Goal: Task Accomplishment & Management: Complete application form

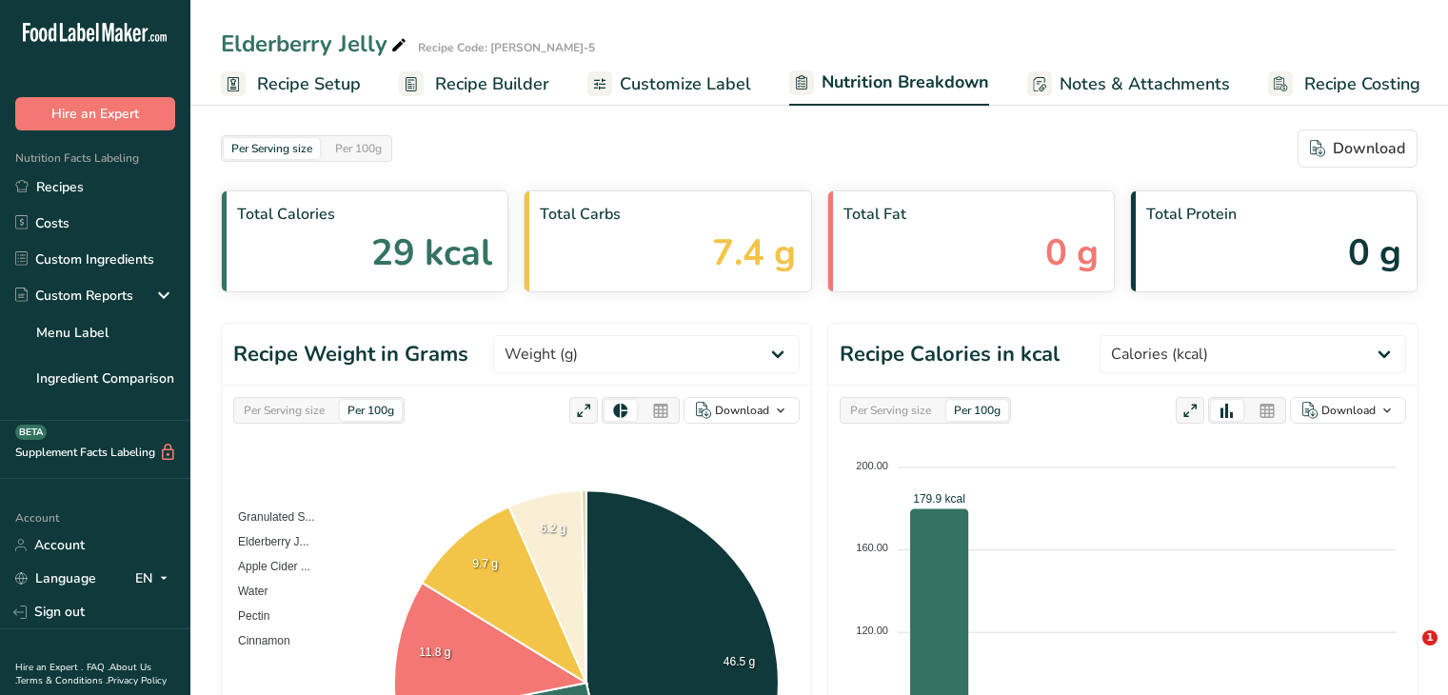
select select "Calories"
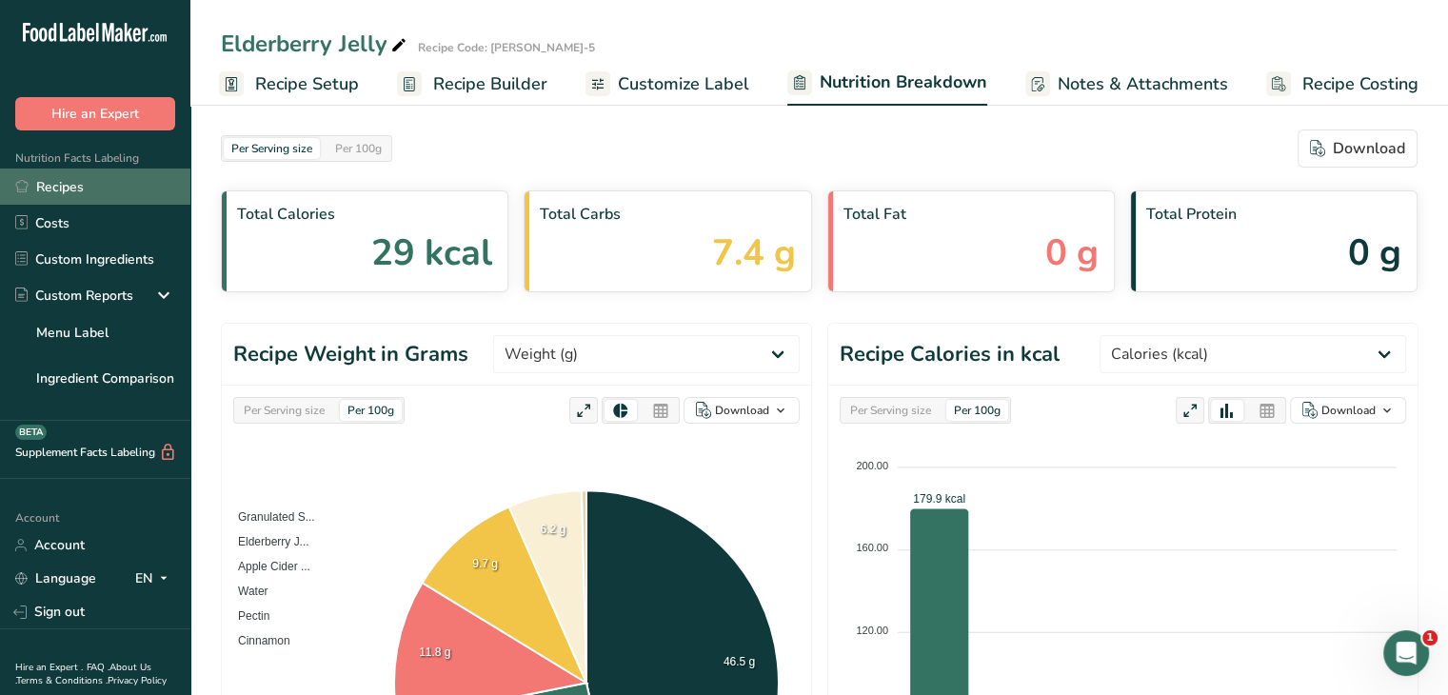
click at [47, 184] on link "Recipes" at bounding box center [95, 187] width 190 height 36
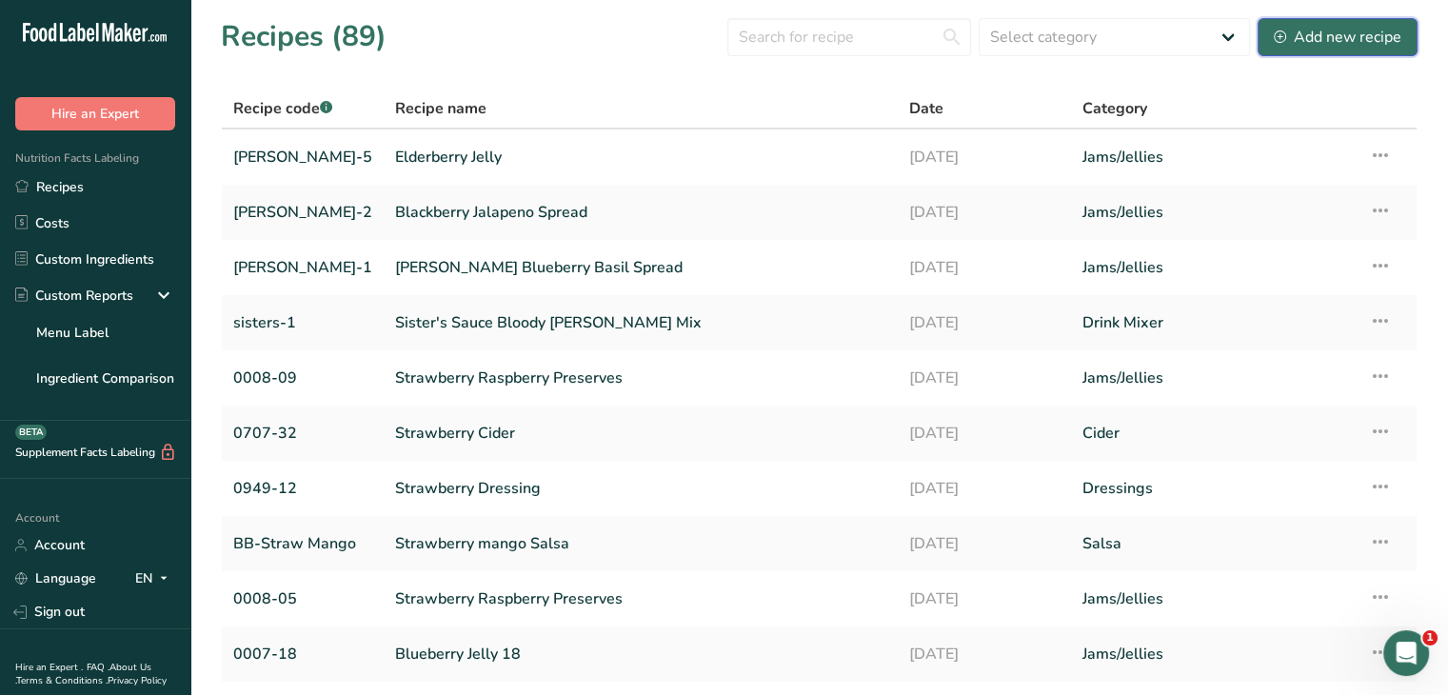
click at [1322, 39] on div "Add new recipe" at bounding box center [1338, 37] width 128 height 23
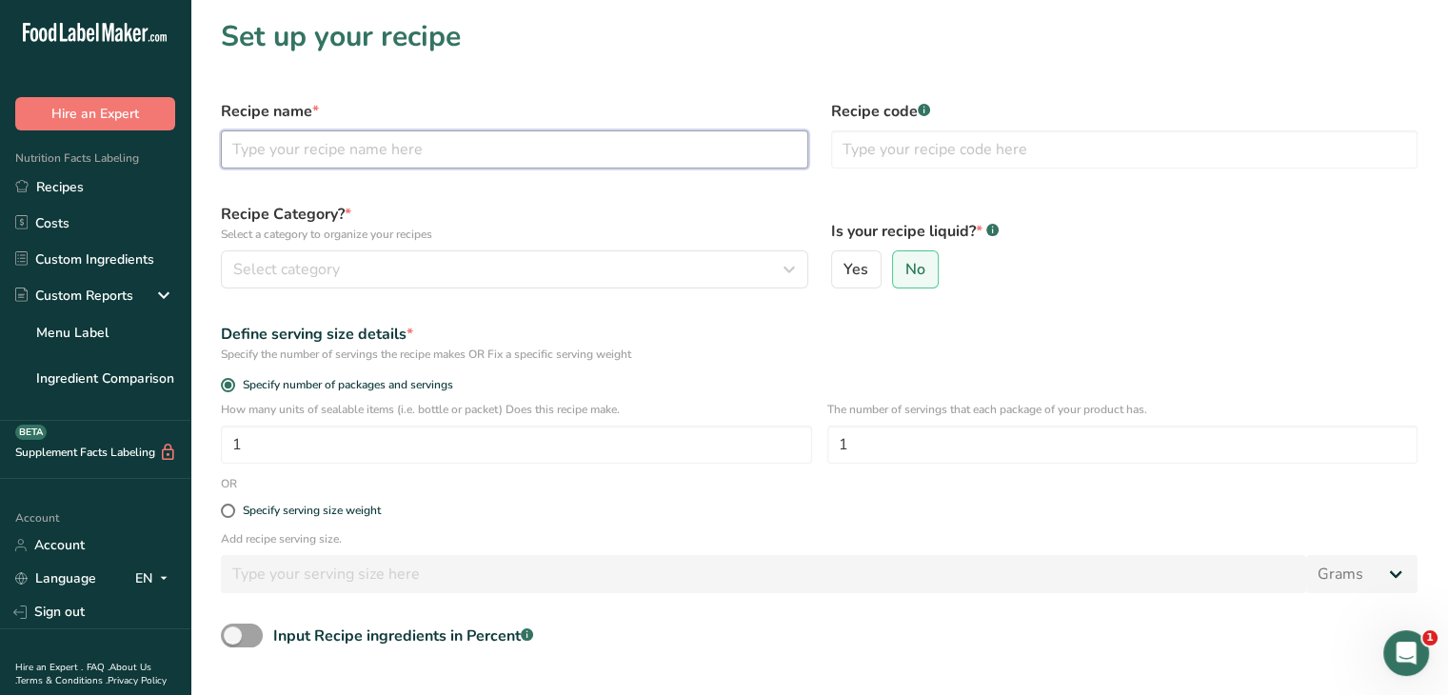
click at [625, 148] on input "text" at bounding box center [515, 149] width 588 height 38
type input "P"
type input "[PERSON_NAME] Pepper Jelly"
type input "[PERSON_NAME]-5"
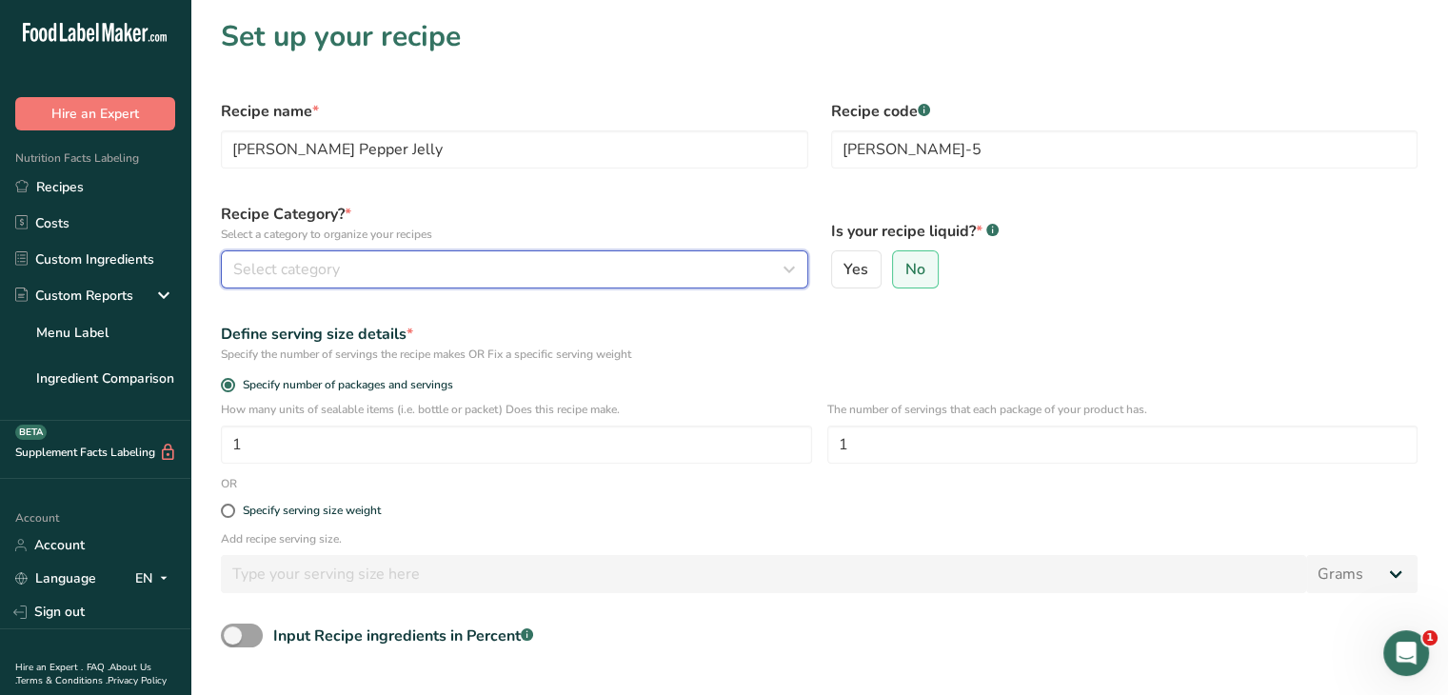
click at [630, 279] on div "Select category" at bounding box center [508, 269] width 551 height 23
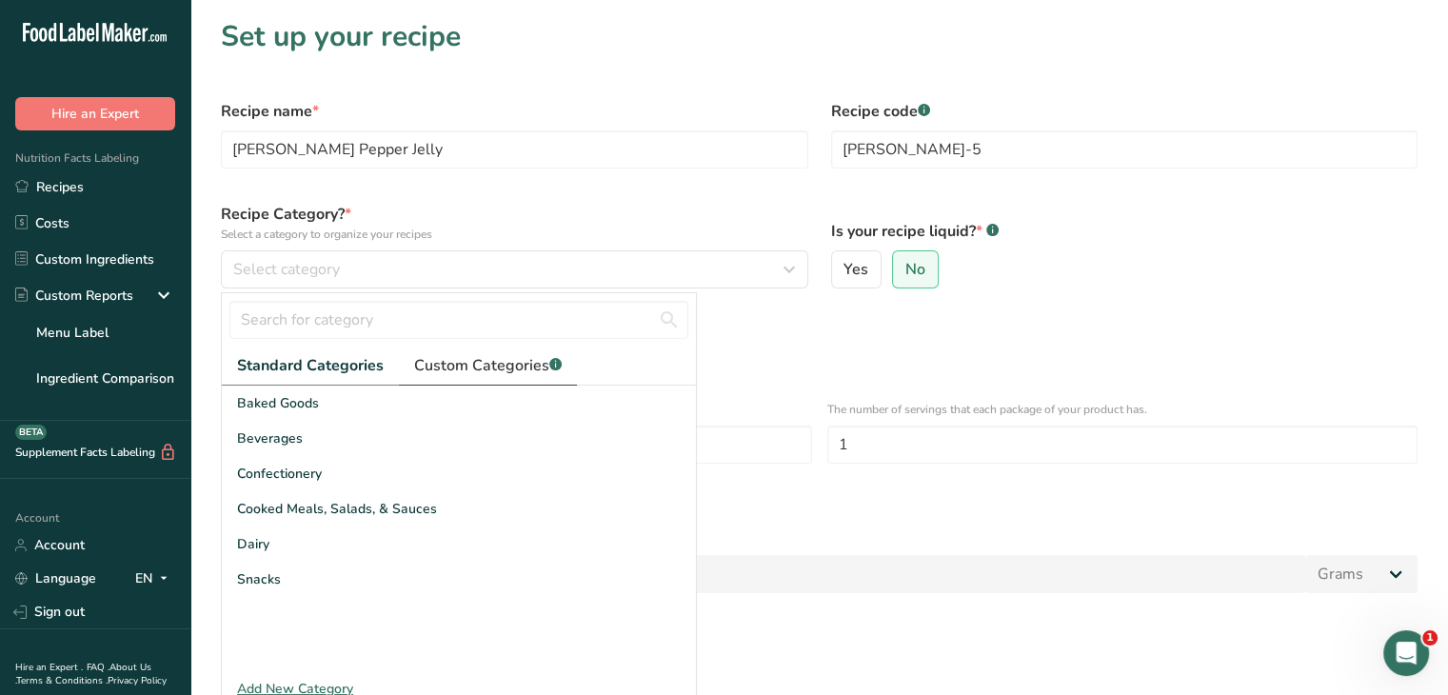
click at [459, 371] on span "Custom Categories .a-a{fill:#347362;}.b-a{fill:#fff;}" at bounding box center [488, 365] width 148 height 23
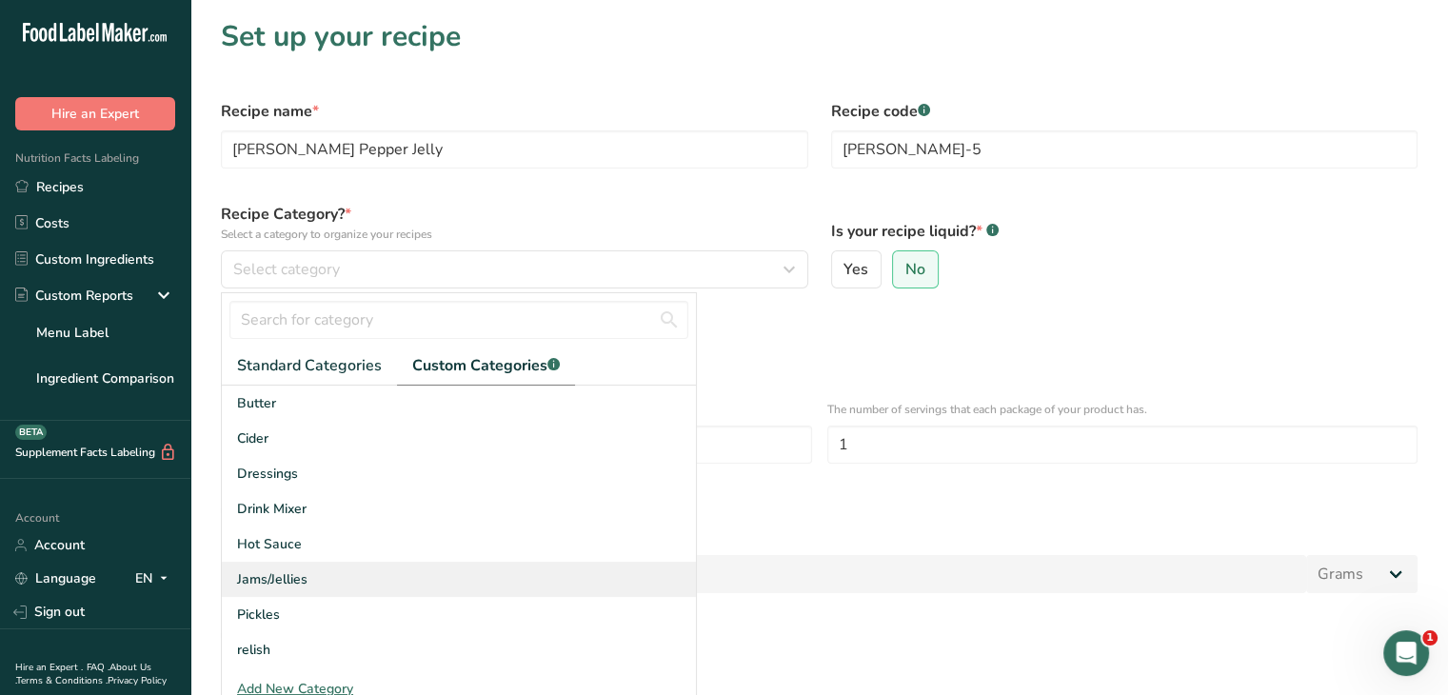
click at [342, 569] on div "Jams/Jellies" at bounding box center [459, 579] width 474 height 35
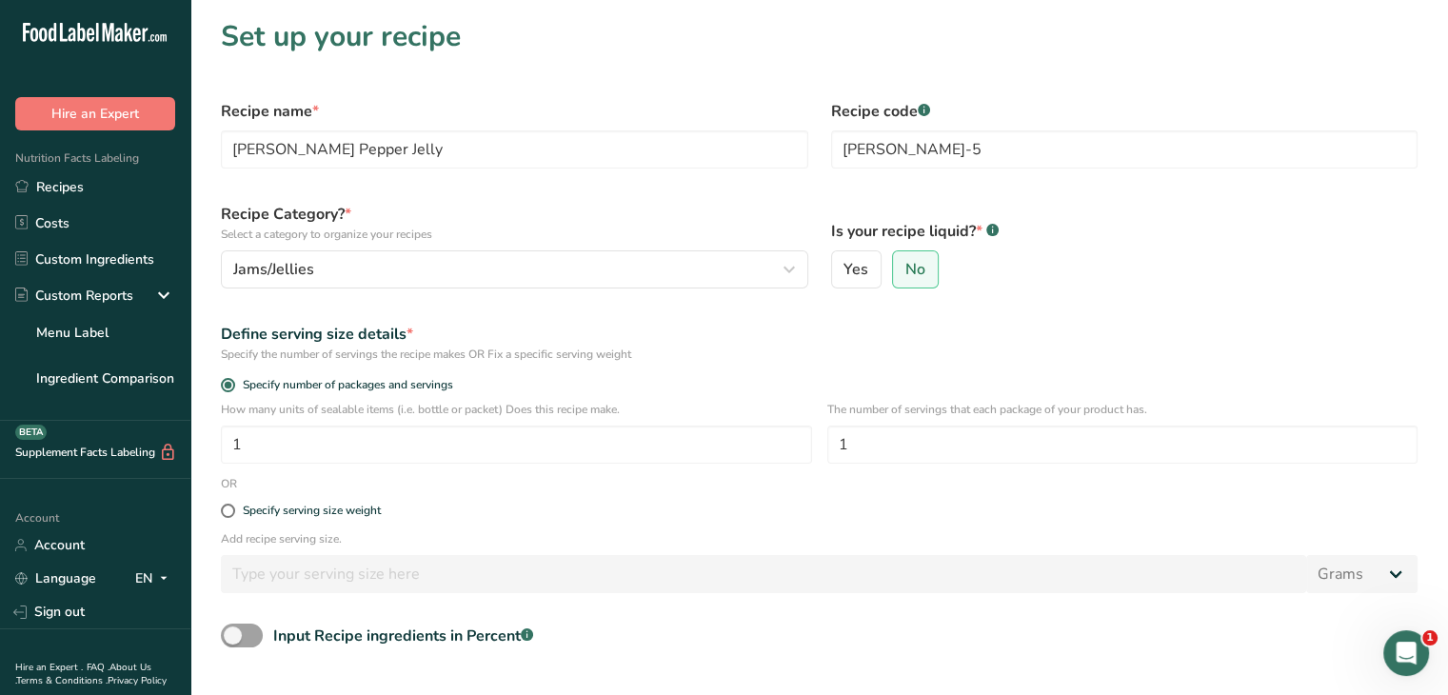
scroll to position [182, 0]
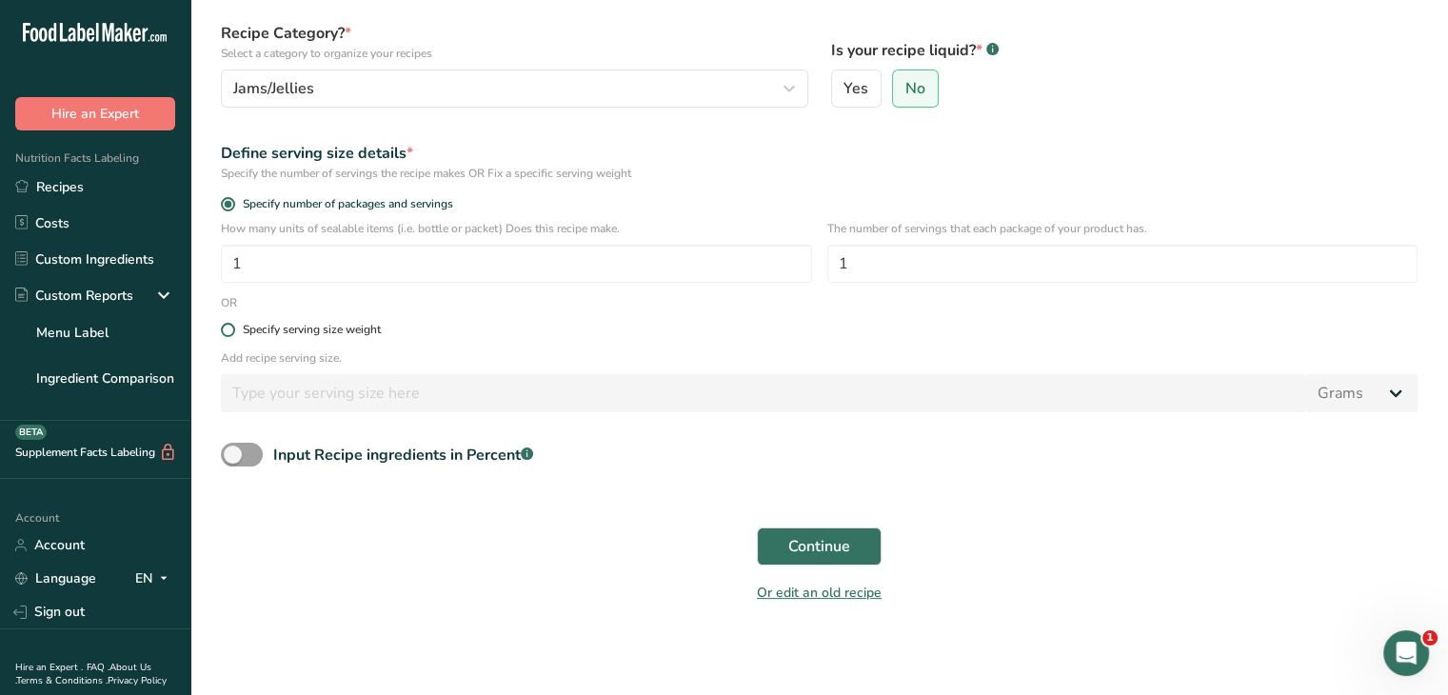
click at [221, 326] on span at bounding box center [228, 330] width 14 height 14
click at [221, 326] on input "Specify serving size weight" at bounding box center [227, 330] width 12 height 12
radio input "true"
radio input "false"
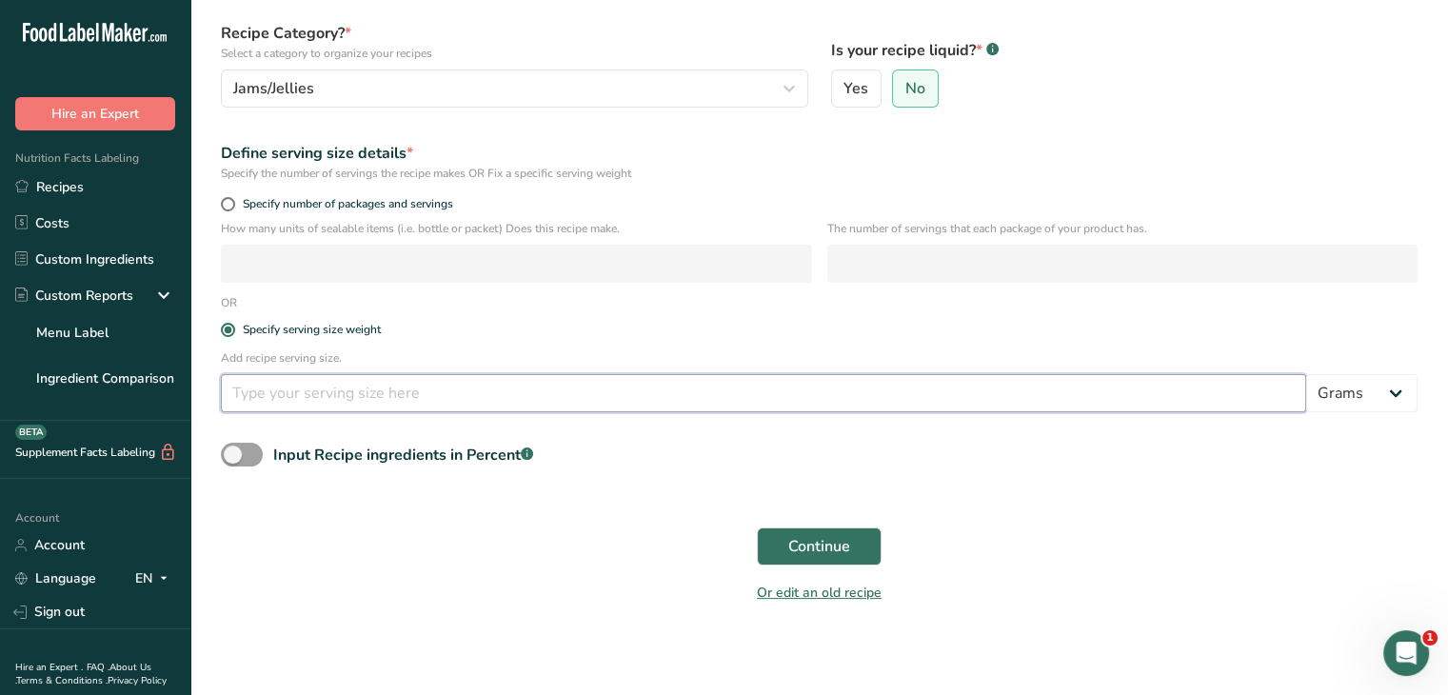
click at [335, 382] on input "number" at bounding box center [764, 393] width 1086 height 38
type input "15"
click at [857, 534] on button "Continue" at bounding box center [819, 547] width 125 height 38
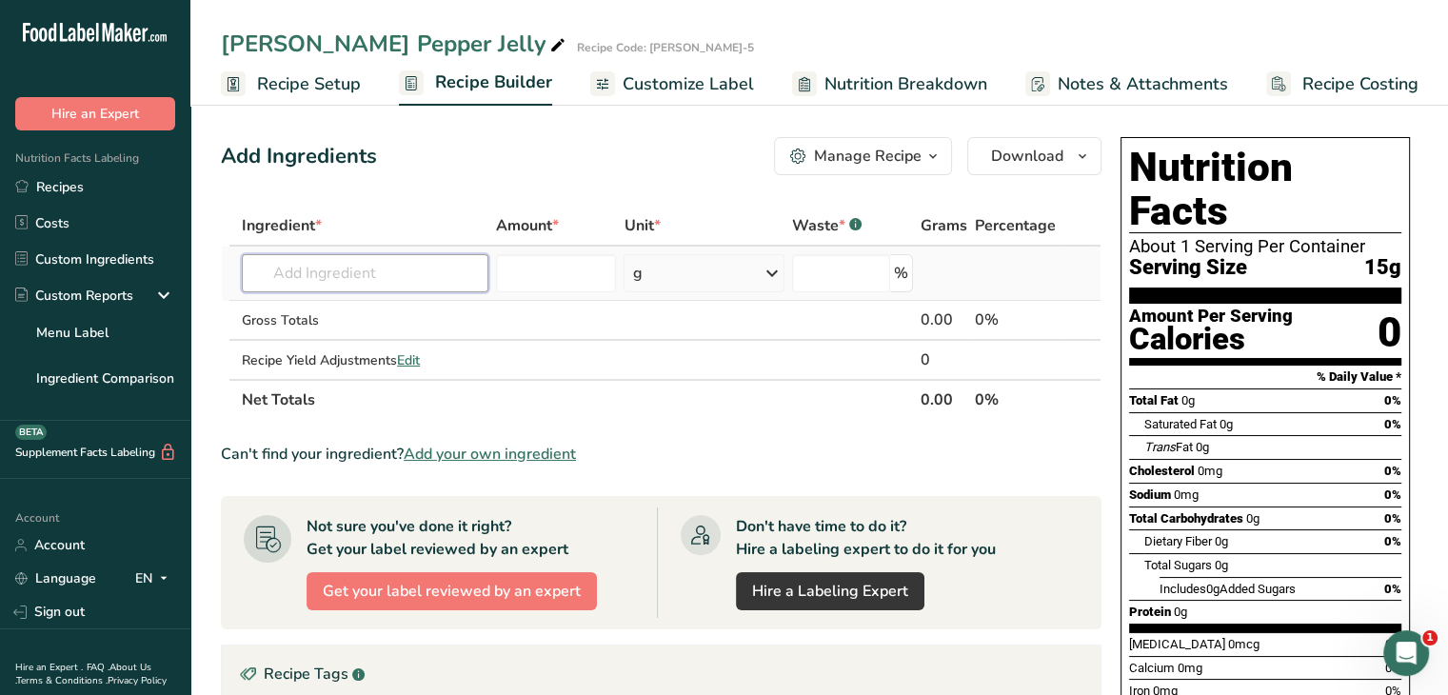
click at [364, 274] on input "text" at bounding box center [365, 273] width 247 height 38
click at [411, 274] on input "text" at bounding box center [365, 273] width 247 height 38
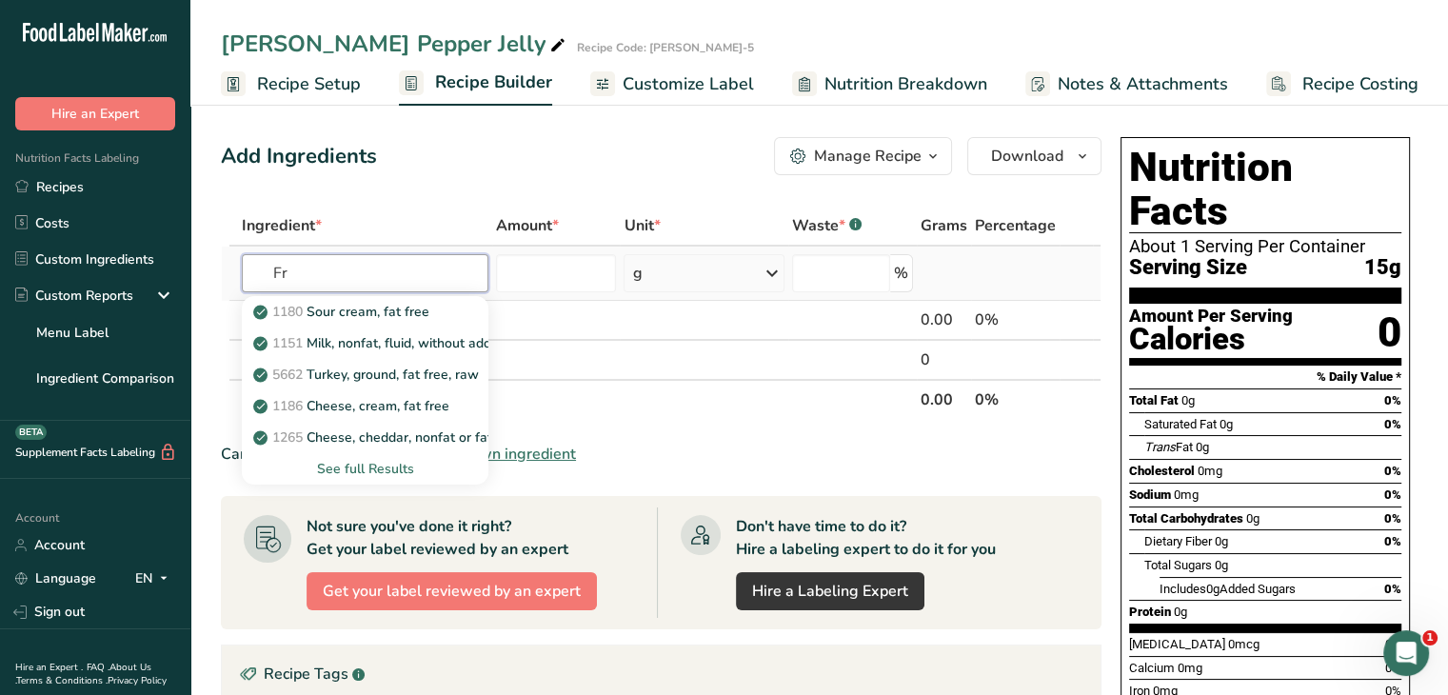
type input "F"
type input "G"
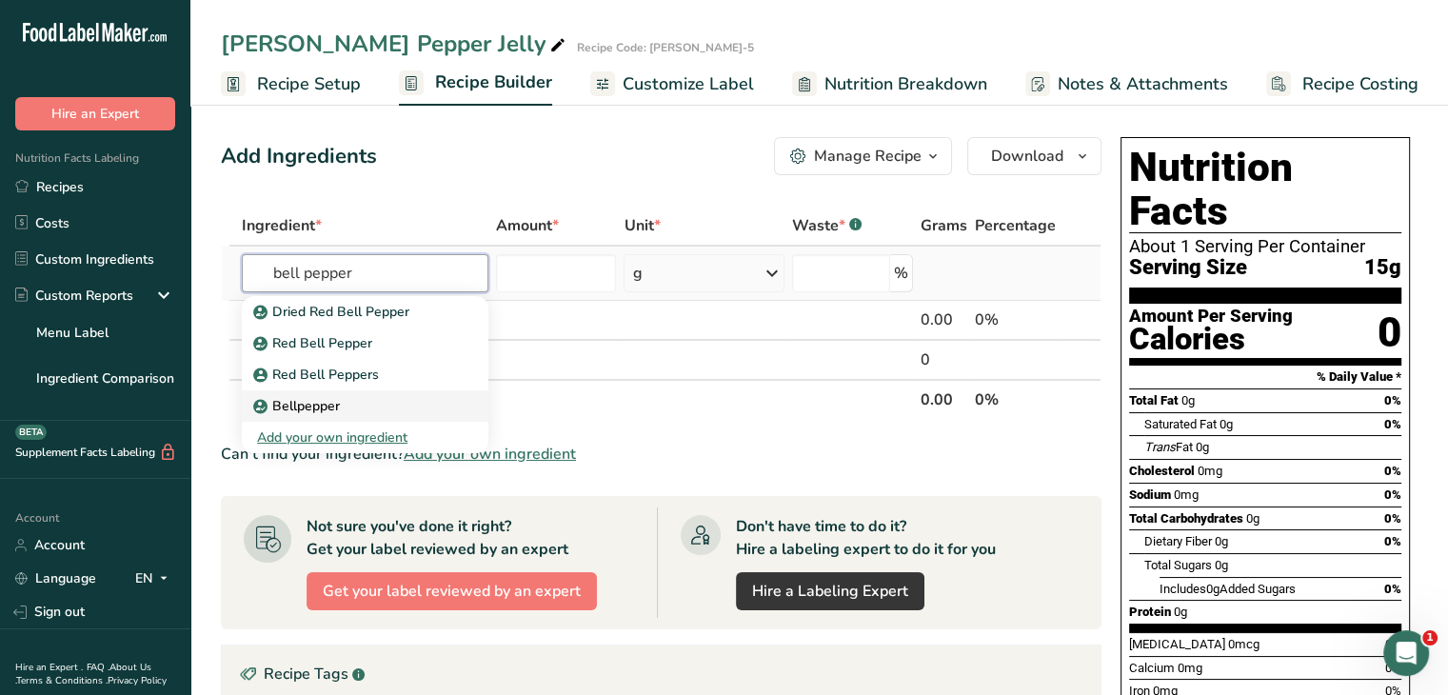
type input "bell pepper"
click at [394, 409] on div "Bellpepper" at bounding box center [350, 406] width 186 height 20
type input "Bellpepper"
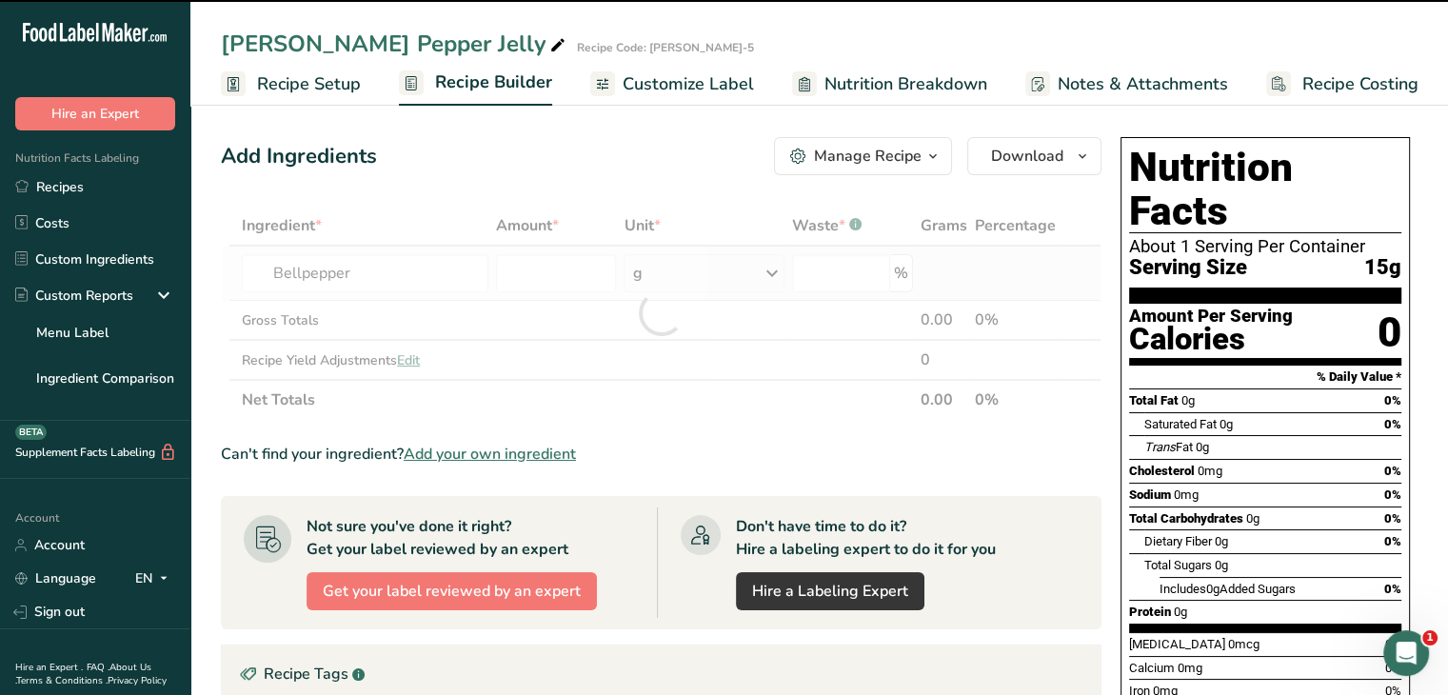
type input "0"
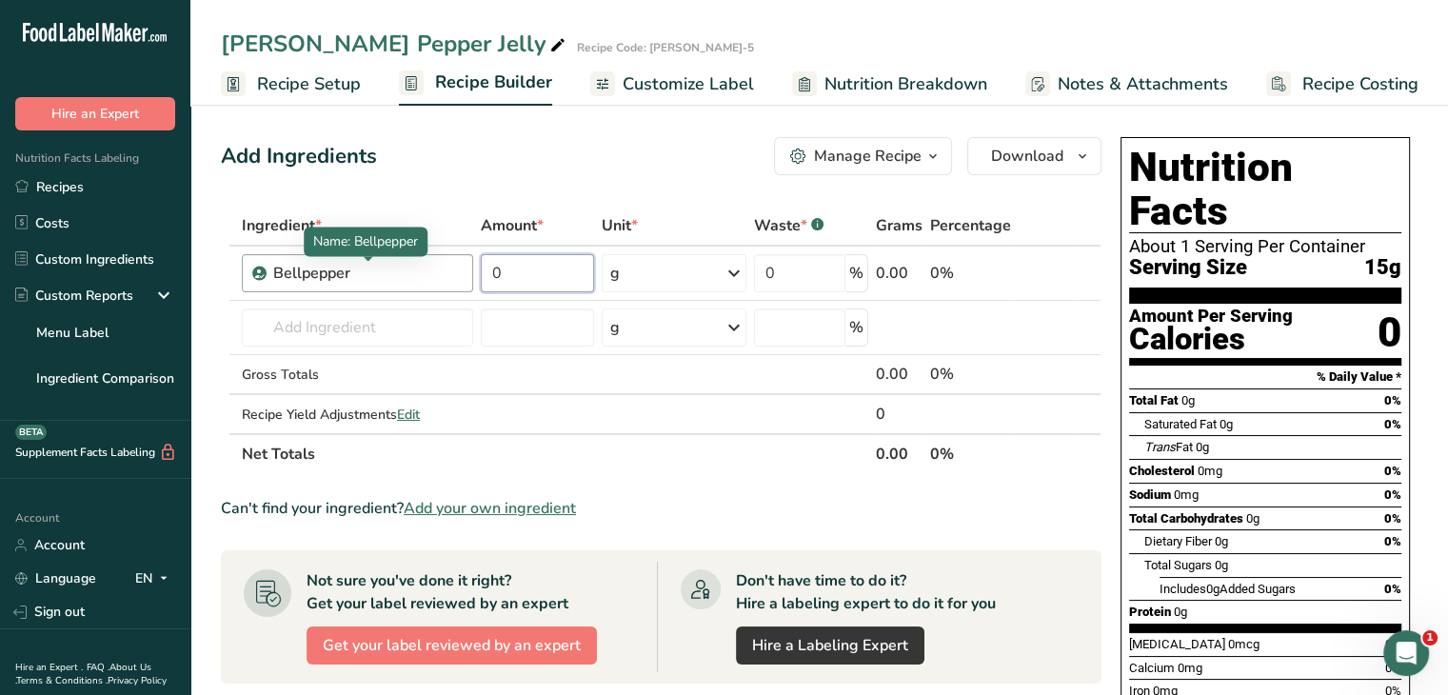
drag, startPoint x: 504, startPoint y: 270, endPoint x: 453, endPoint y: 269, distance: 50.5
click at [453, 269] on tr "Bellpepper 0 g Weight Units g kg mg See more Volume Units l Volume units requir…" at bounding box center [661, 274] width 879 height 54
type input "48"
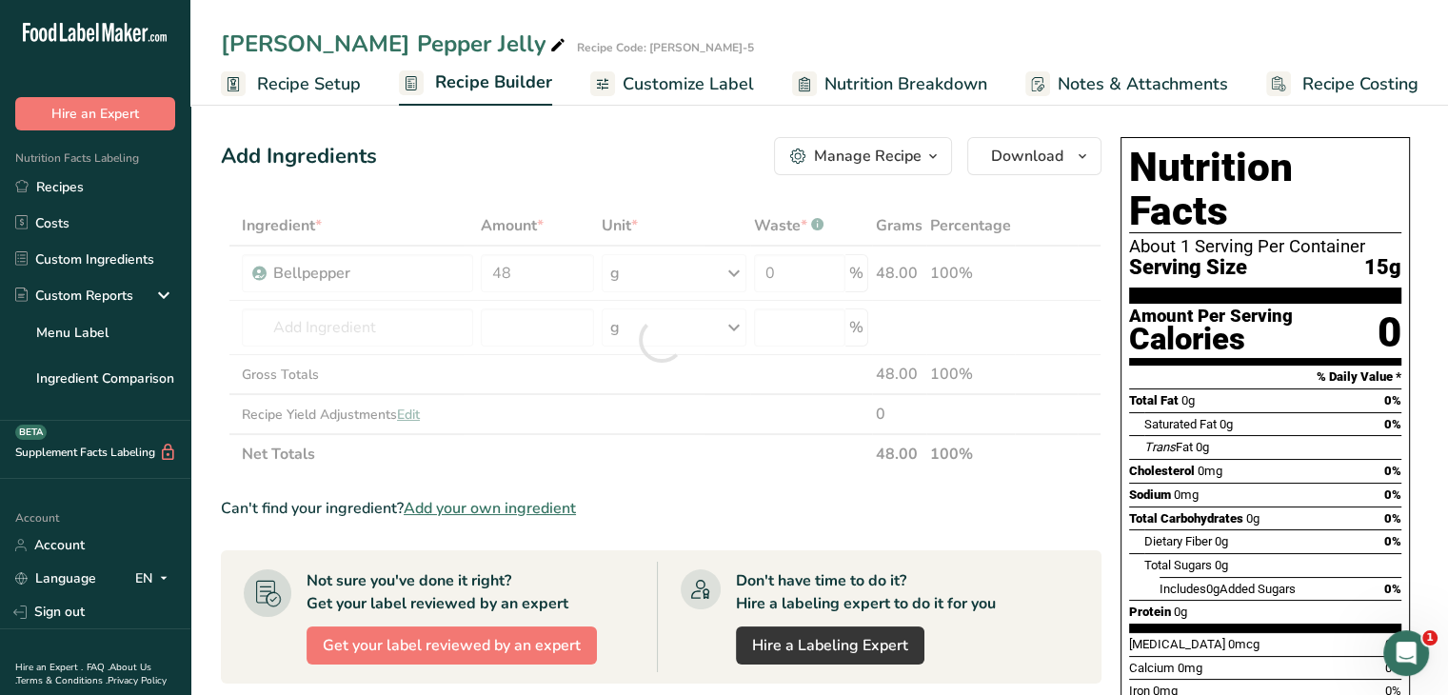
click at [730, 263] on div "Ingredient * Amount * Unit * Waste * .a-a{fill:#347362;}.b-a{fill:#fff;} Grams …" at bounding box center [661, 340] width 881 height 269
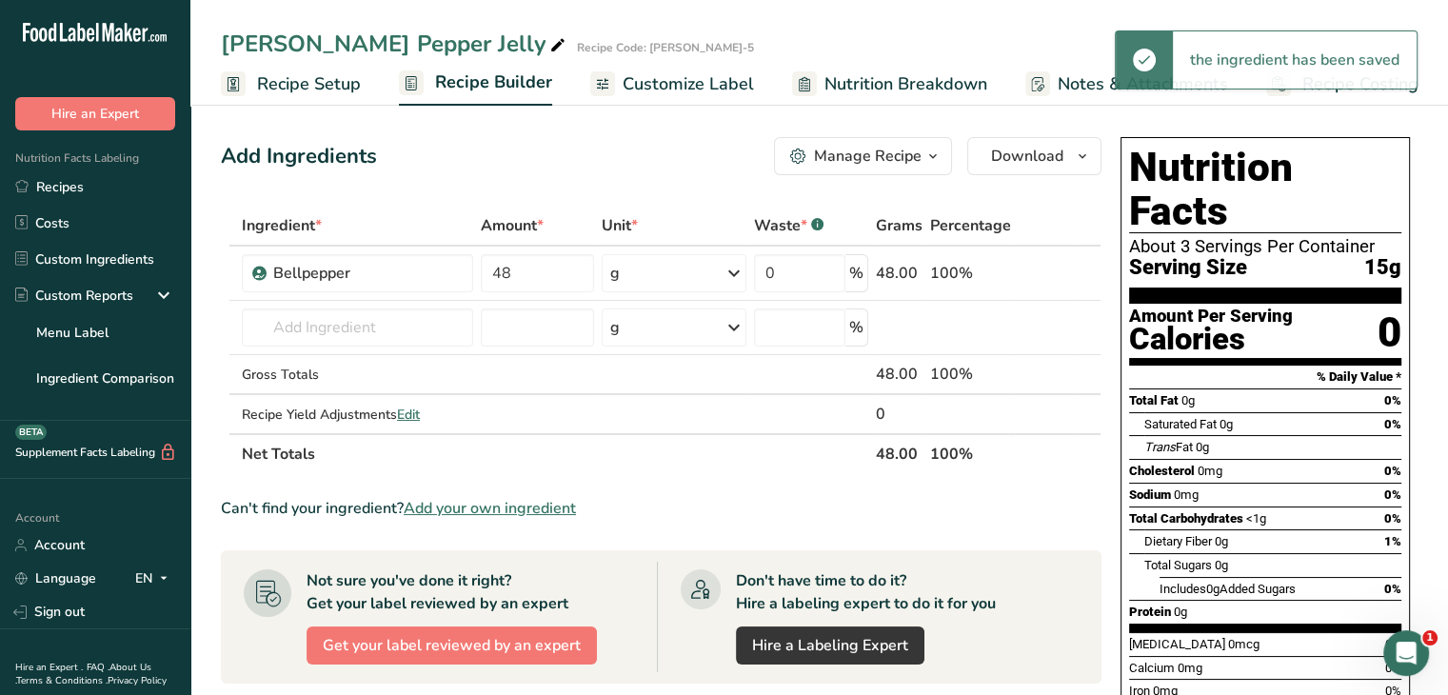
click at [731, 273] on icon at bounding box center [734, 273] width 23 height 34
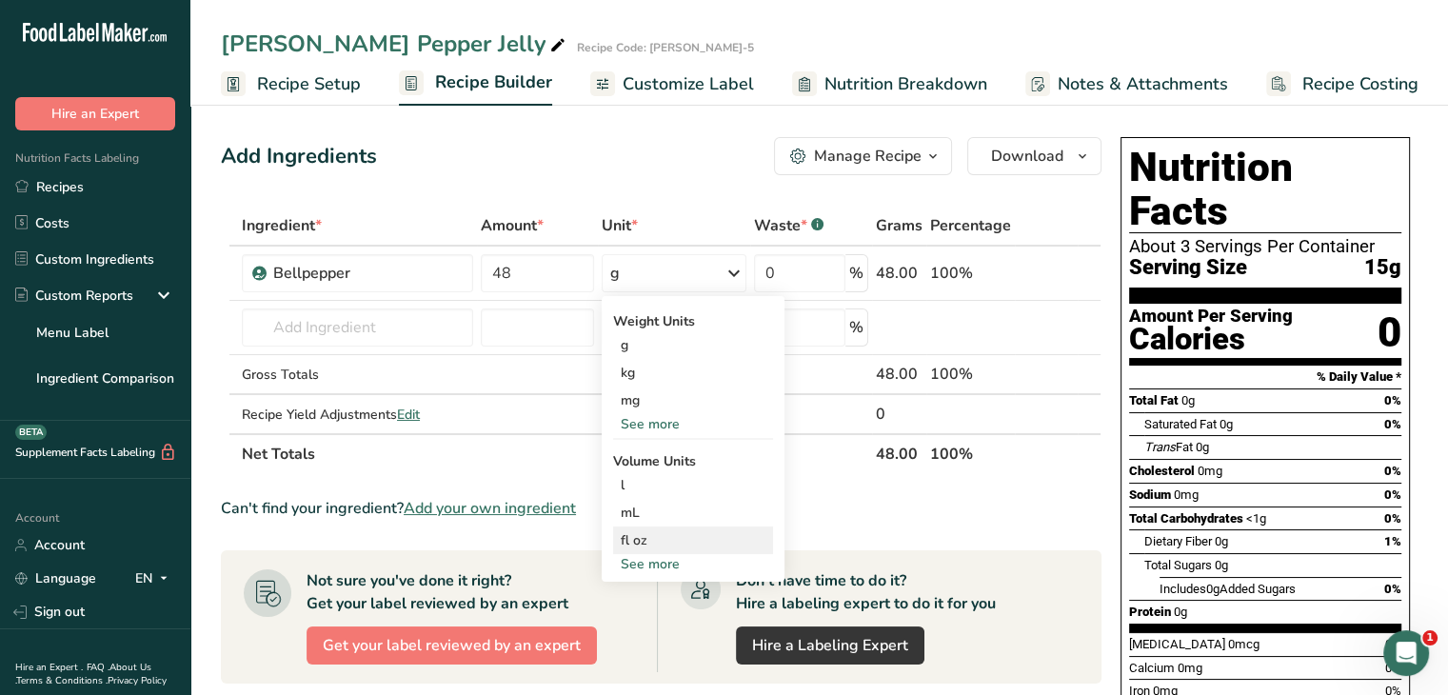
click at [654, 541] on div "fl oz" at bounding box center [693, 540] width 145 height 20
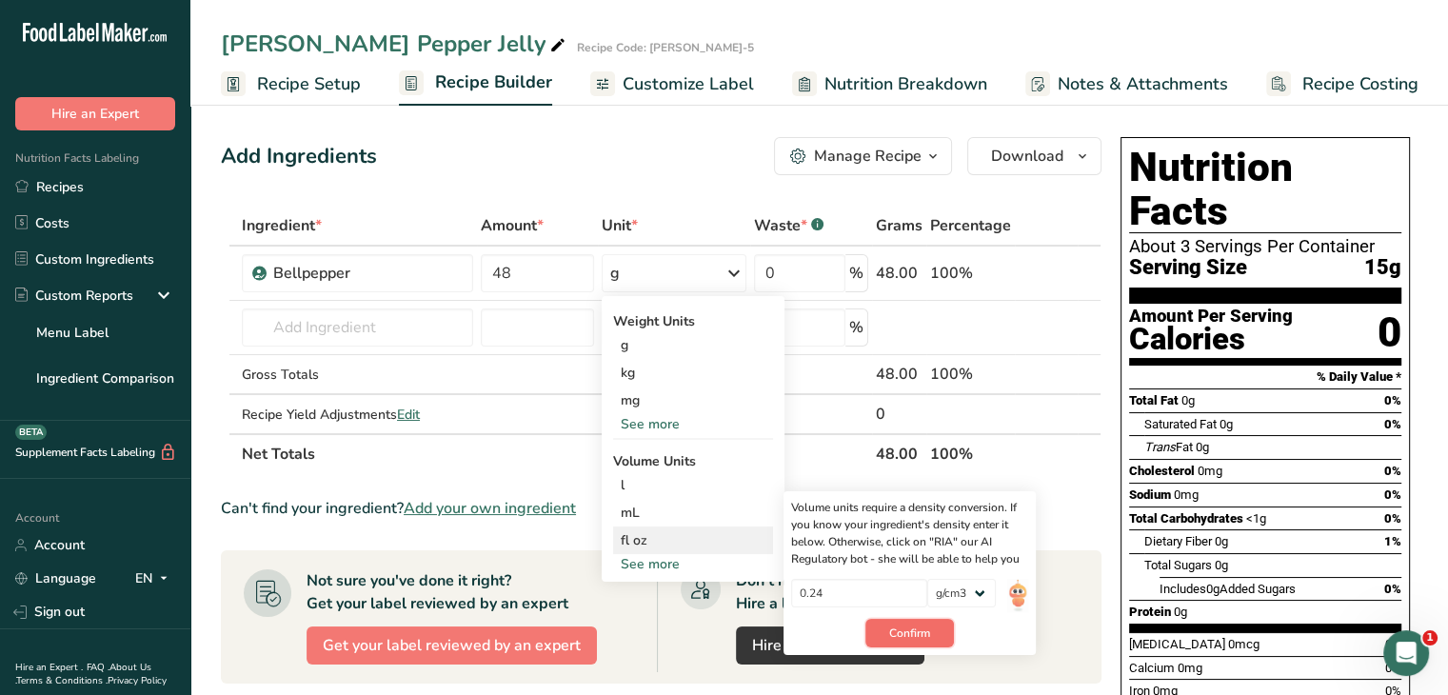
click at [901, 625] on span "Confirm" at bounding box center [909, 633] width 41 height 17
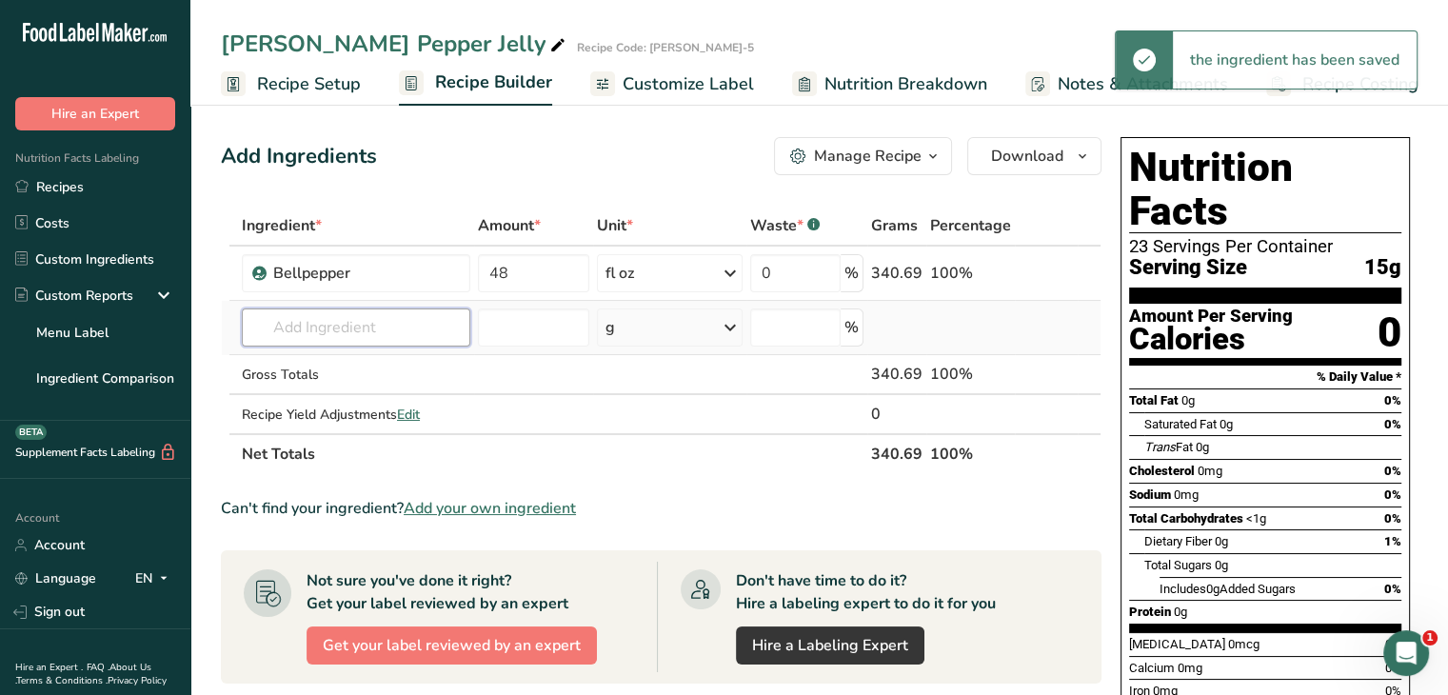
click at [332, 332] on input "text" at bounding box center [356, 328] width 229 height 38
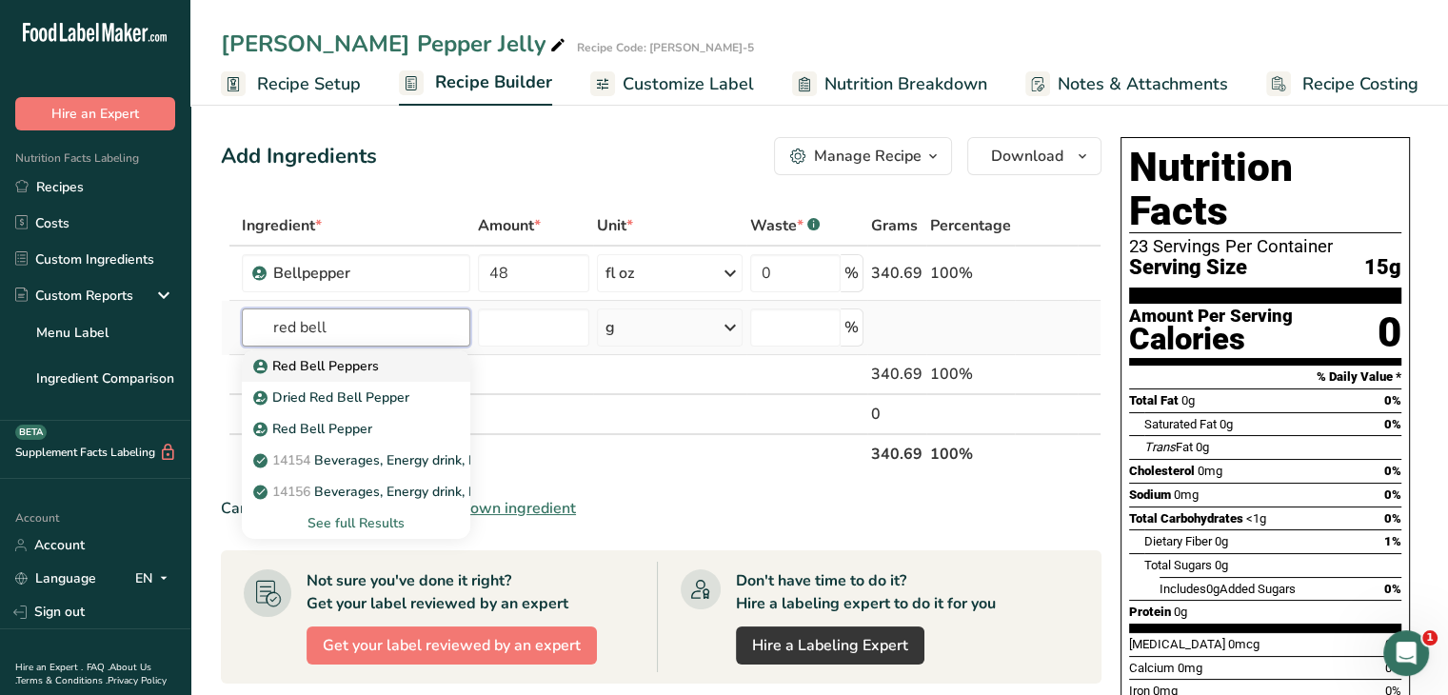
type input "red bell"
click at [325, 371] on p "Red Bell Peppers" at bounding box center [318, 366] width 122 height 20
type input "Red Bell Peppers"
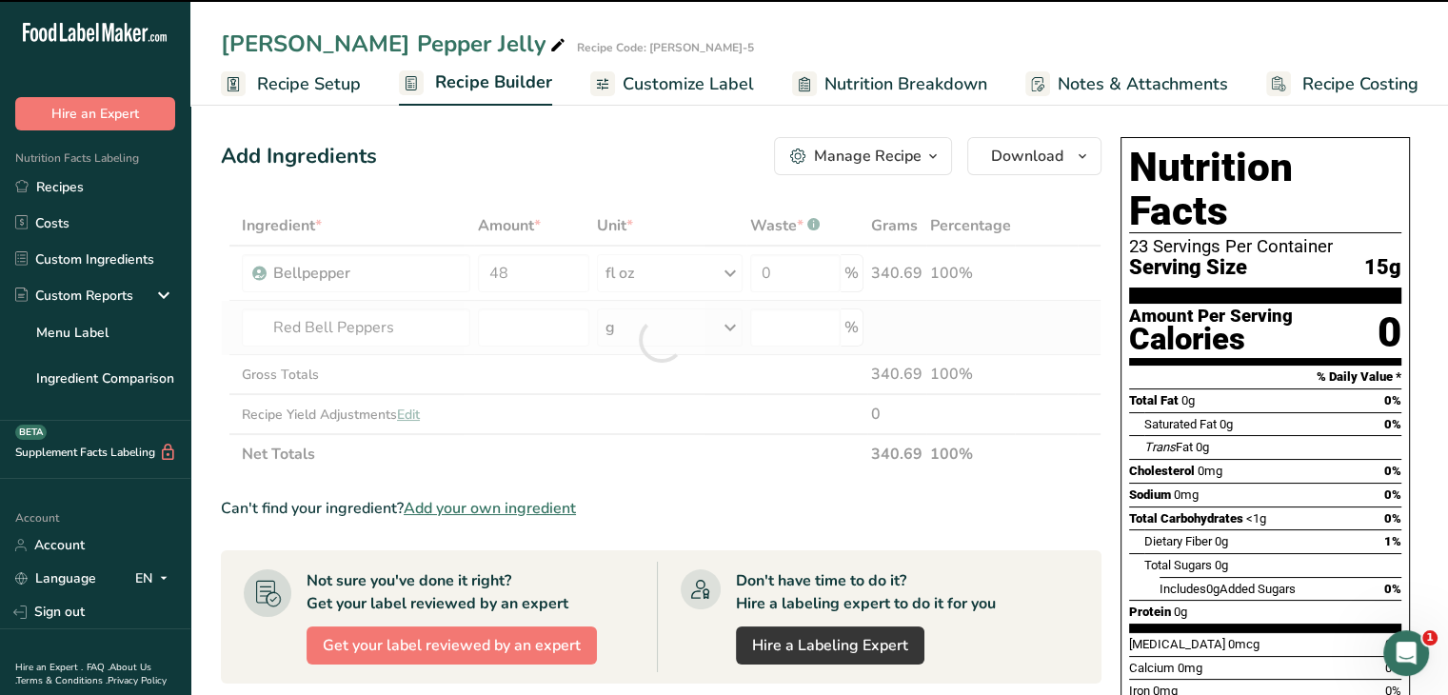
type input "0"
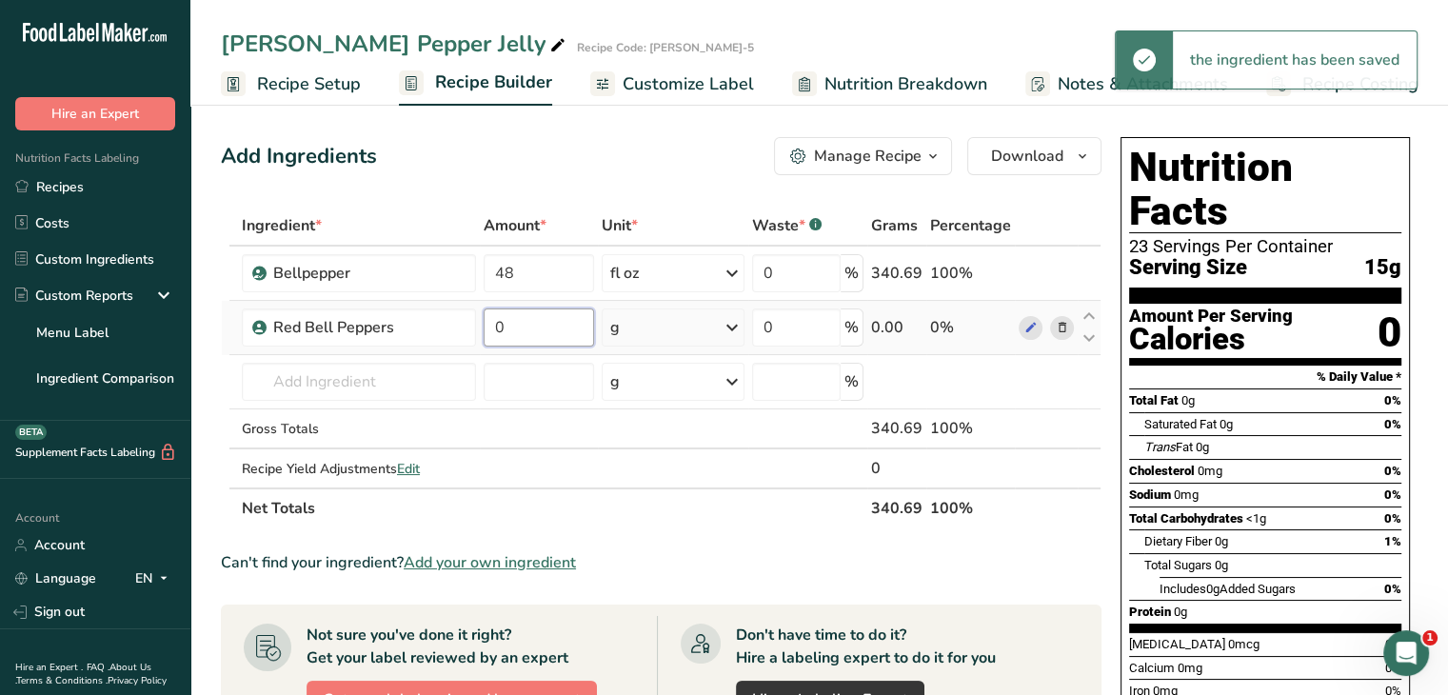
click at [482, 332] on td "0" at bounding box center [538, 328] width 117 height 54
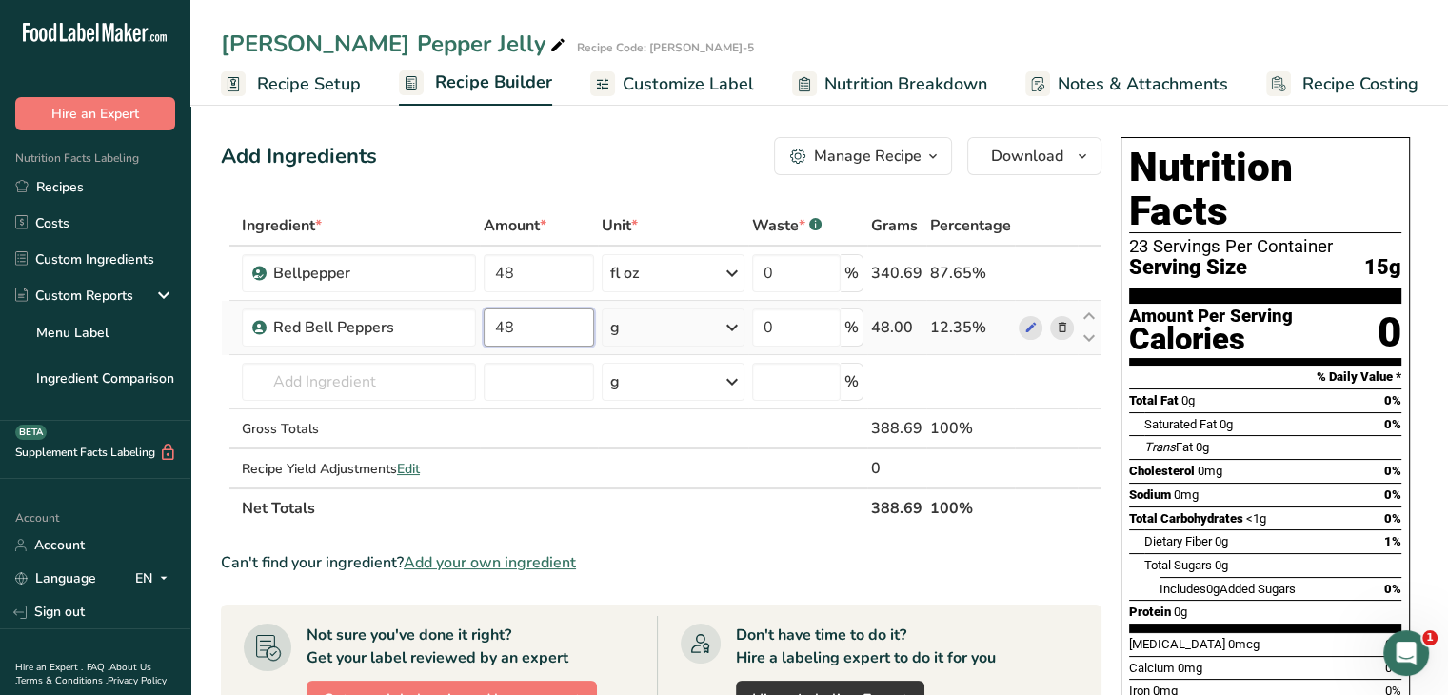
type input "48"
click at [737, 323] on div "Ingredient * Amount * Unit * Waste * .a-a{fill:#347362;}.b-a{fill:#fff;} Grams …" at bounding box center [661, 367] width 881 height 323
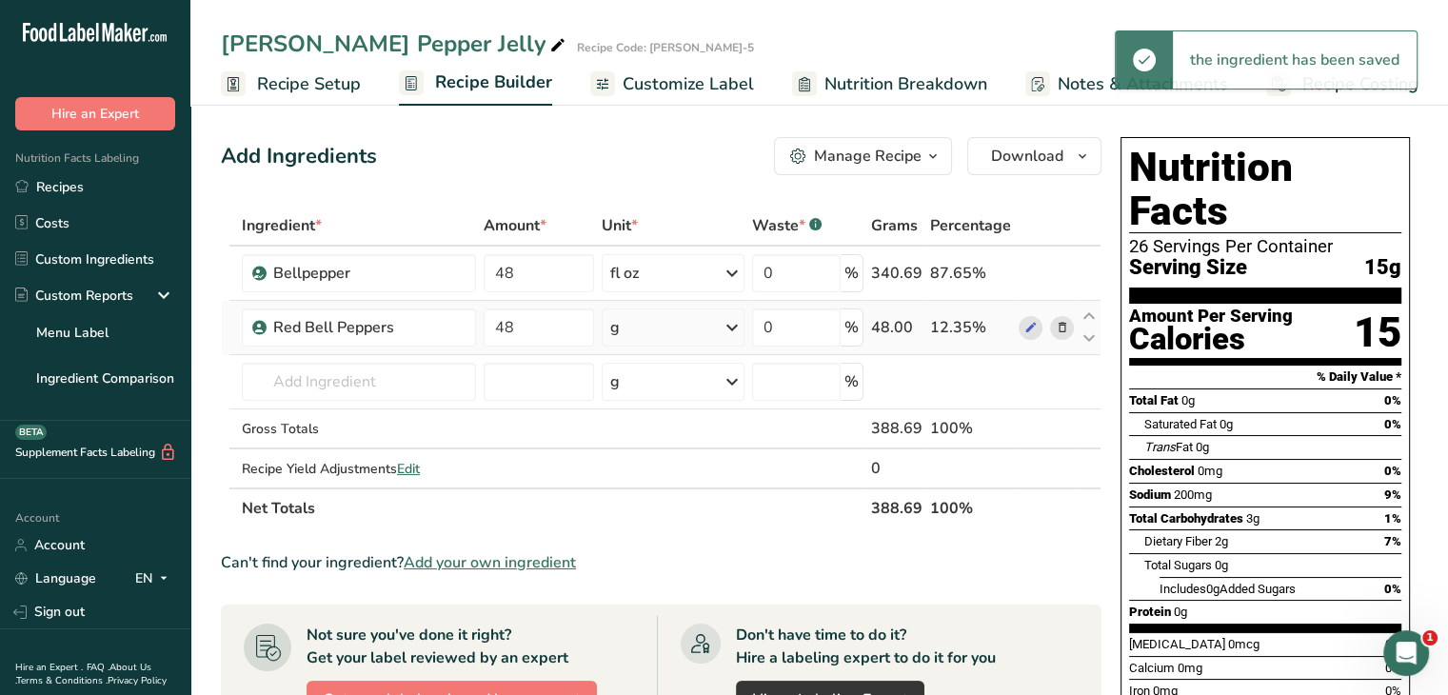
click at [730, 333] on icon at bounding box center [732, 327] width 23 height 34
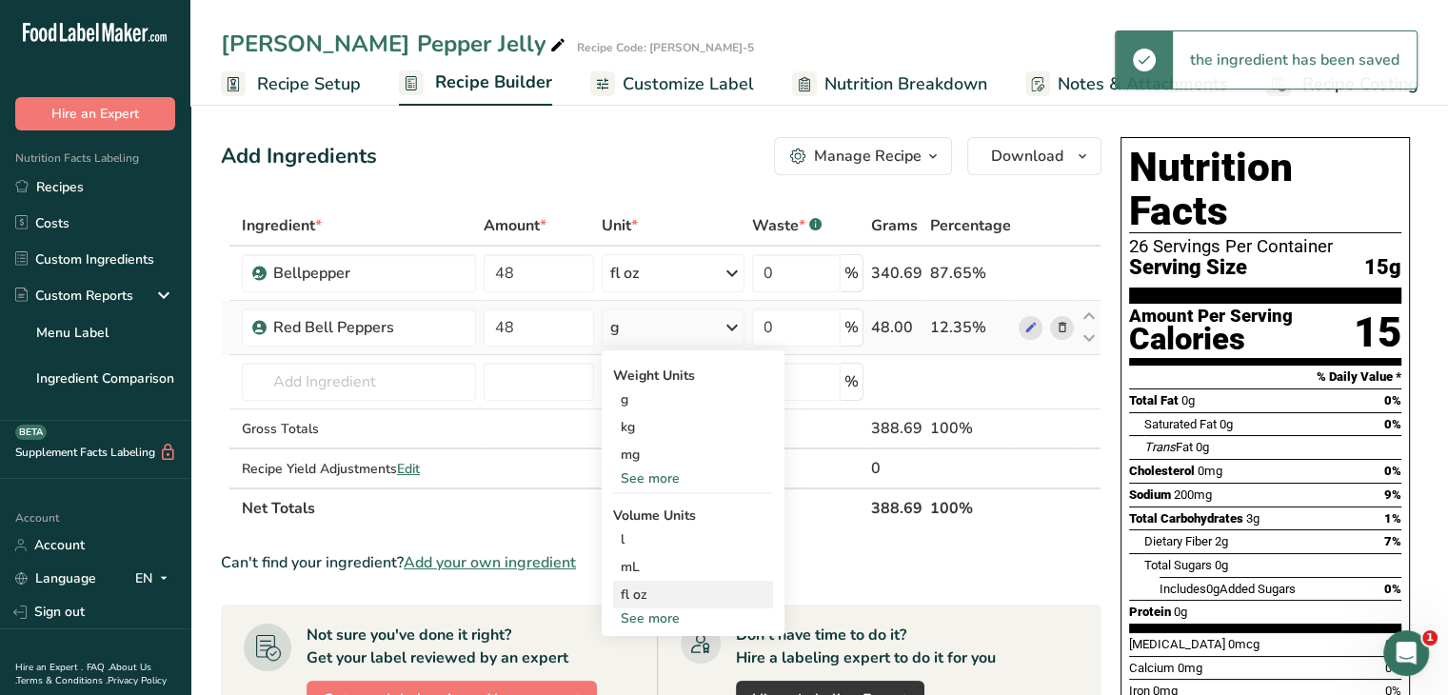
click at [701, 591] on div "fl oz" at bounding box center [693, 595] width 145 height 20
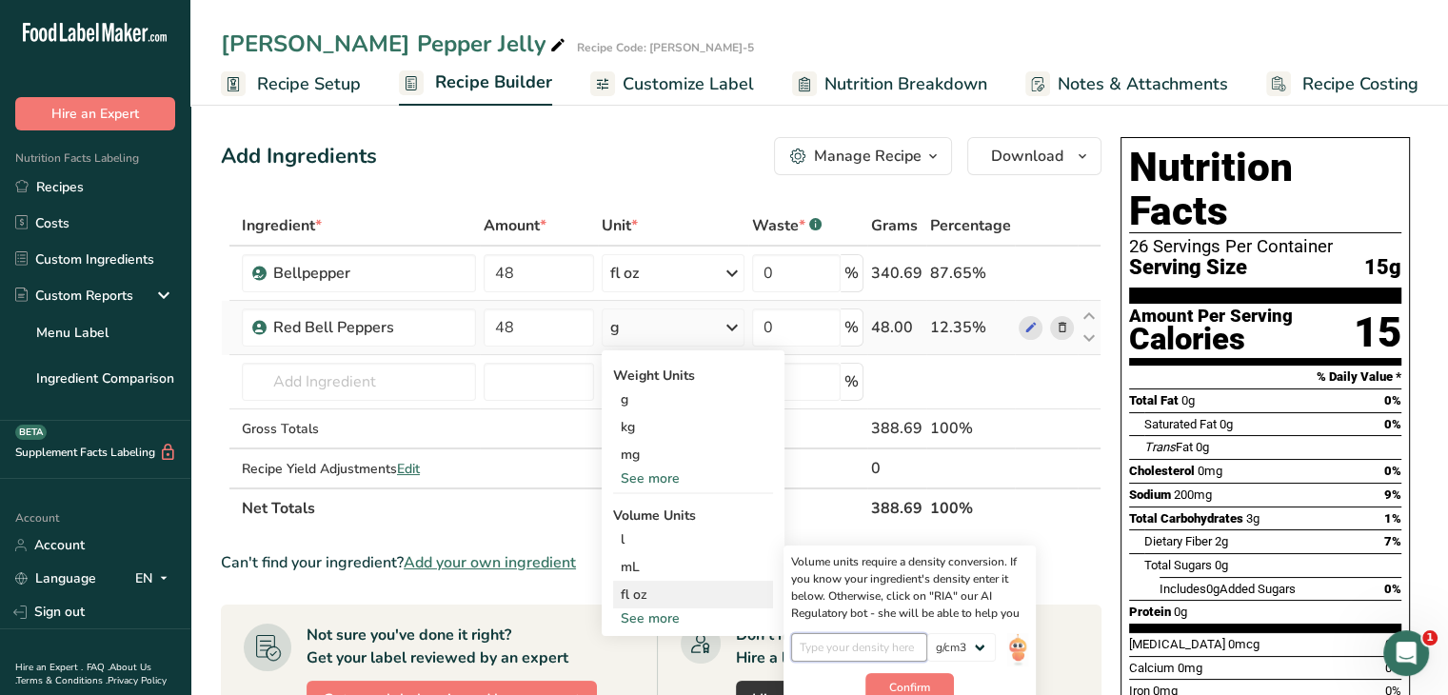
click at [877, 649] on input "number" at bounding box center [859, 647] width 136 height 29
type input "1.17"
click at [928, 683] on span "Confirm" at bounding box center [909, 687] width 41 height 17
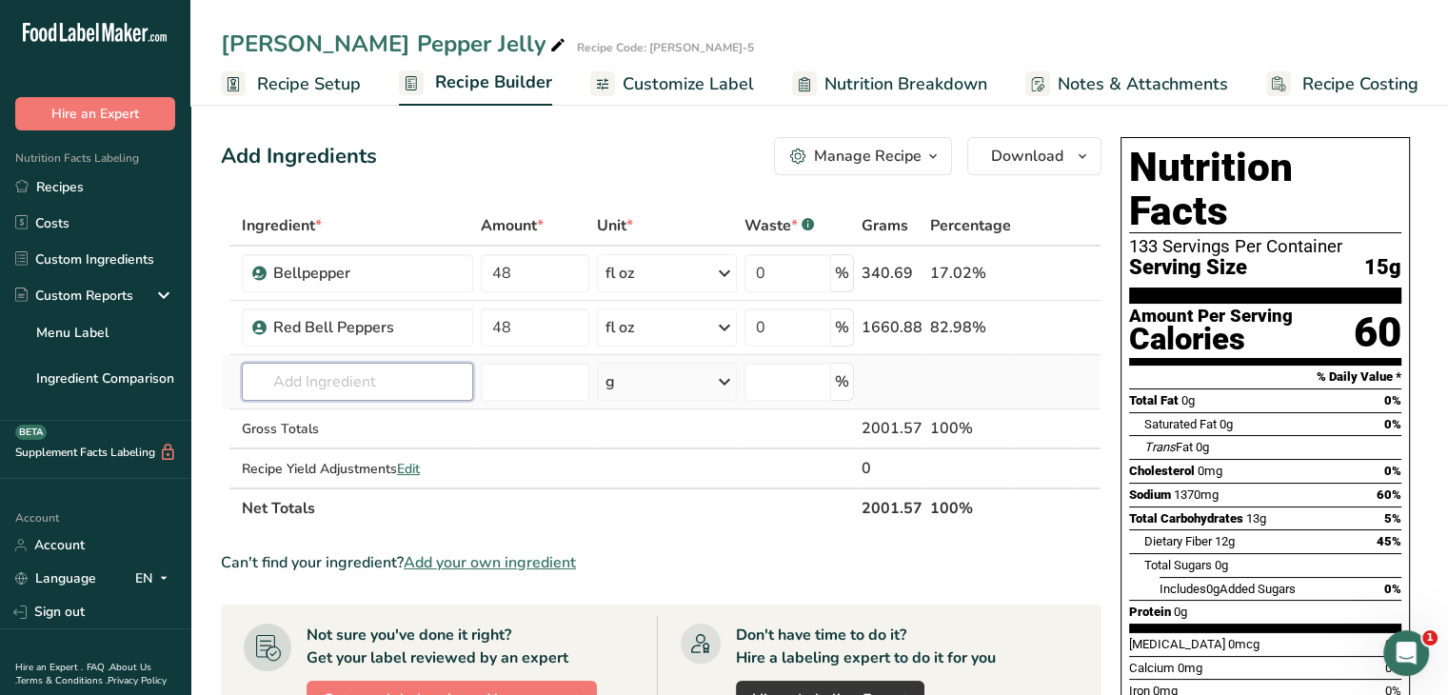
click at [333, 370] on input "text" at bounding box center [357, 382] width 231 height 38
type input "g"
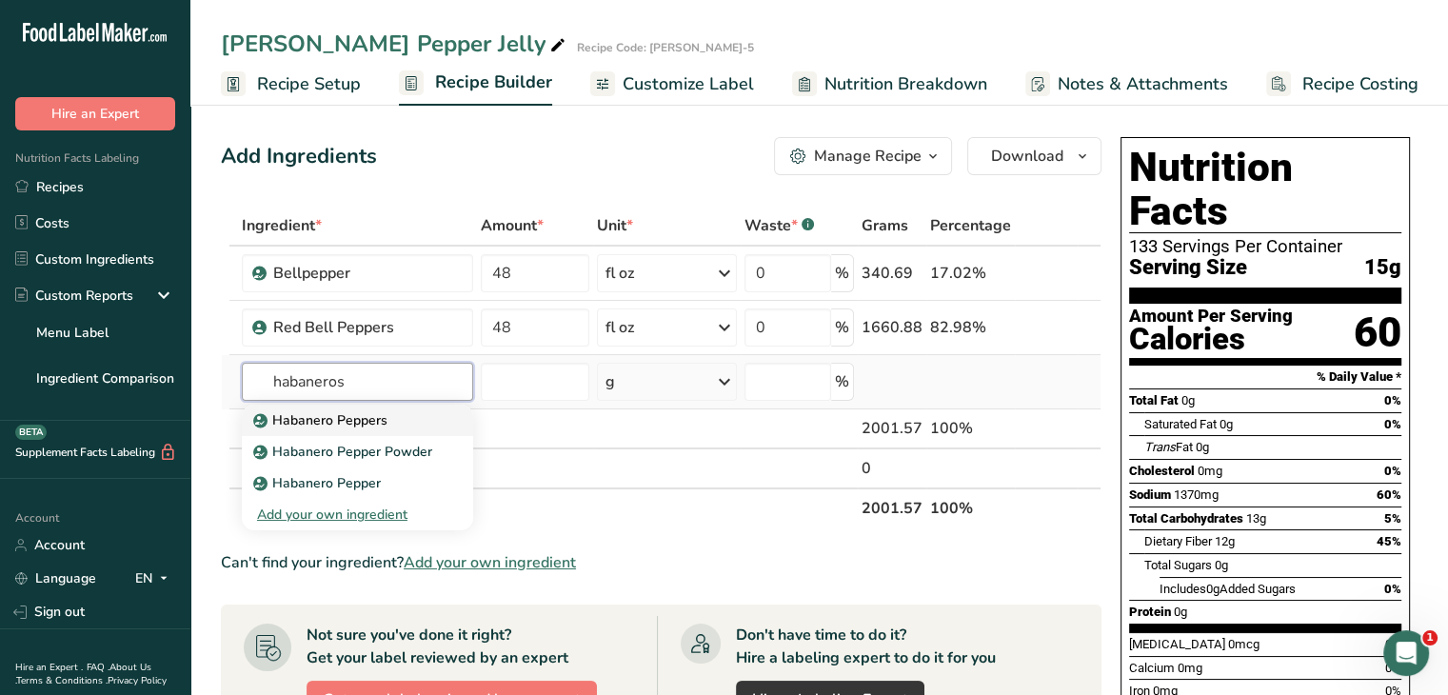
type input "habaneros"
click at [348, 417] on p "Habanero Peppers" at bounding box center [322, 420] width 130 height 20
type input "Habanero Peppers"
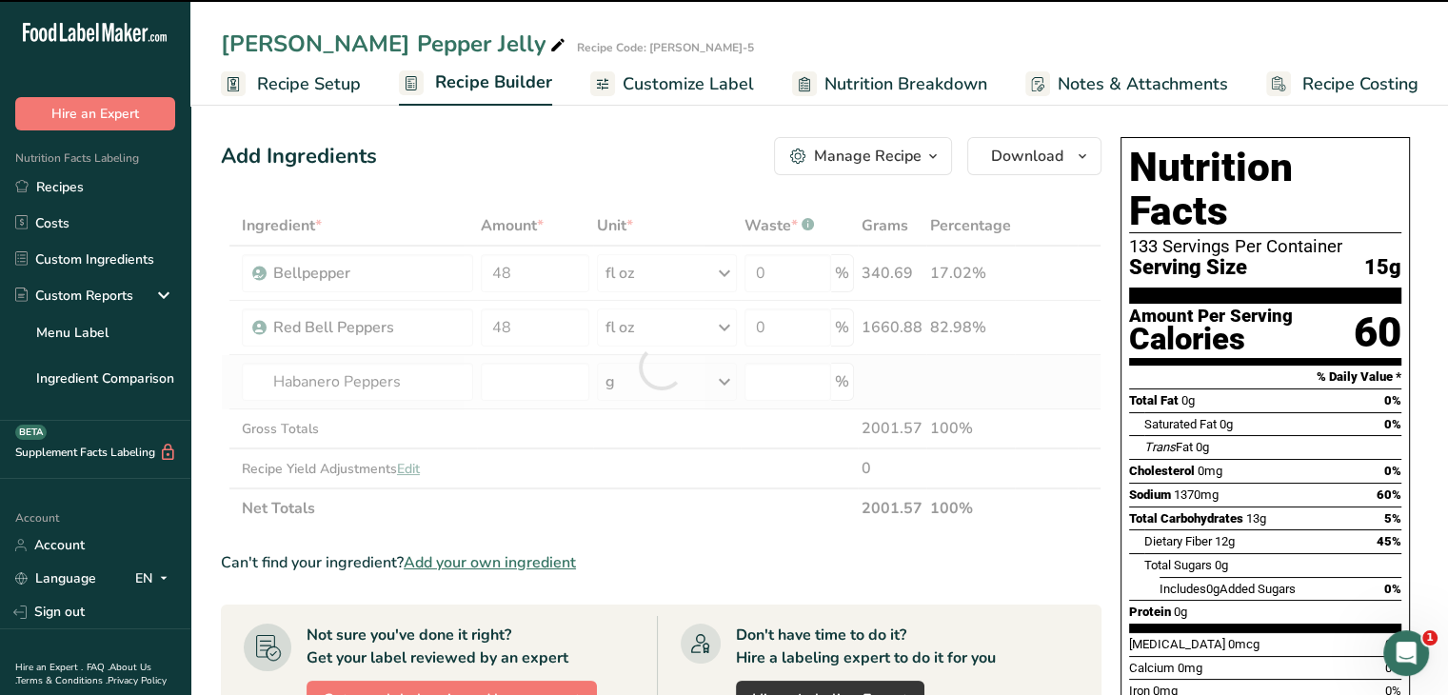
type input "0"
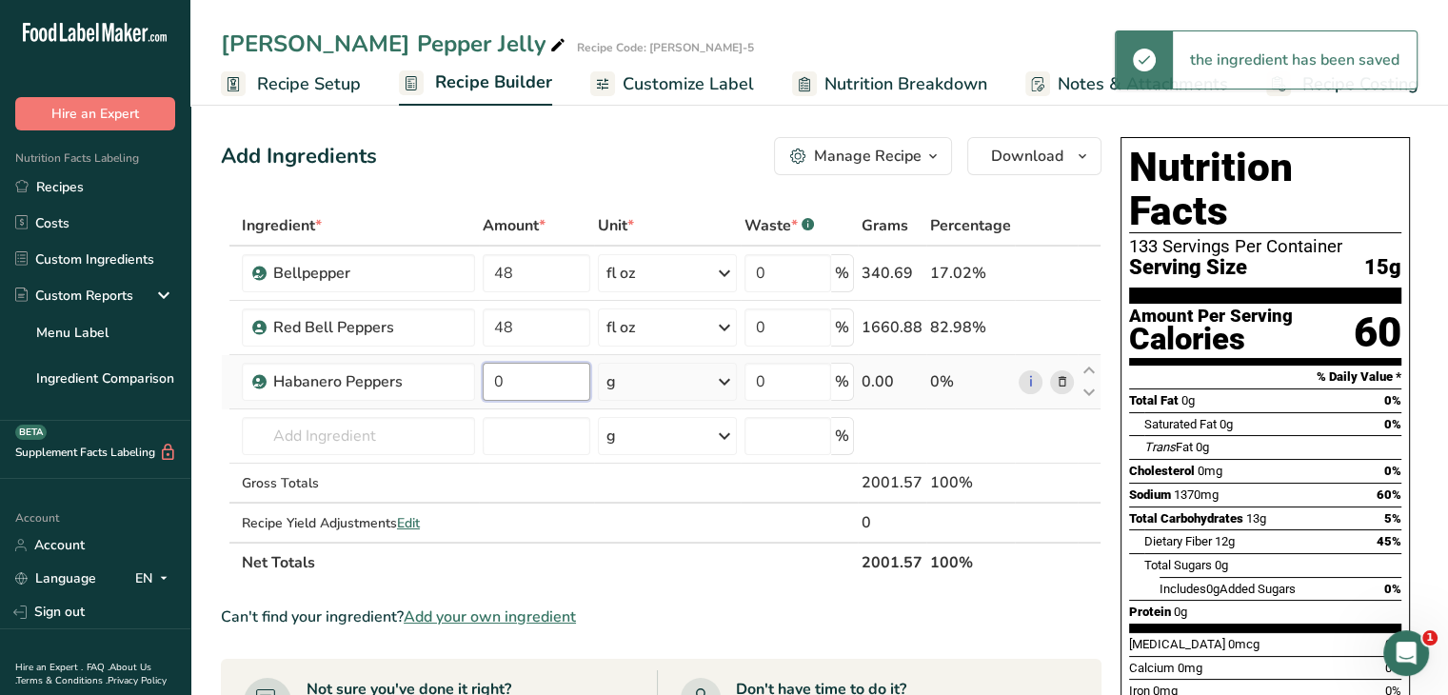
drag, startPoint x: 536, startPoint y: 388, endPoint x: 488, endPoint y: 390, distance: 48.7
click at [488, 390] on input "0" at bounding box center [537, 382] width 108 height 38
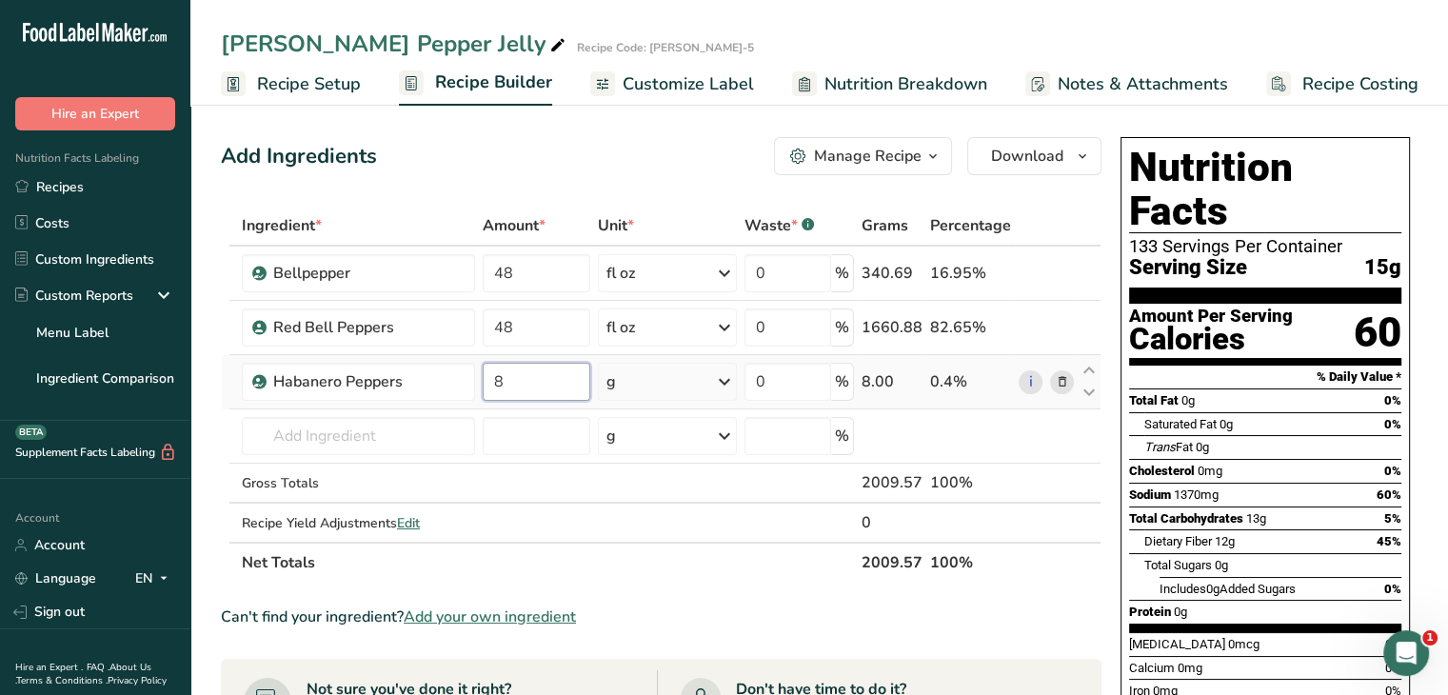
type input "8"
click at [726, 381] on div "Ingredient * Amount * Unit * Waste * .a-a{fill:#347362;}.b-a{fill:#fff;} Grams …" at bounding box center [661, 394] width 881 height 377
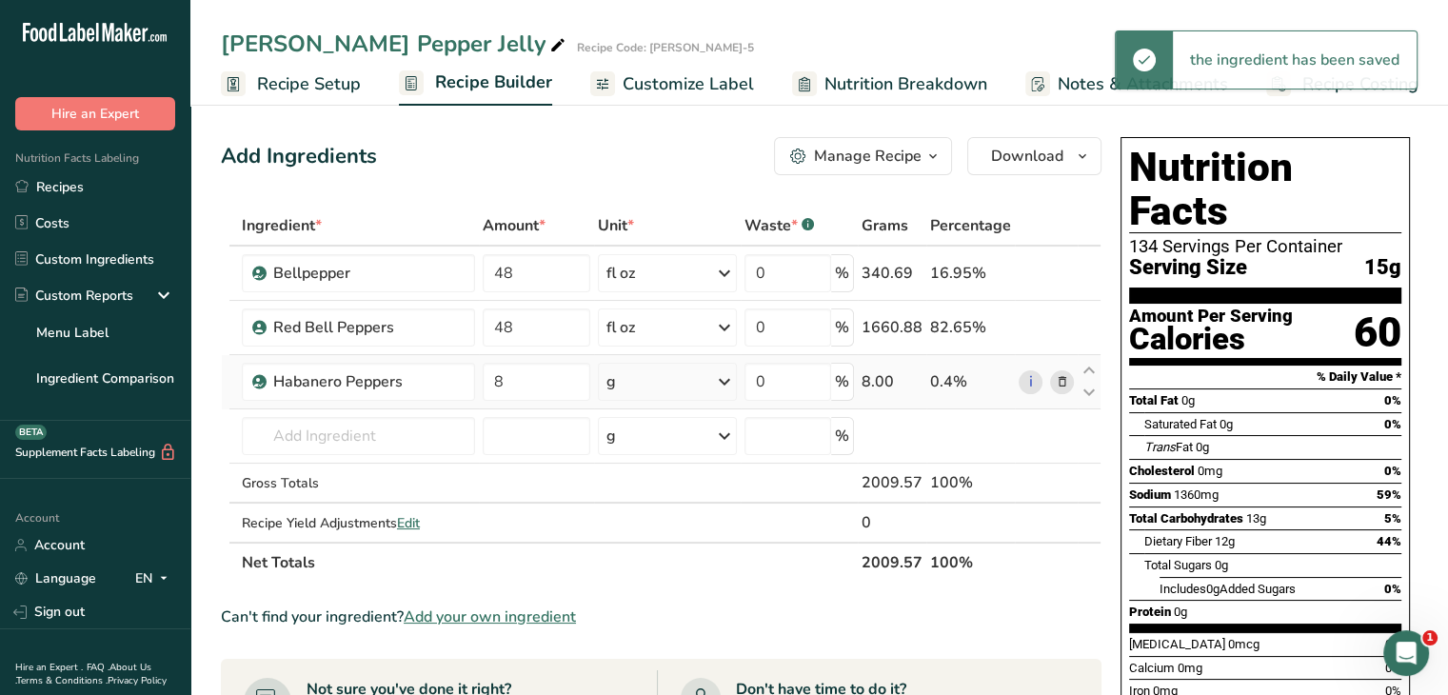
click at [726, 381] on icon at bounding box center [724, 382] width 23 height 34
click at [660, 647] on div "fl oz" at bounding box center [689, 649] width 145 height 20
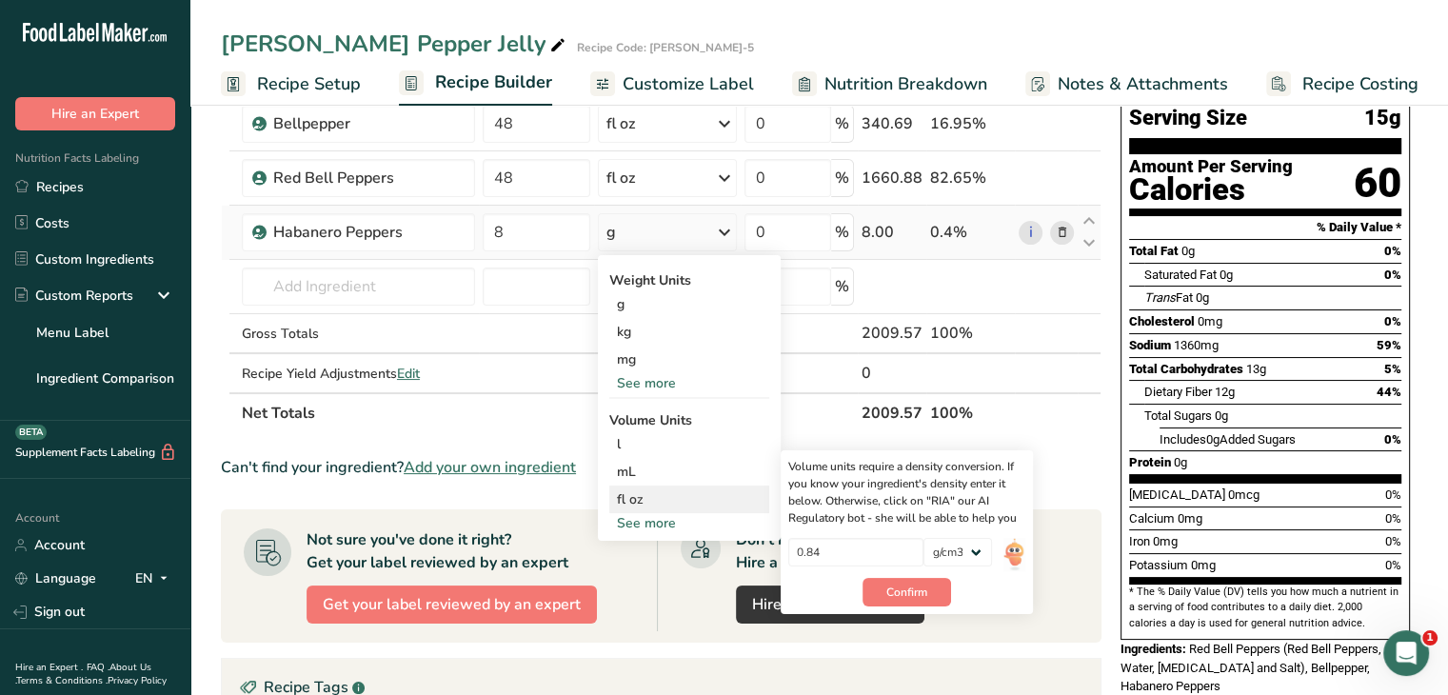
scroll to position [190, 0]
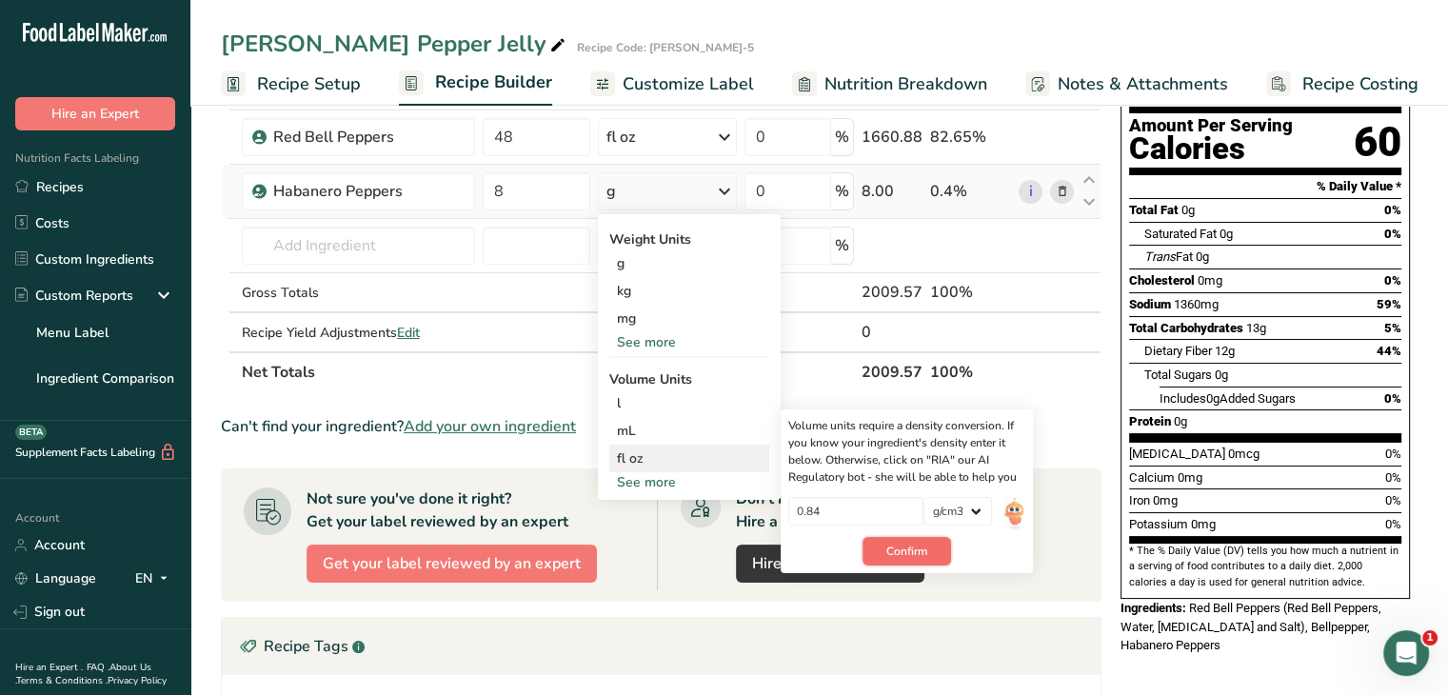
click at [909, 550] on span "Confirm" at bounding box center [907, 551] width 41 height 17
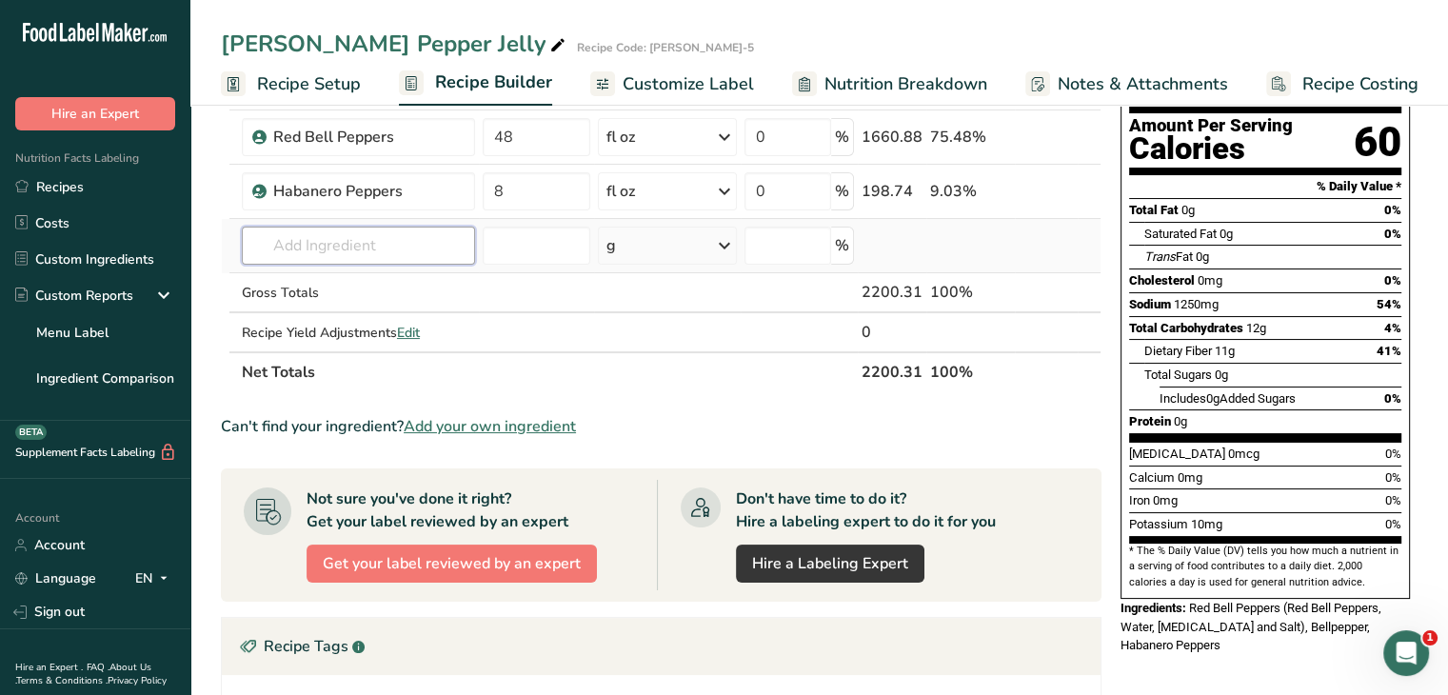
click at [283, 246] on input "text" at bounding box center [358, 246] width 233 height 38
type input "apple cider"
click at [312, 277] on p "Apple Cider Vinegar" at bounding box center [326, 284] width 139 height 20
type input "Apple Cider Vinegar"
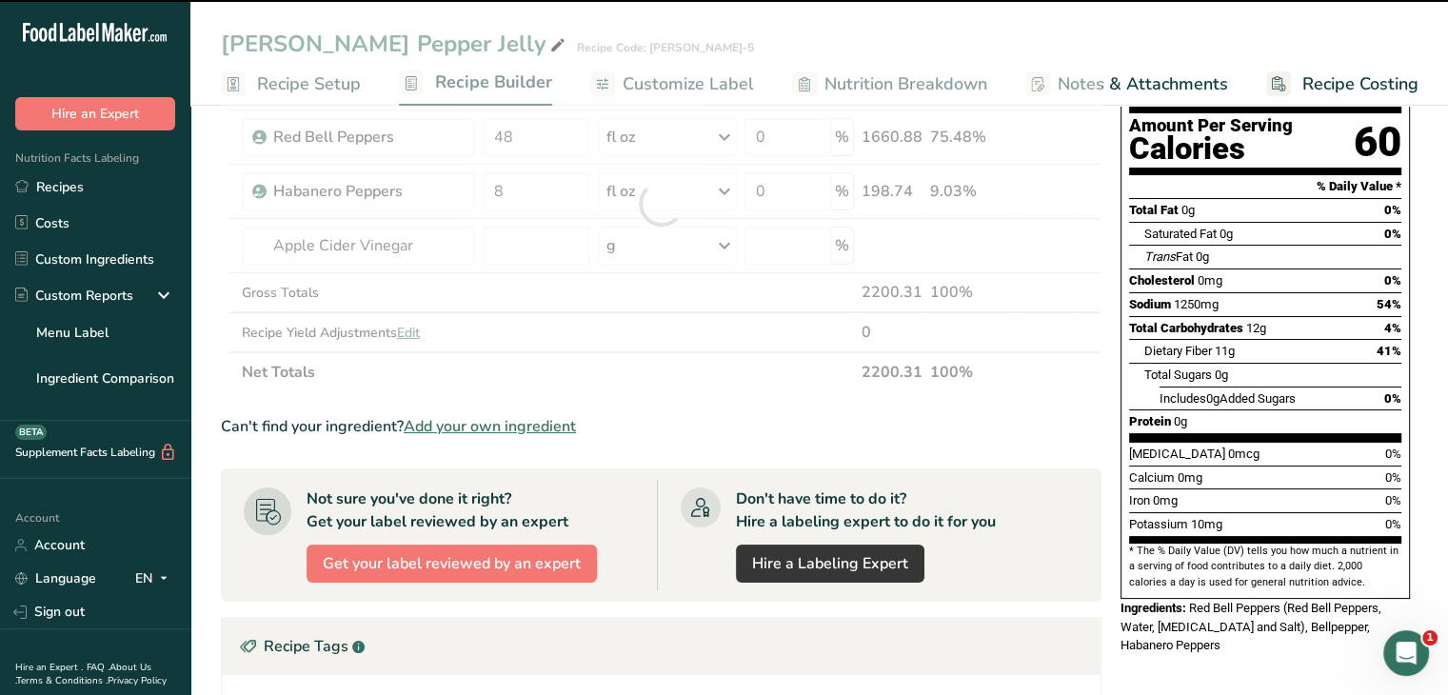
type input "0"
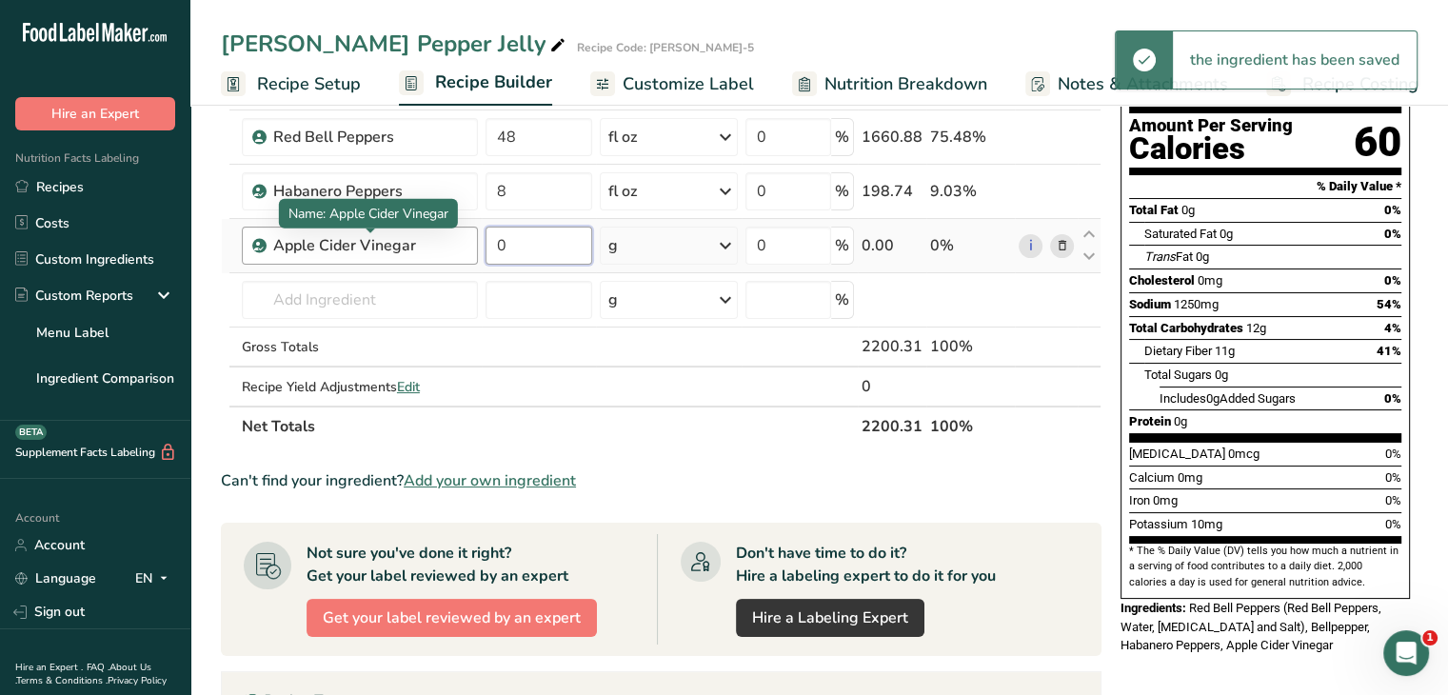
drag, startPoint x: 528, startPoint y: 247, endPoint x: 465, endPoint y: 252, distance: 63.1
click at [465, 252] on tr "Apple Cider Vinegar 0 g Weight Units g kg mg See more Volume Units l Volume uni…" at bounding box center [661, 246] width 879 height 54
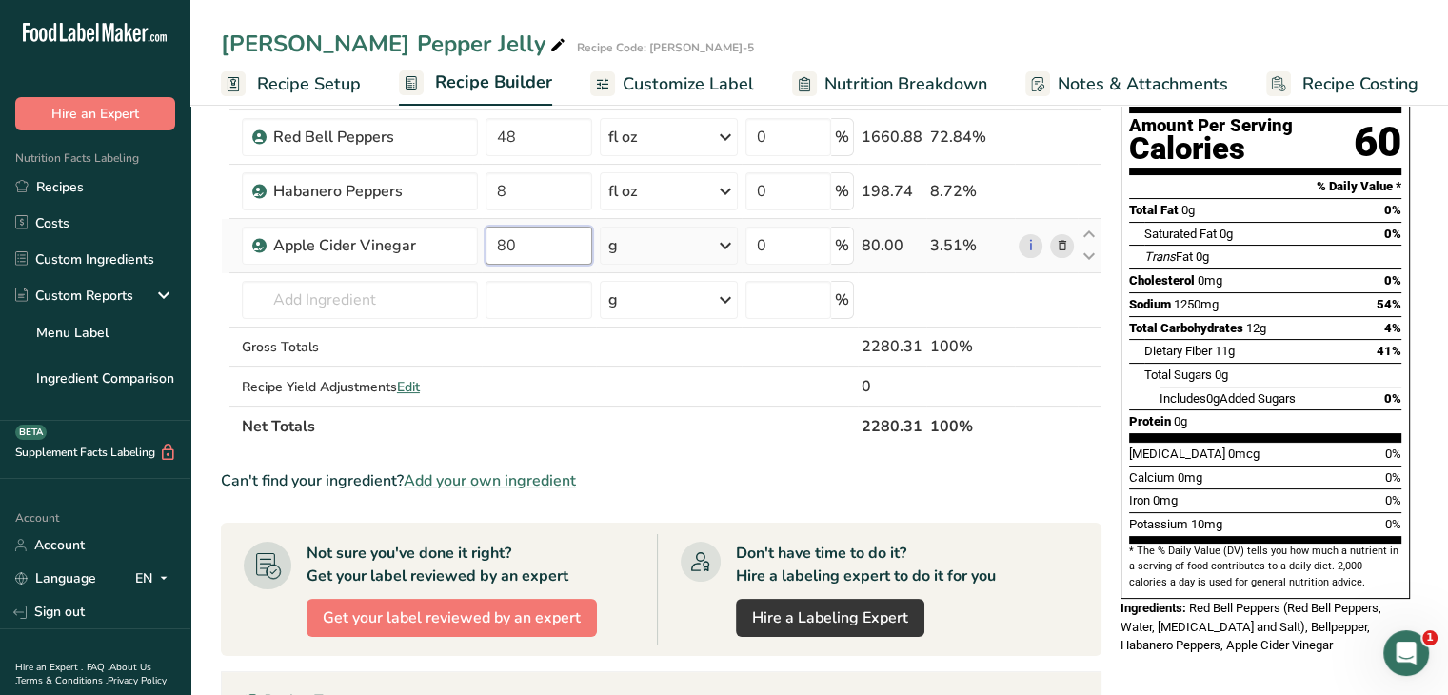
type input "80"
click at [729, 252] on div "Ingredient * Amount * Unit * Waste * .a-a{fill:#347362;}.b-a{fill:#fff;} Grams …" at bounding box center [661, 230] width 881 height 431
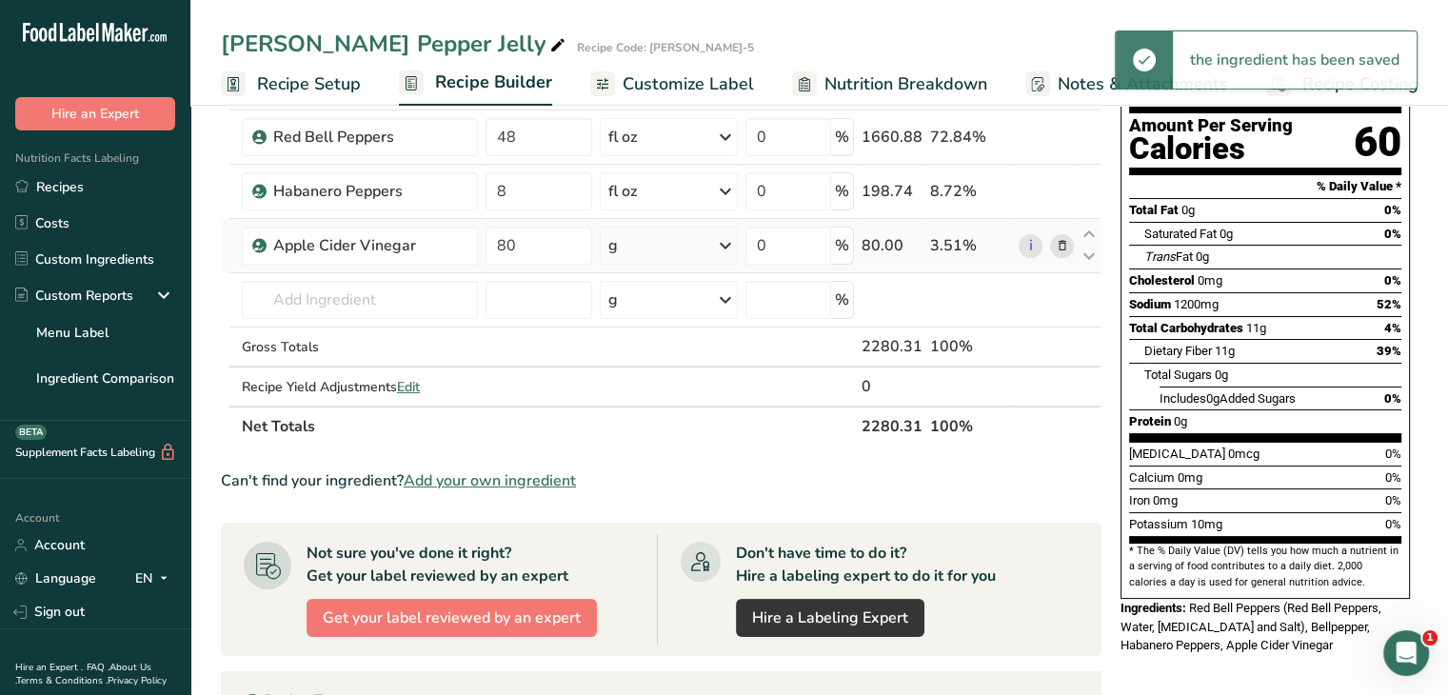
click at [726, 244] on icon at bounding box center [725, 246] width 23 height 34
click at [652, 515] on div "fl oz" at bounding box center [691, 513] width 145 height 20
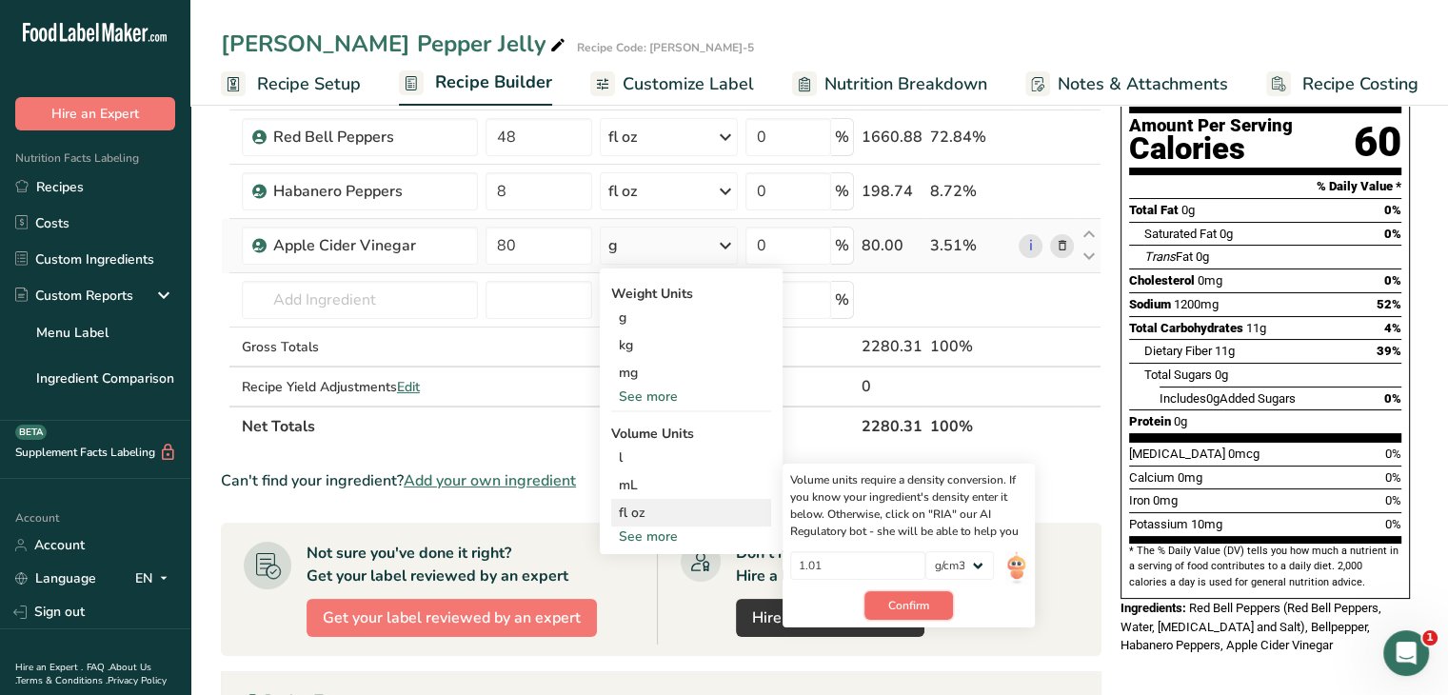
click at [895, 598] on span "Confirm" at bounding box center [909, 605] width 41 height 17
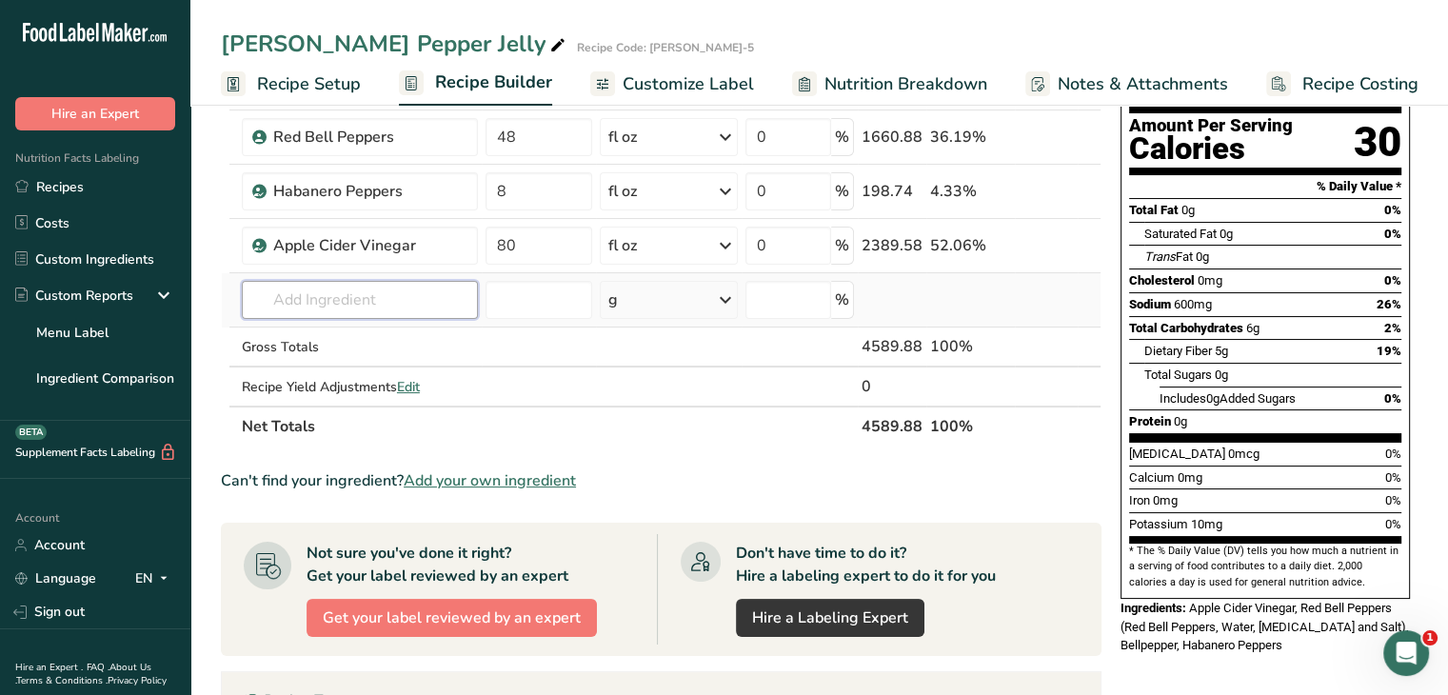
click at [347, 302] on input "text" at bounding box center [360, 300] width 236 height 38
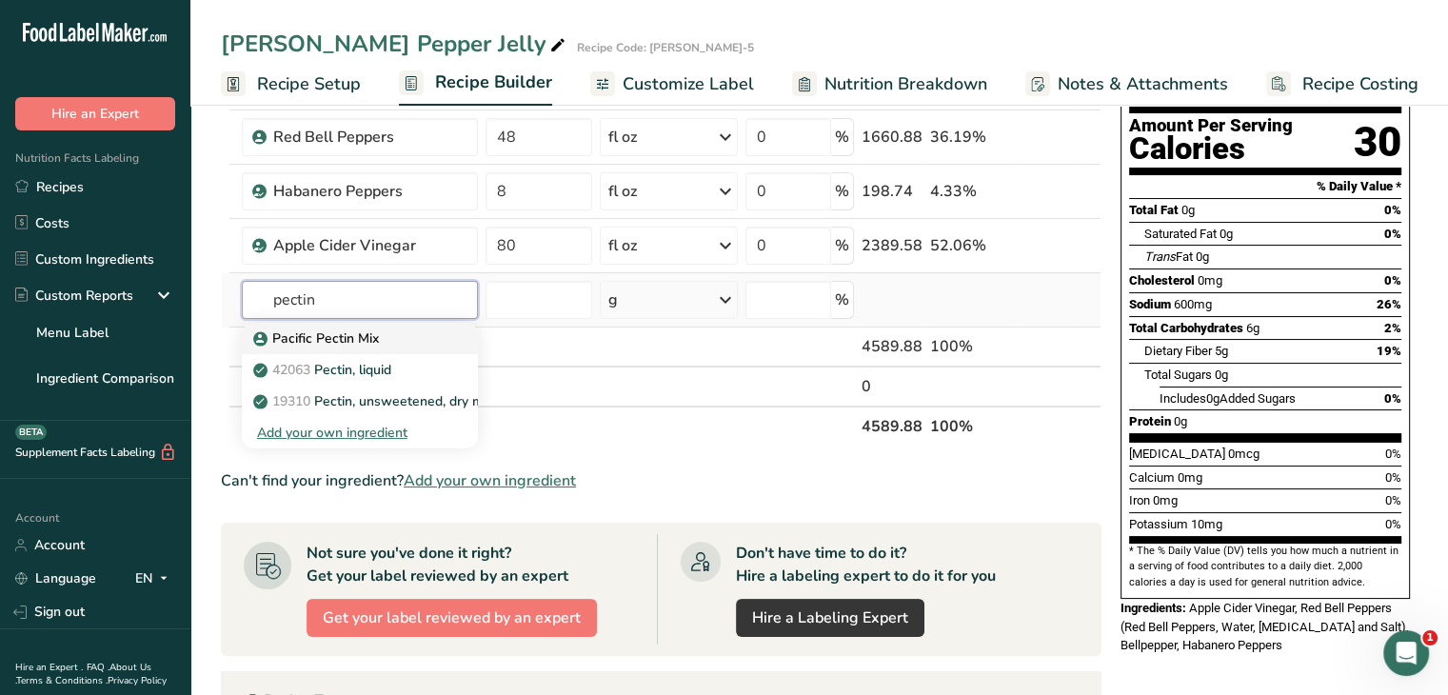
type input "pectin"
click at [362, 346] on p "Pacific Pectin Mix" at bounding box center [318, 339] width 122 height 20
type input "Pacific Pectin Mix"
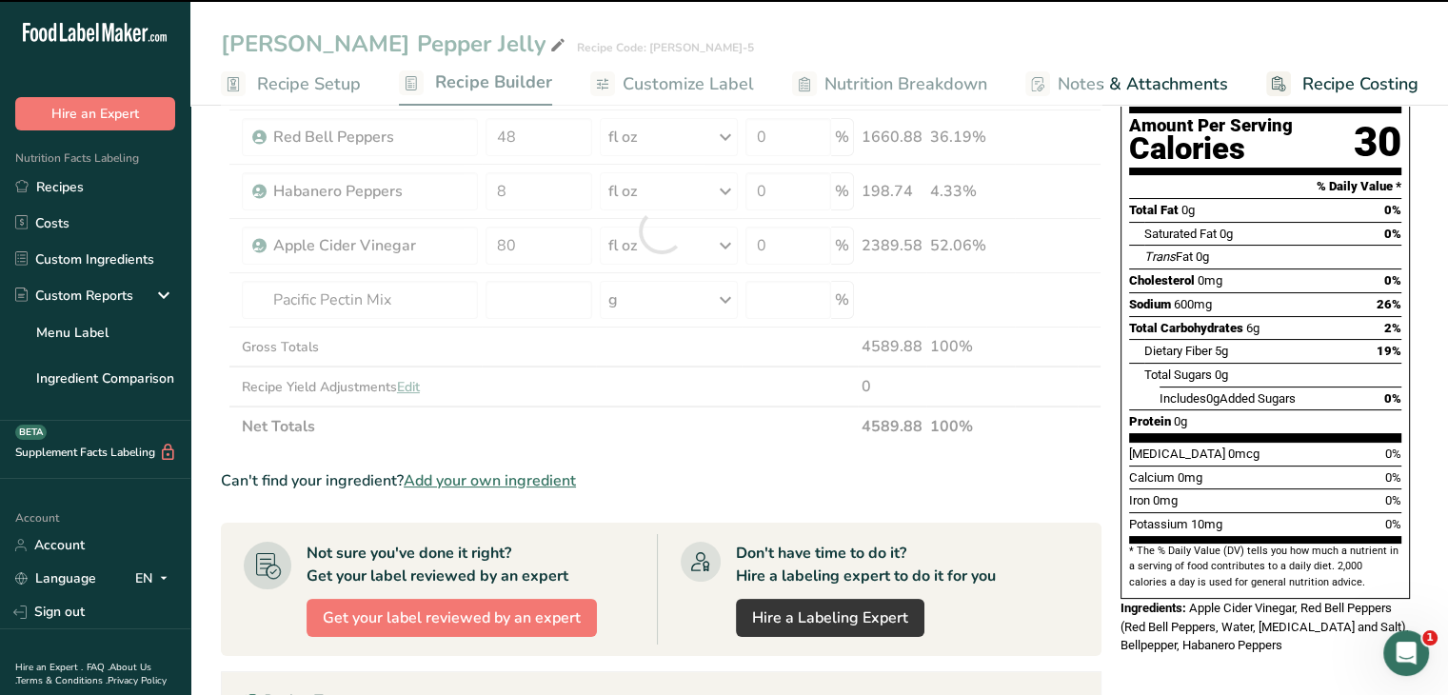
type input "0"
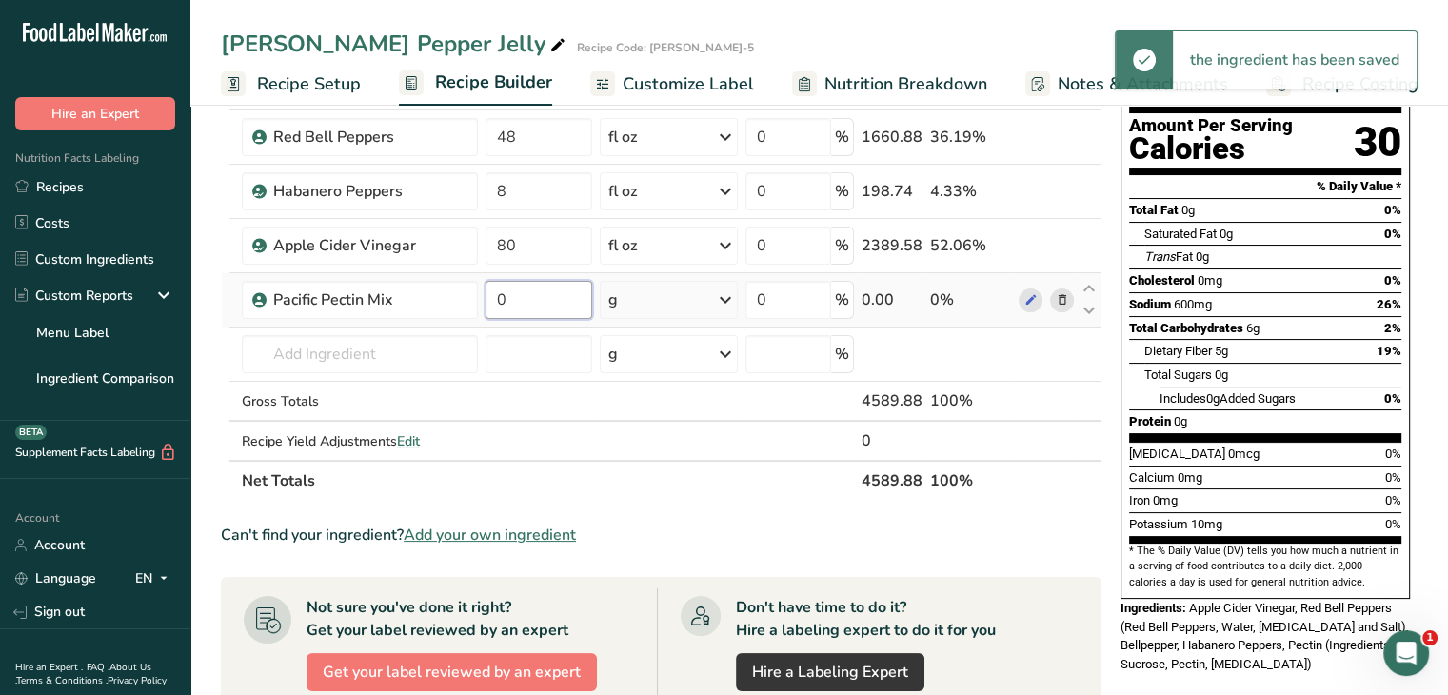
click at [539, 300] on input "0" at bounding box center [539, 300] width 107 height 38
drag, startPoint x: 539, startPoint y: 300, endPoint x: 475, endPoint y: 301, distance: 63.8
click at [475, 301] on tr "Pacific Pectin Mix 0 g Weight Units g kg mg See more Volume Units l Volume unit…" at bounding box center [661, 300] width 879 height 54
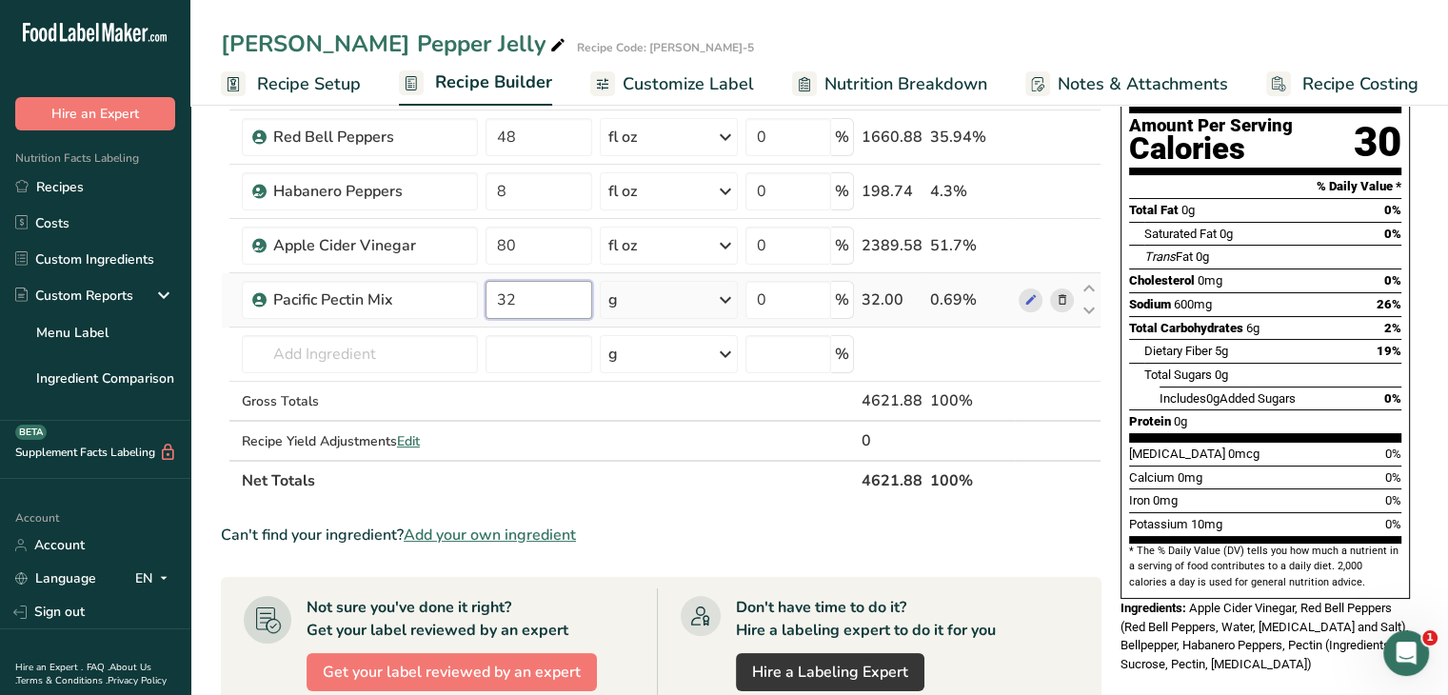
type input "32"
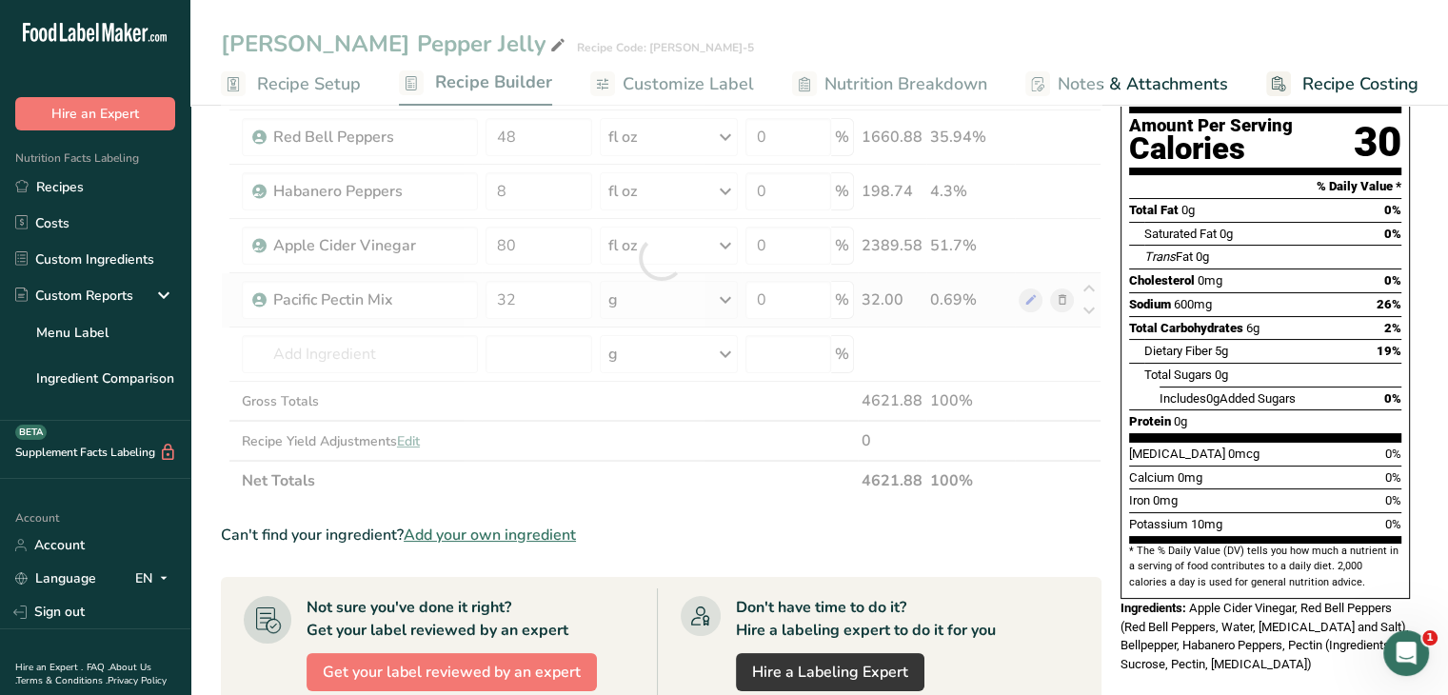
click at [728, 292] on div "Ingredient * Amount * Unit * Waste * .a-a{fill:#347362;}.b-a{fill:#fff;} Grams …" at bounding box center [661, 258] width 881 height 486
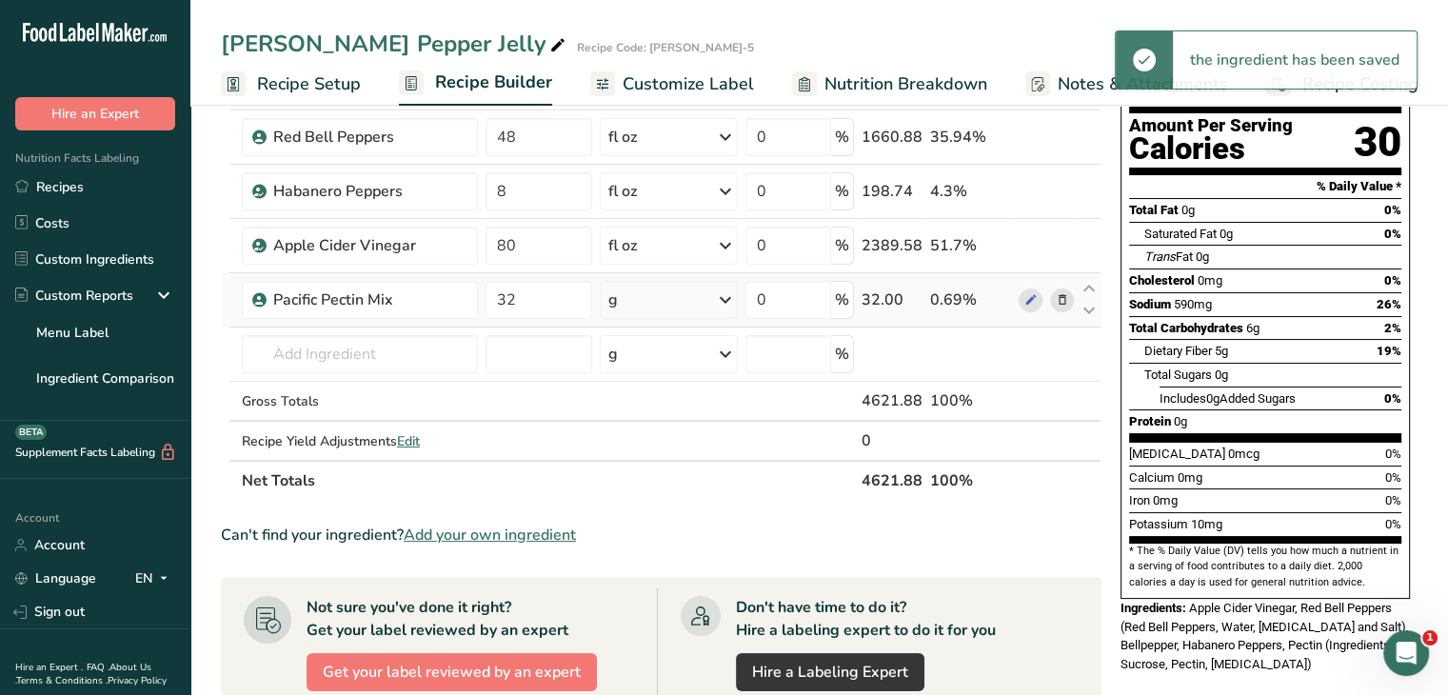
click at [725, 296] on icon at bounding box center [725, 300] width 23 height 34
click at [670, 448] on div "See more" at bounding box center [691, 451] width 160 height 20
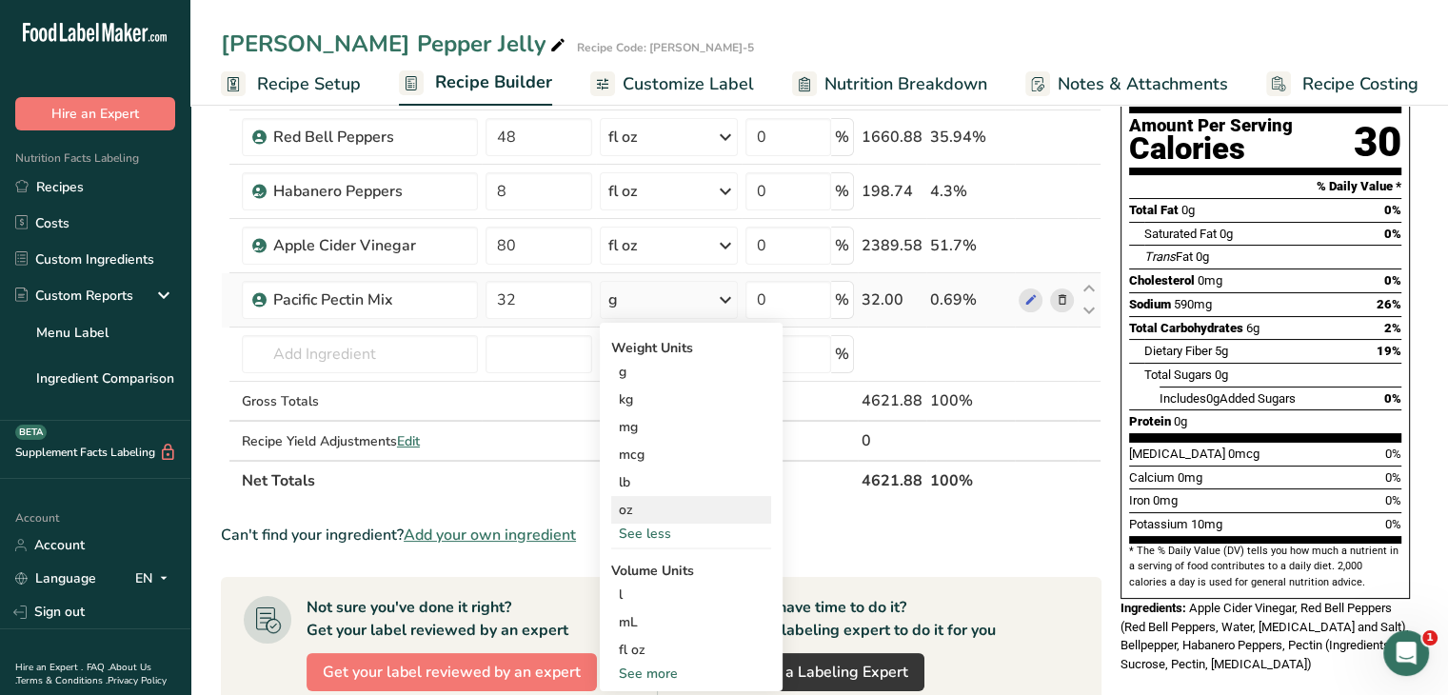
click at [653, 502] on div "oz" at bounding box center [691, 510] width 160 height 28
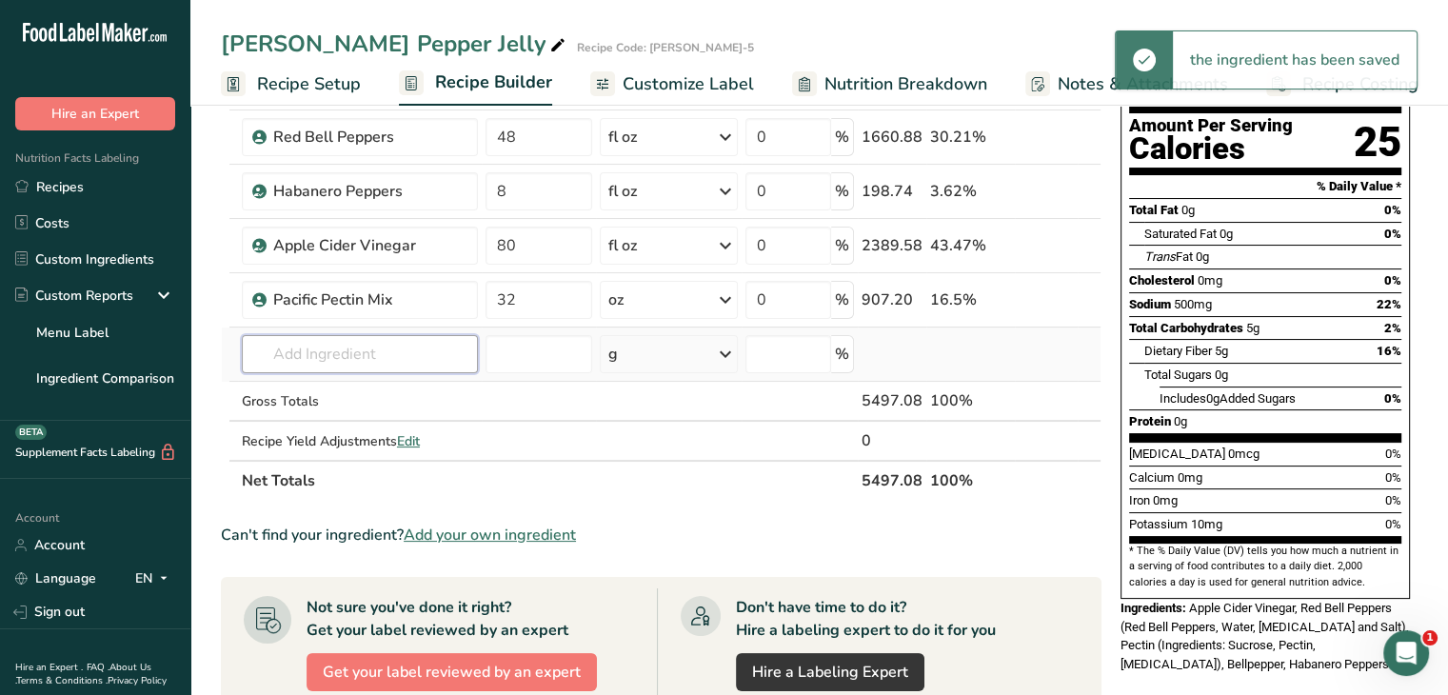
click at [398, 348] on input "text" at bounding box center [360, 354] width 236 height 38
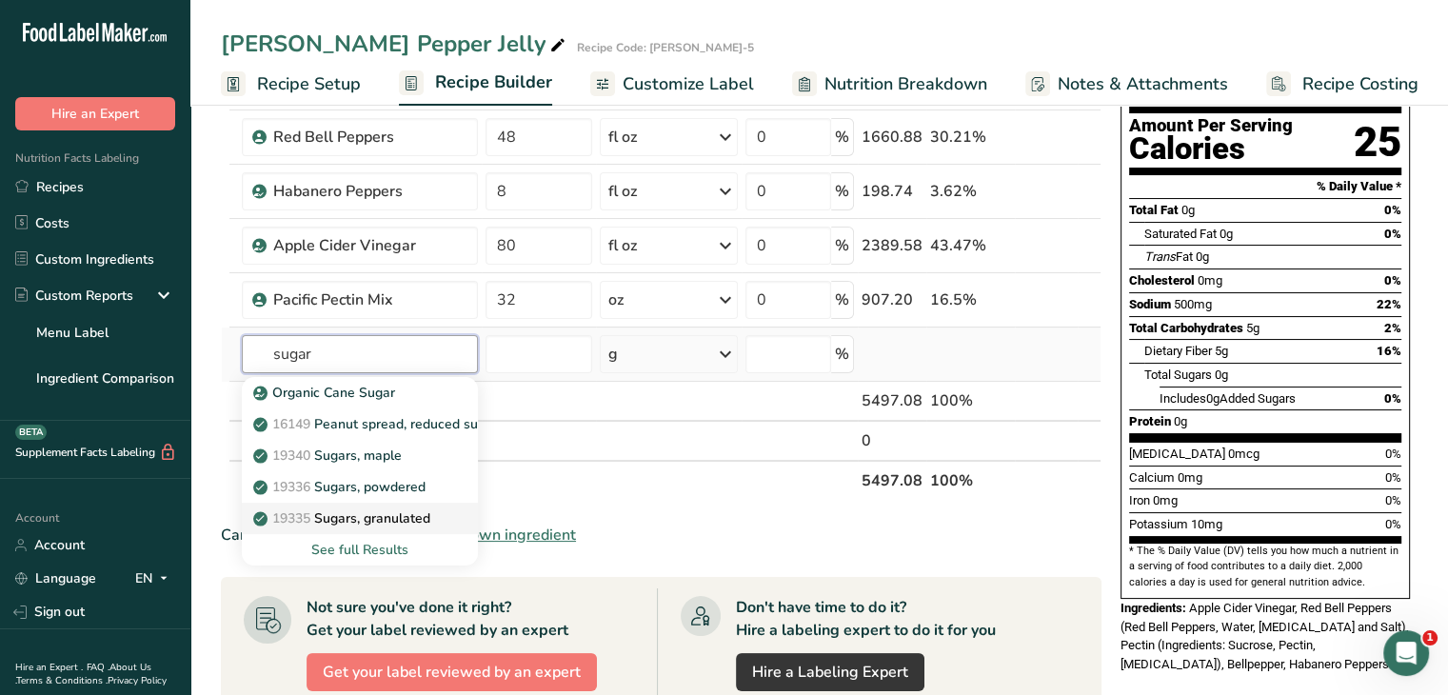
type input "sugar"
click at [378, 514] on p "19335 [GEOGRAPHIC_DATA], granulated" at bounding box center [343, 519] width 173 height 20
type input "Sugars, granulated"
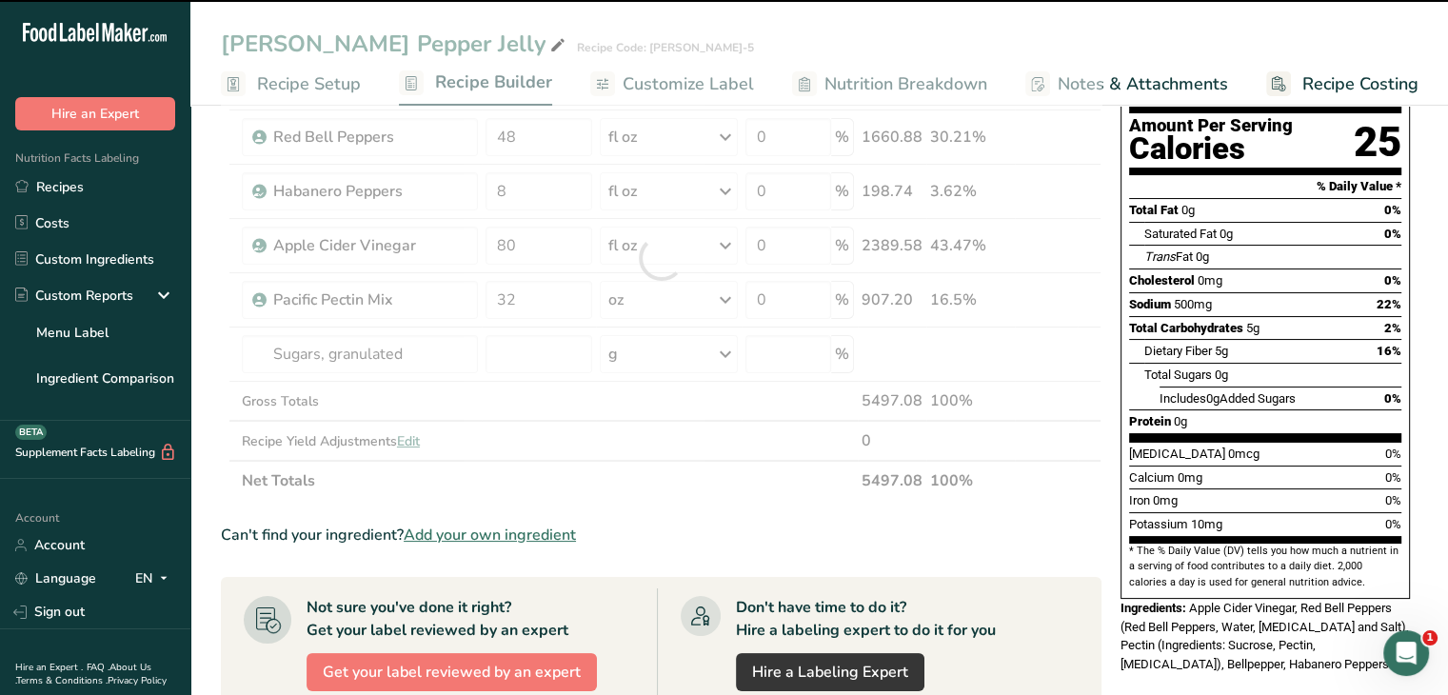
type input "0"
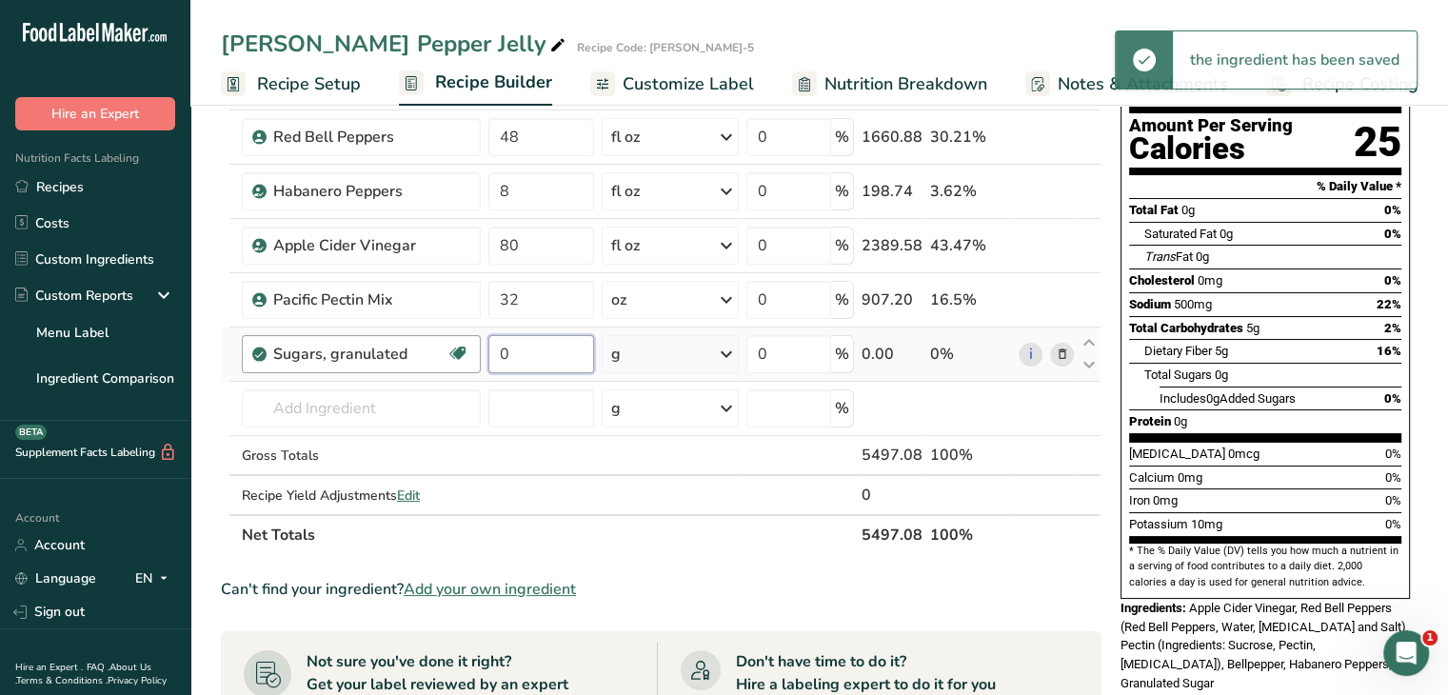
drag, startPoint x: 526, startPoint y: 355, endPoint x: 480, endPoint y: 359, distance: 45.9
click at [480, 359] on tr "Sugars, granulated Dairy free Gluten free Vegan Vegetarian Soy free 0 g Portion…" at bounding box center [661, 355] width 879 height 54
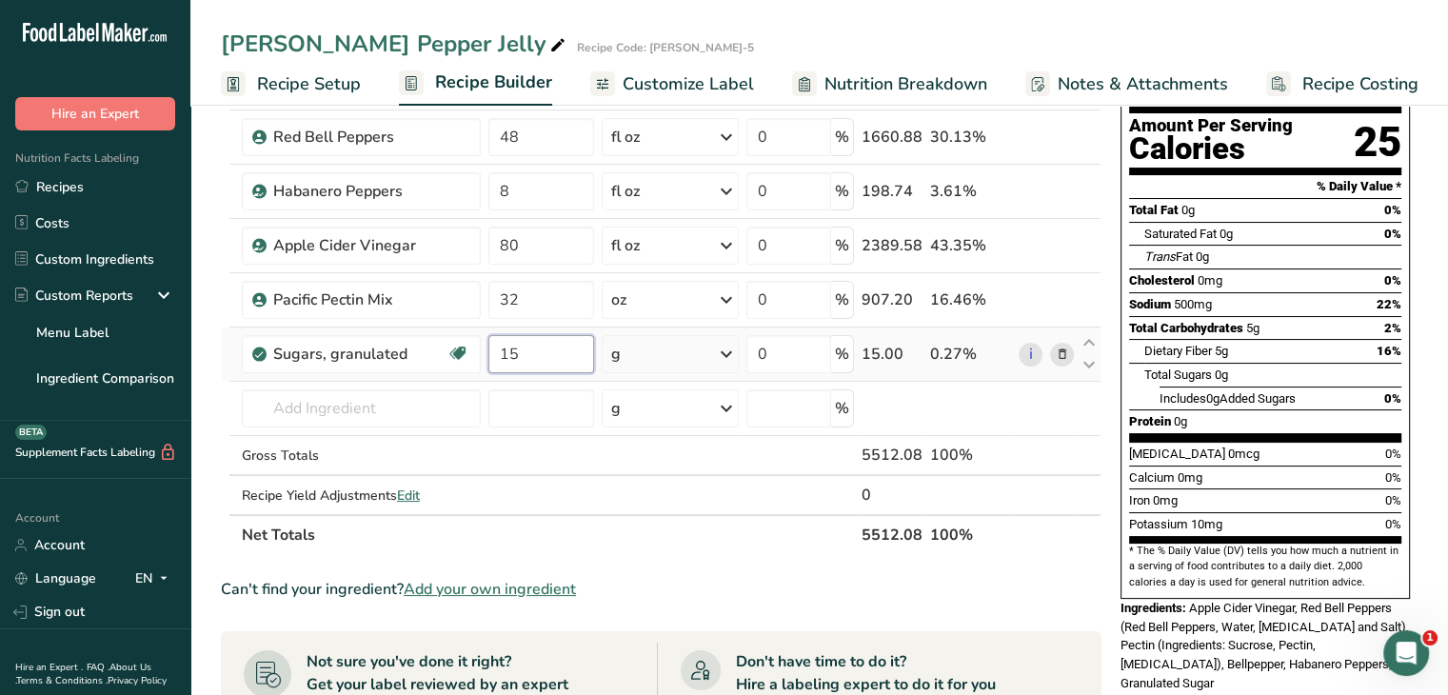
type input "15"
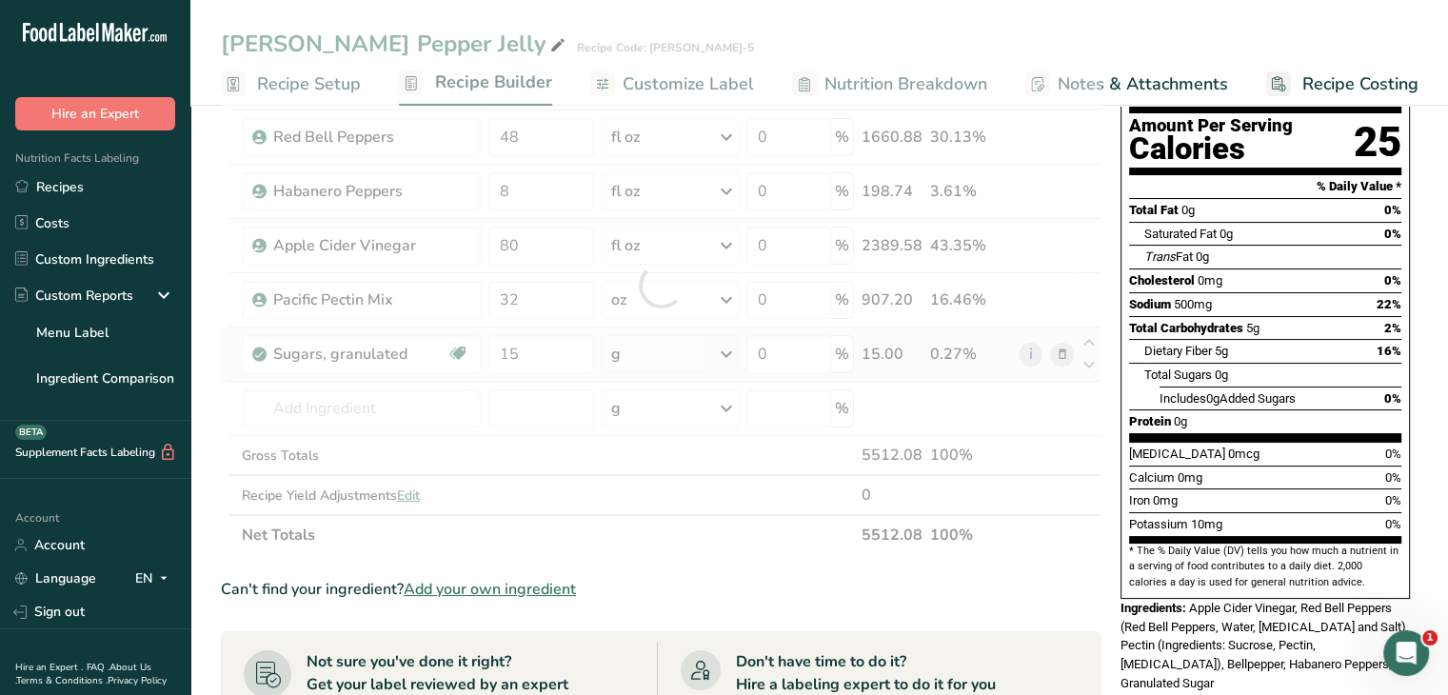
click at [731, 351] on div "Ingredient * Amount * Unit * Waste * .a-a{fill:#347362;}.b-a{fill:#fff;} Grams …" at bounding box center [661, 285] width 881 height 540
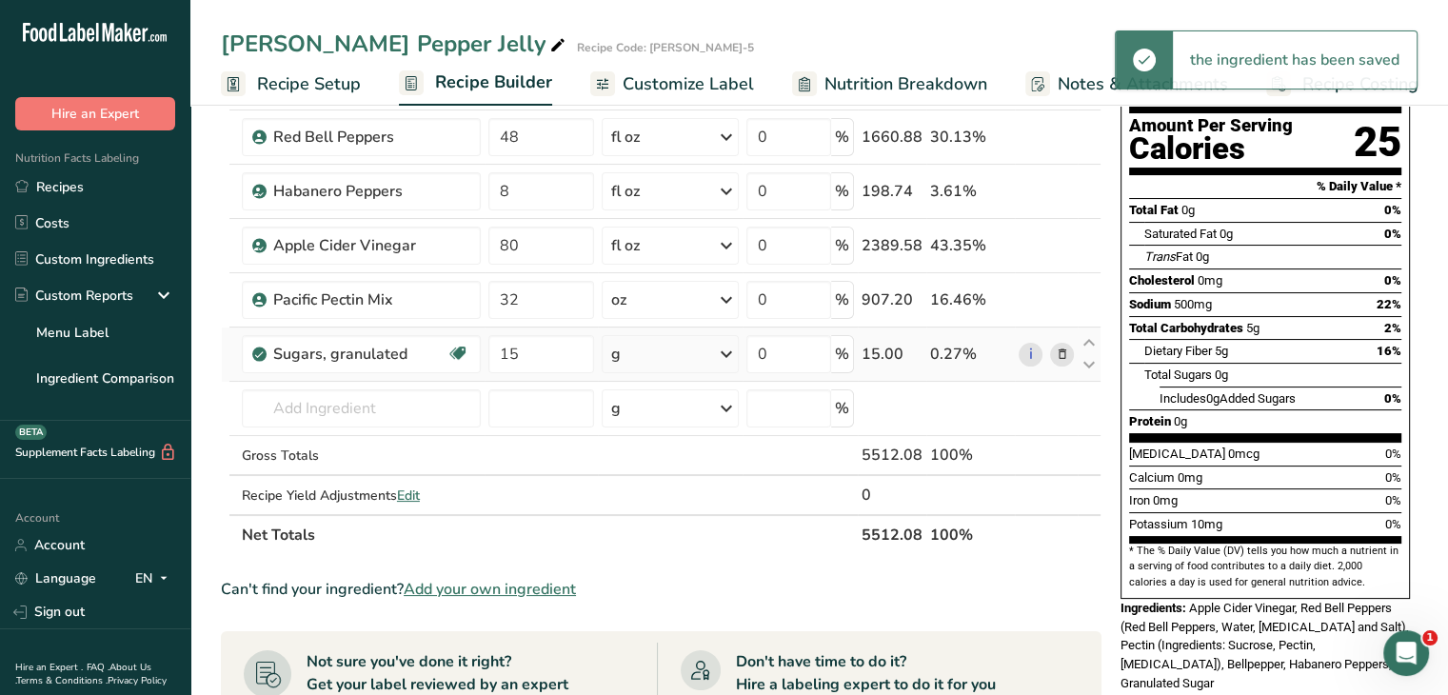
click at [729, 351] on icon at bounding box center [726, 354] width 23 height 34
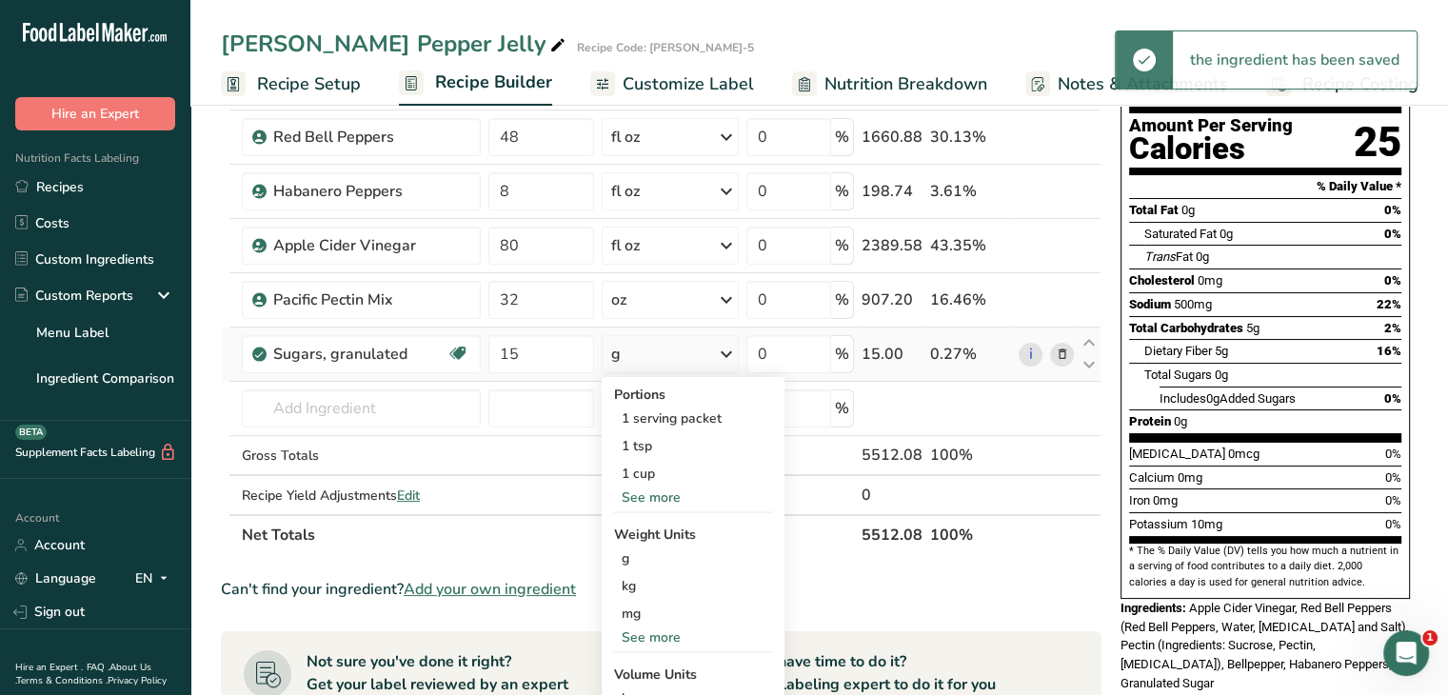
click at [648, 632] on div "See more" at bounding box center [693, 638] width 160 height 20
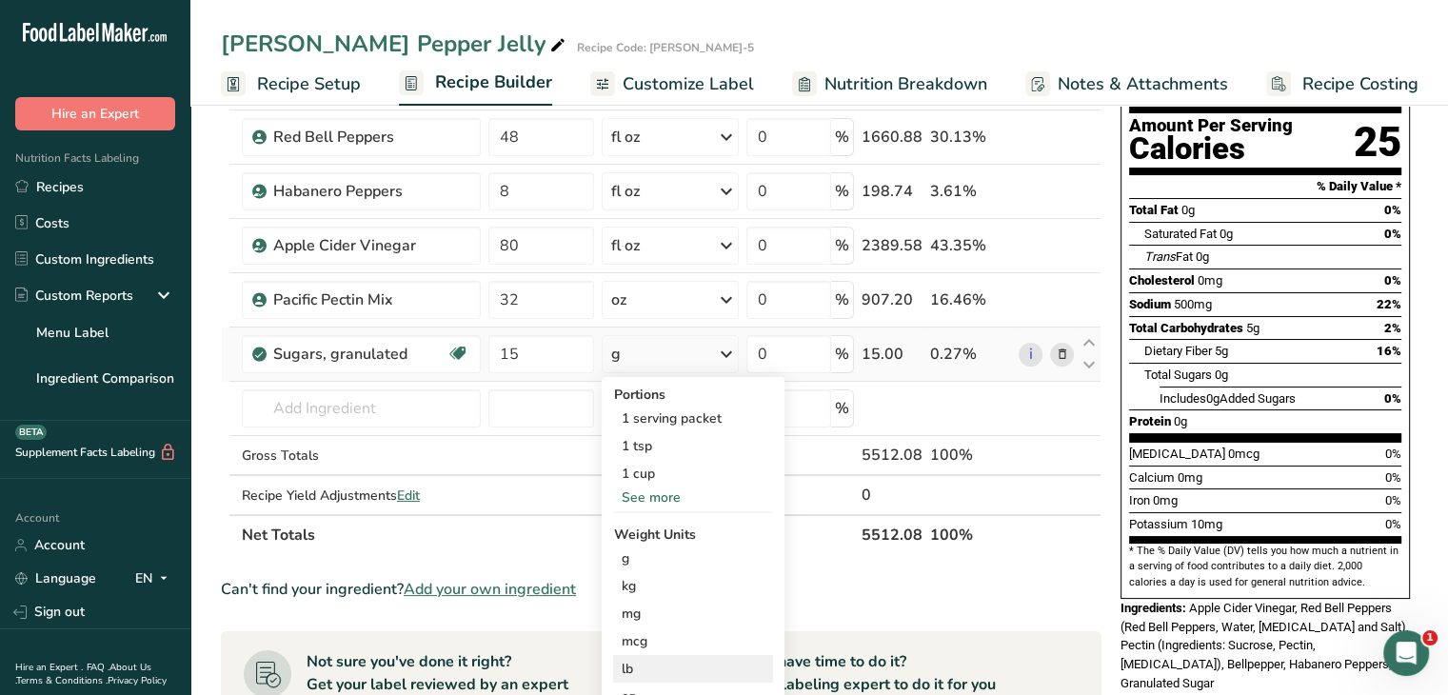
click at [649, 663] on div "lb" at bounding box center [693, 669] width 160 height 28
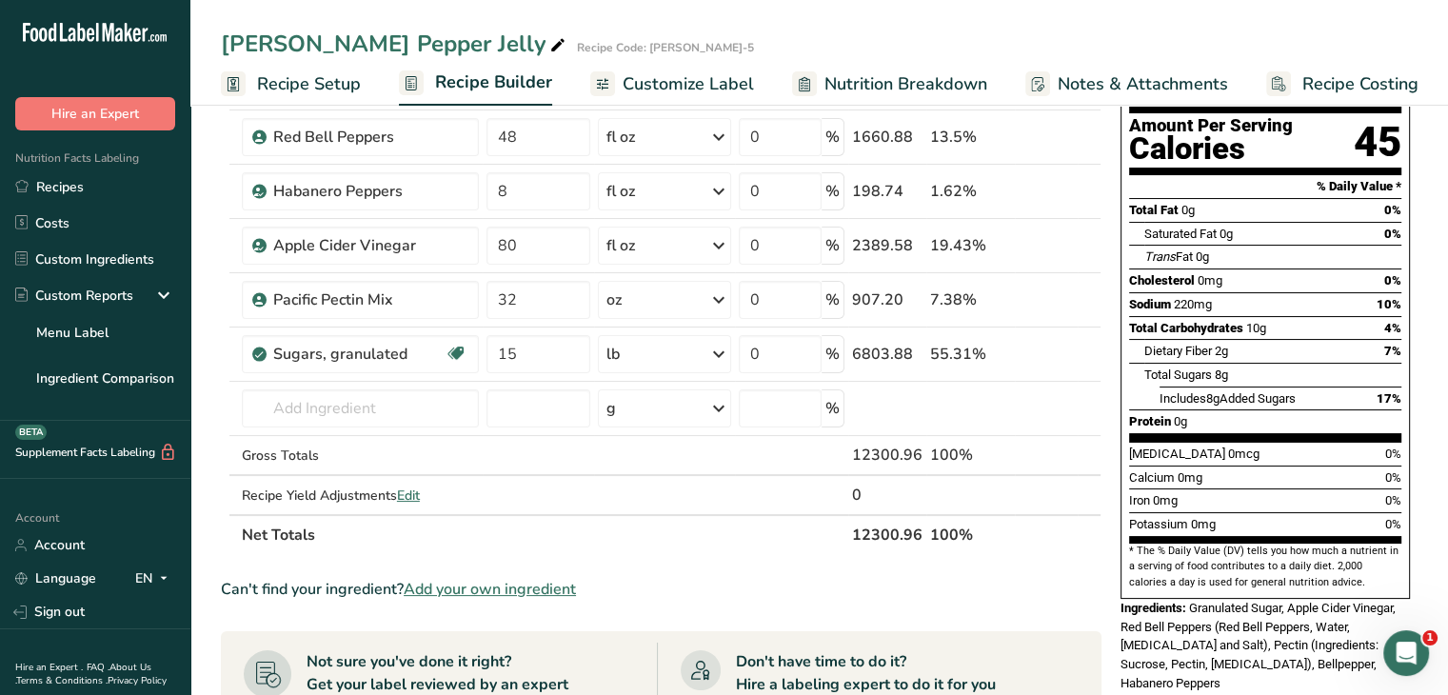
click at [709, 570] on section "Ingredient * Amount * Unit * Waste * .a-a{fill:#347362;}.b-a{fill:#fff;} Grams …" at bounding box center [661, 598] width 881 height 1167
click at [674, 81] on span "Customize Label" at bounding box center [688, 84] width 131 height 26
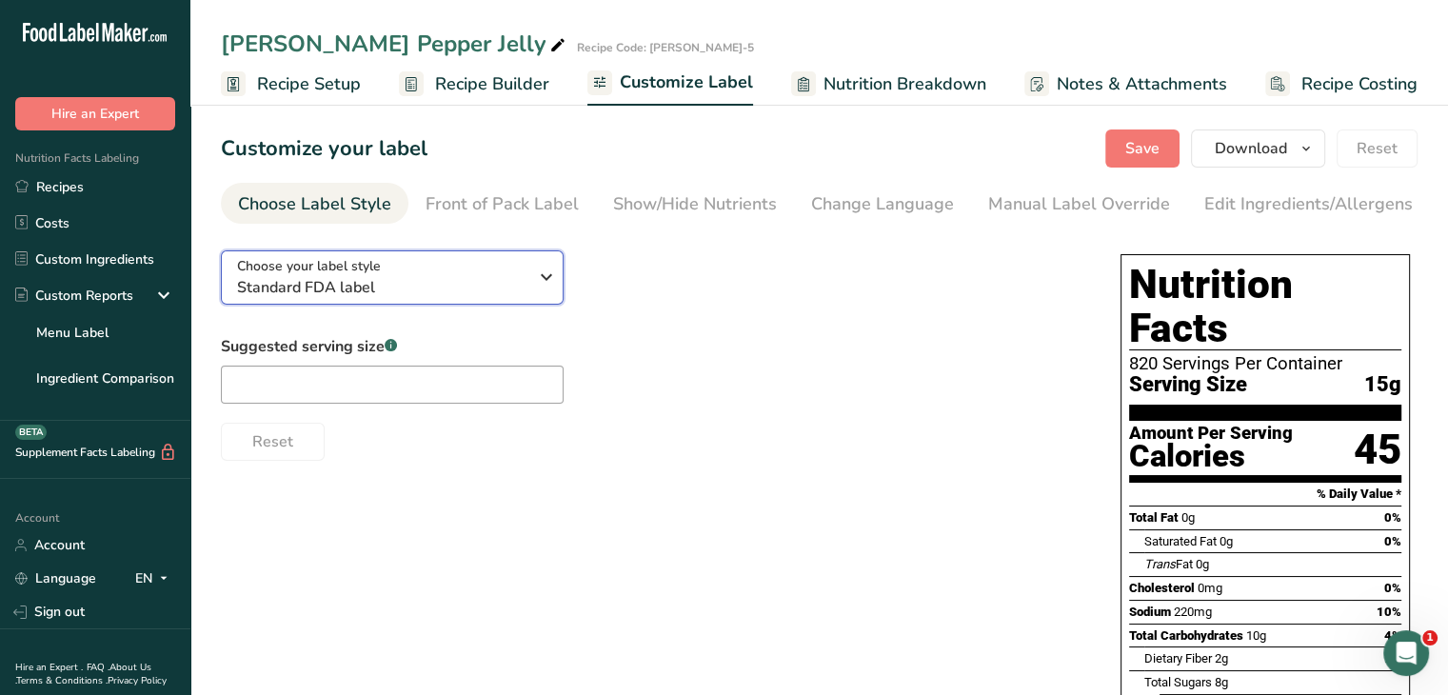
click at [553, 275] on icon "button" at bounding box center [546, 277] width 23 height 34
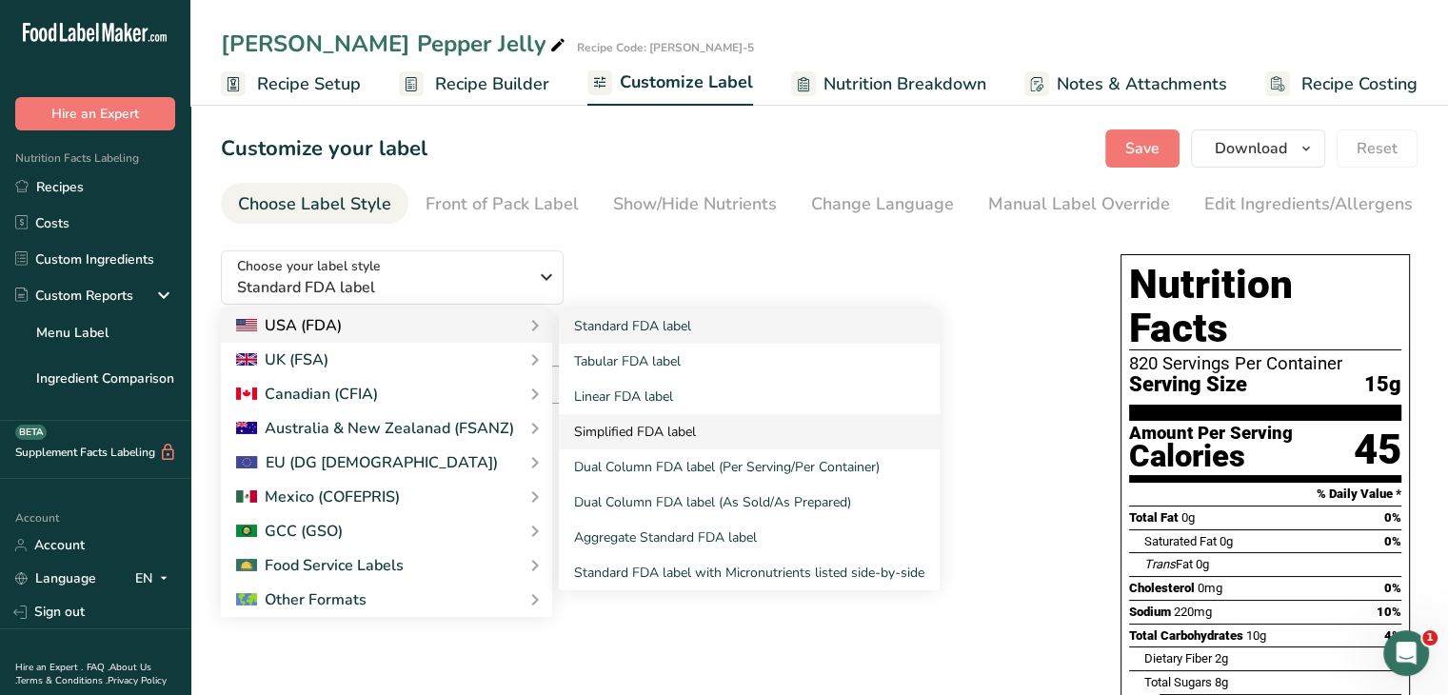
click at [649, 424] on link "Simplified FDA label" at bounding box center [749, 431] width 381 height 35
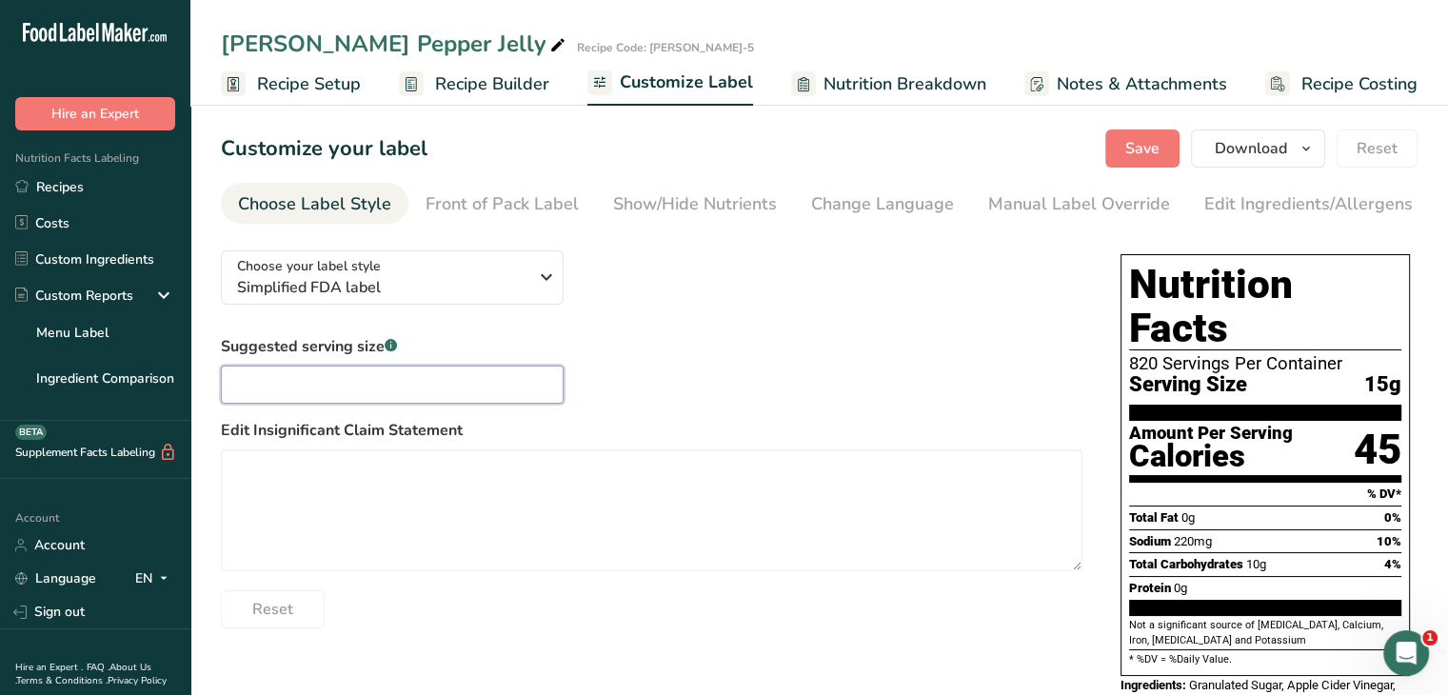
click at [312, 397] on input "text" at bounding box center [392, 385] width 343 height 38
type input "1 Tbsp"
click at [662, 206] on div "Show/Hide Nutrients" at bounding box center [695, 204] width 164 height 26
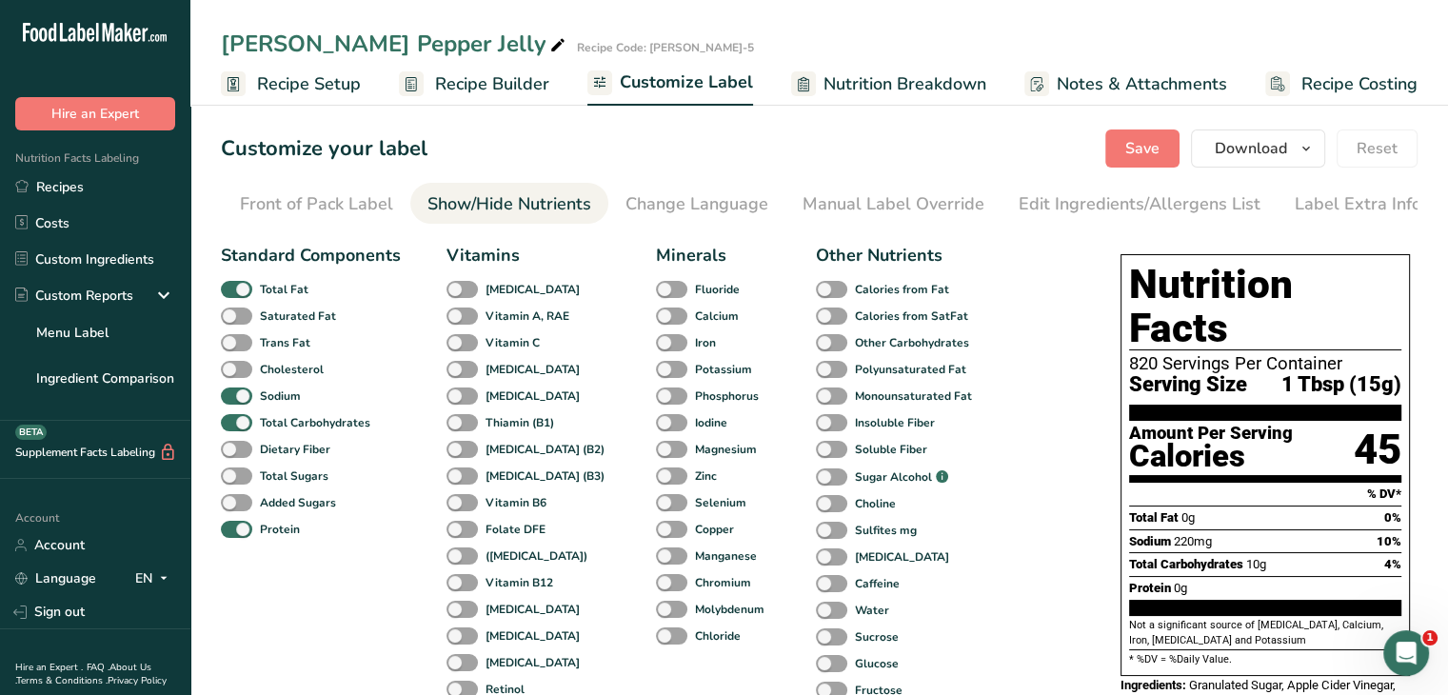
scroll to position [0, 187]
click at [235, 479] on span at bounding box center [236, 477] width 31 height 18
click at [233, 479] on input "Total Sugars" at bounding box center [227, 475] width 12 height 12
checkbox input "true"
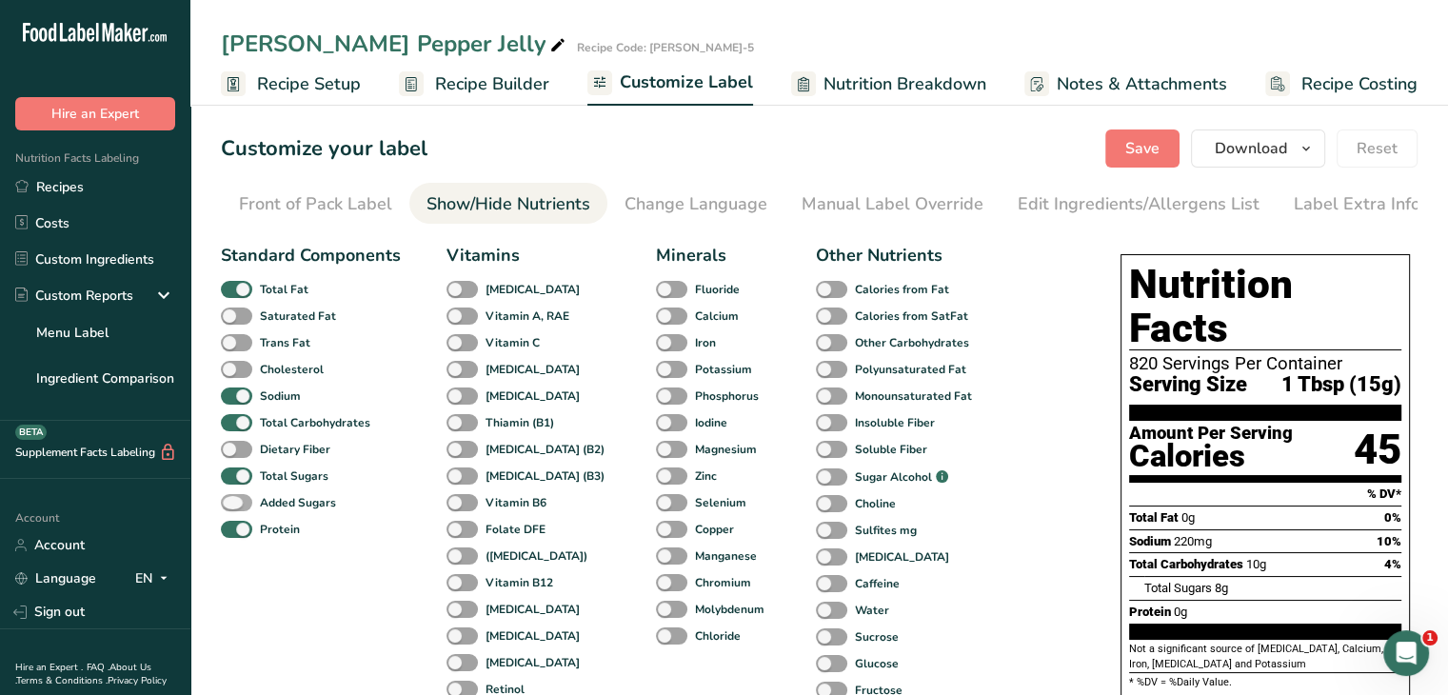
drag, startPoint x: 240, startPoint y: 506, endPoint x: 299, endPoint y: 499, distance: 59.4
click at [242, 509] on span at bounding box center [236, 503] width 31 height 18
click at [233, 509] on input "Added Sugars" at bounding box center [227, 502] width 12 height 12
checkbox input "true"
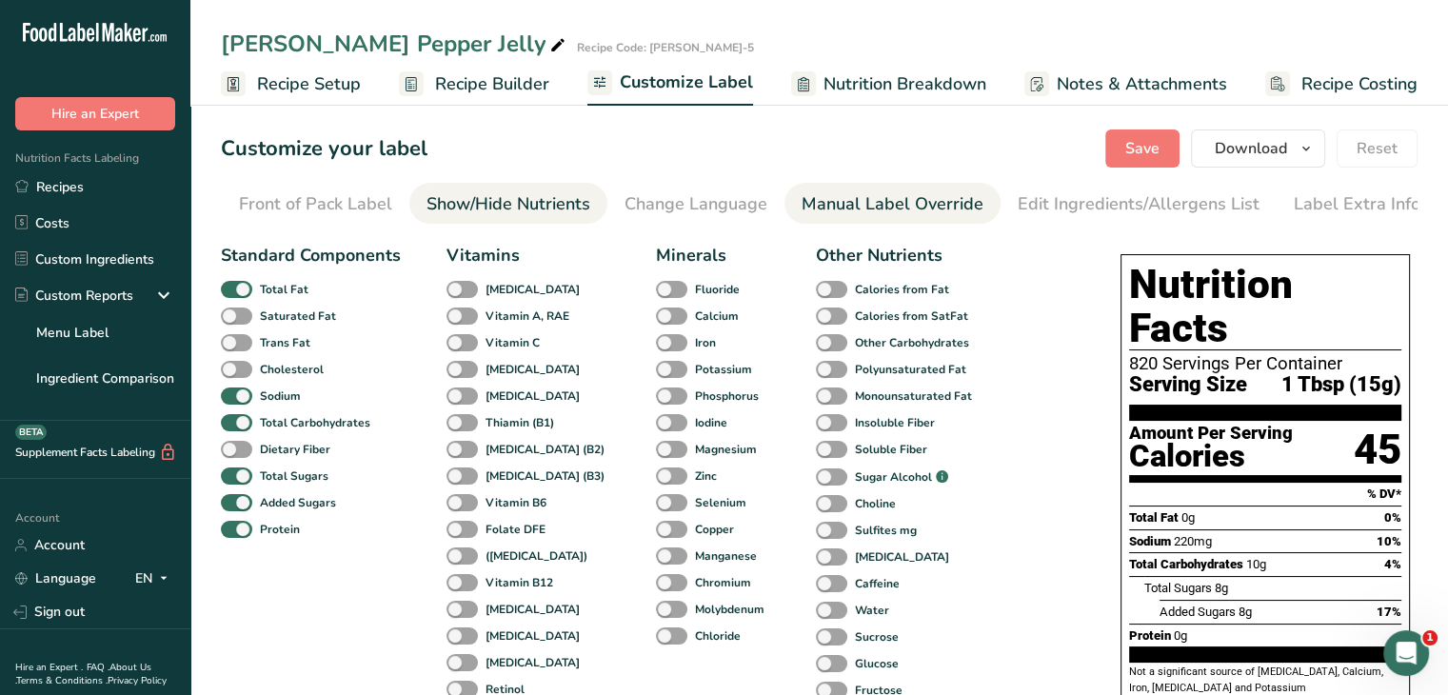
click at [872, 199] on div "Manual Label Override" at bounding box center [893, 204] width 182 height 26
type input "1 Tbsp (15g)"
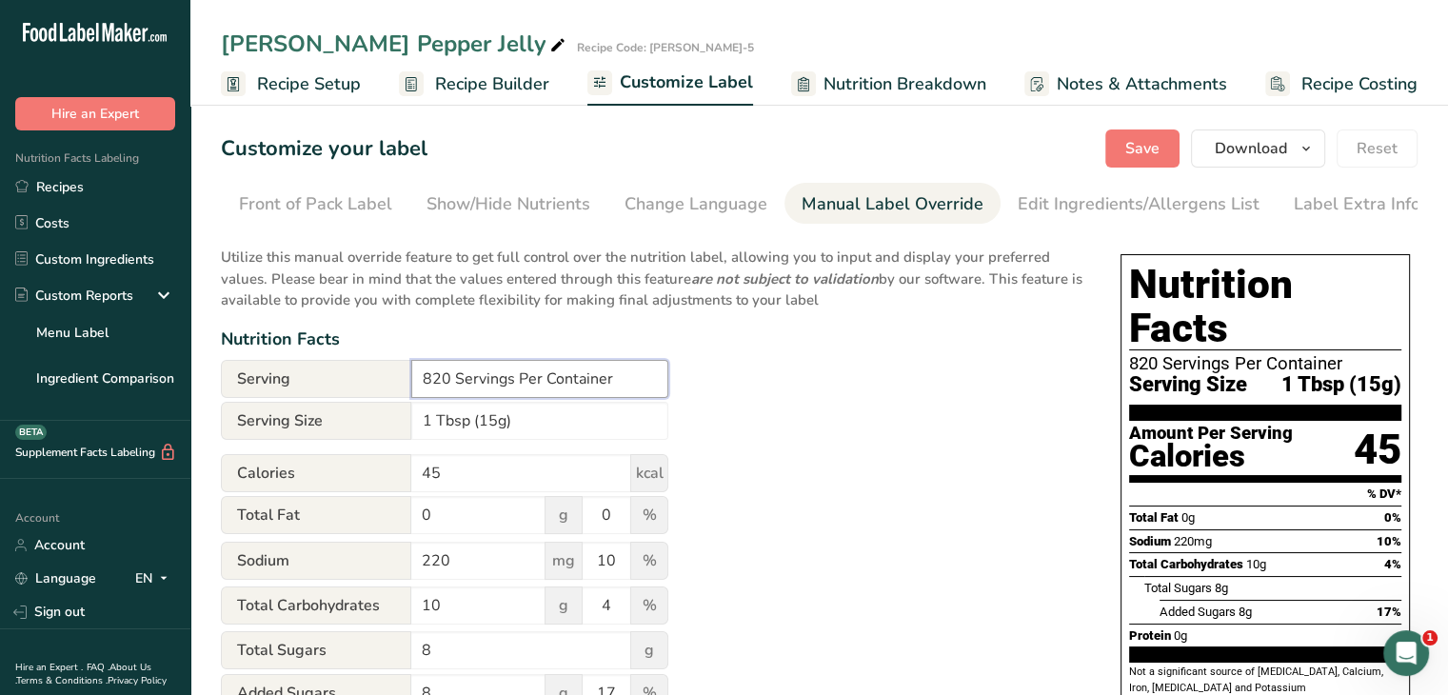
drag, startPoint x: 451, startPoint y: 382, endPoint x: 381, endPoint y: 386, distance: 70.6
click at [381, 386] on div "Serving 820 Servings Per Container" at bounding box center [445, 379] width 448 height 38
type input "23 Servings Per Container"
click at [1101, 190] on link "Edit Ingredients/Allergens List" at bounding box center [1139, 204] width 242 height 43
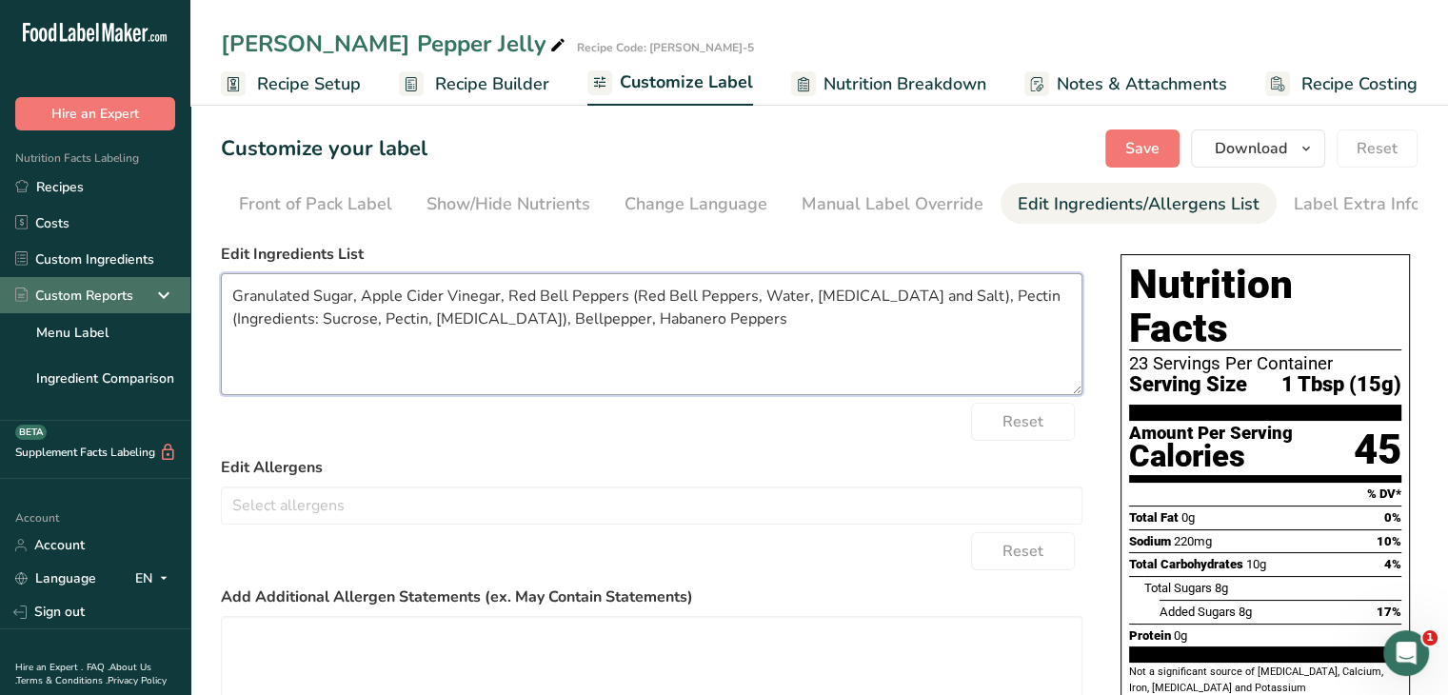
drag, startPoint x: 309, startPoint y: 299, endPoint x: 126, endPoint y: 308, distance: 183.0
click at [126, 308] on div ".a-20{fill:#fff;} Hire an Expert Nutrition Facts Labeling Recipes Costs Custom …" at bounding box center [724, 441] width 1448 height 882
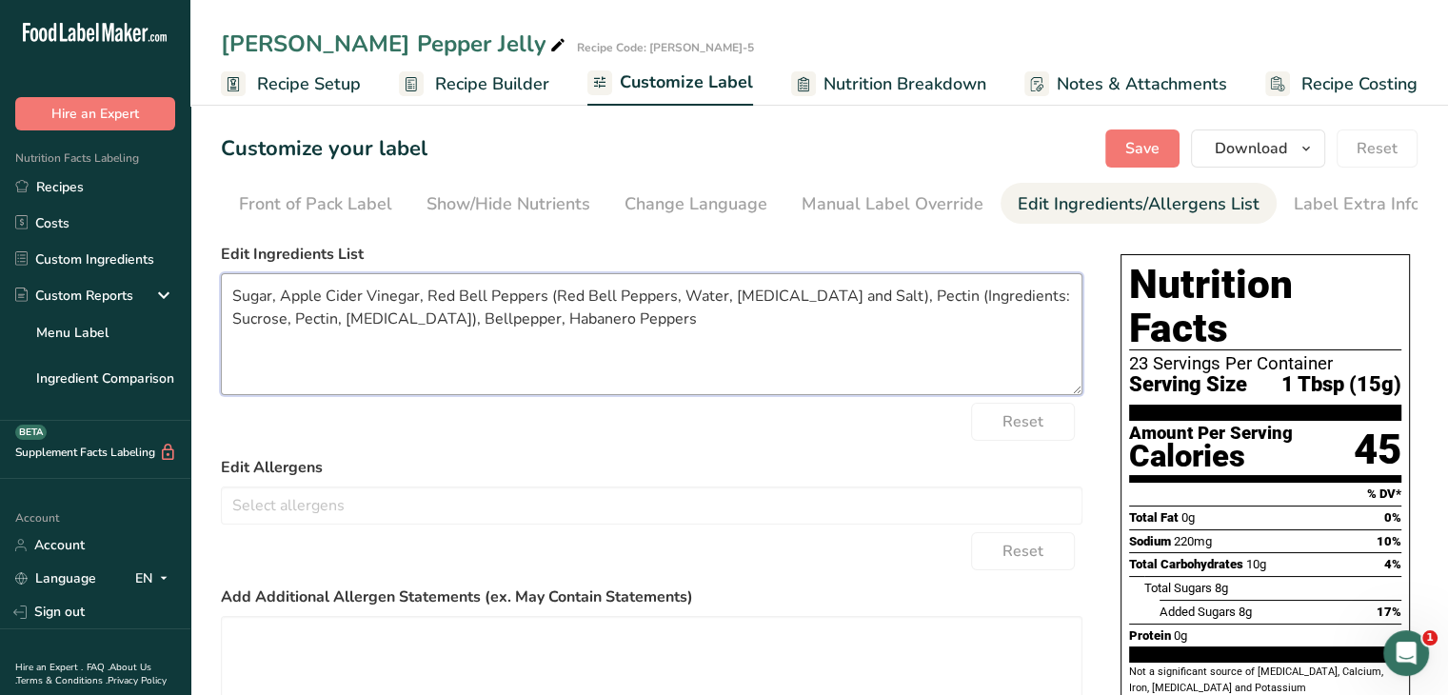
drag, startPoint x: 867, startPoint y: 302, endPoint x: 551, endPoint y: 299, distance: 315.2
click at [551, 299] on textarea "Sugar, Apple Cider Vinegar, Red Bell Peppers (Red Bell Peppers, Water, [MEDICAL…" at bounding box center [652, 334] width 862 height 122
click at [459, 304] on textarea "Sugar, Apple Cider Vinegar, Red Bell Peppers , Pectin (Ingredients: Sucrose, Pe…" at bounding box center [652, 334] width 862 height 122
drag, startPoint x: 1026, startPoint y: 302, endPoint x: 948, endPoint y: 311, distance: 78.7
click at [948, 311] on textarea "Sugar, Apple Cider Vinegar, Red & Green Bell Peppers , Pectin (Ingredients: Suc…" at bounding box center [652, 334] width 862 height 122
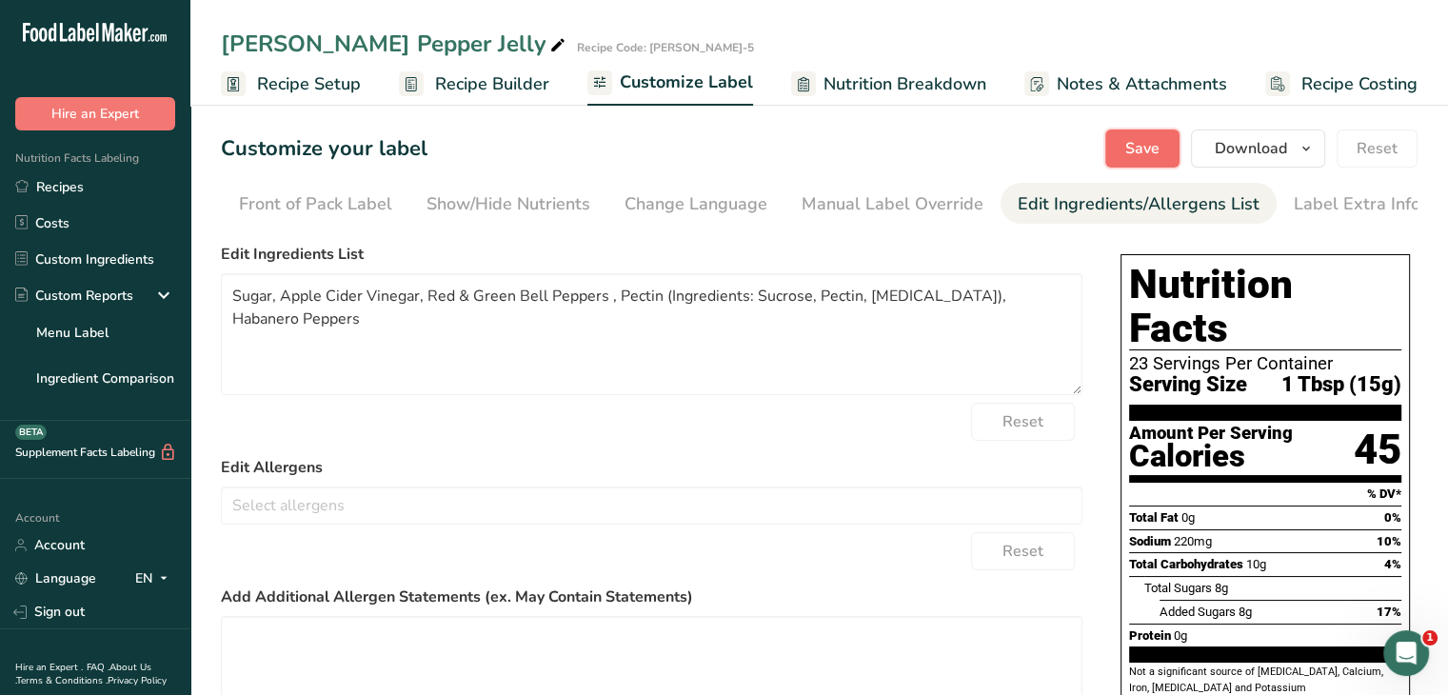
click at [1160, 154] on span "Save" at bounding box center [1143, 148] width 34 height 23
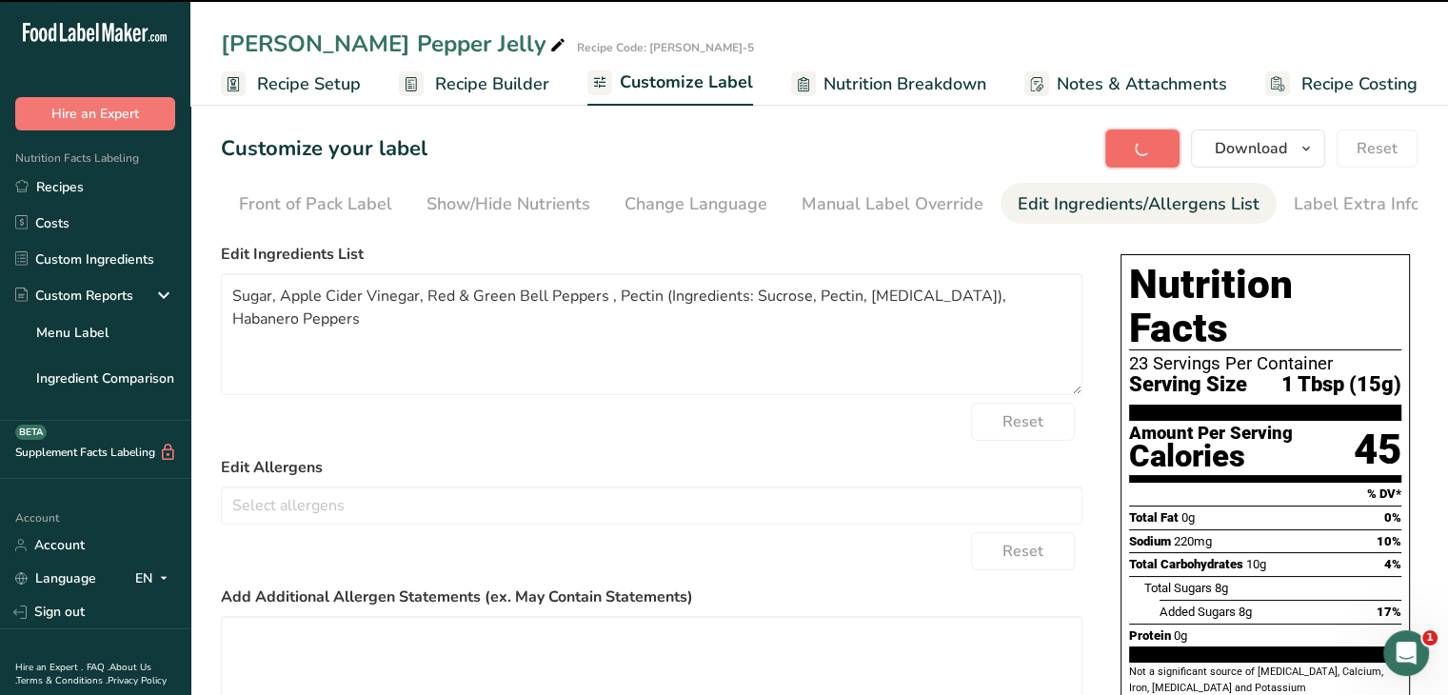
type textarea "Sugar, Apple Cider Vinegar, Red & Green Bell Peppers , Pectin (Ingredients: Suc…"
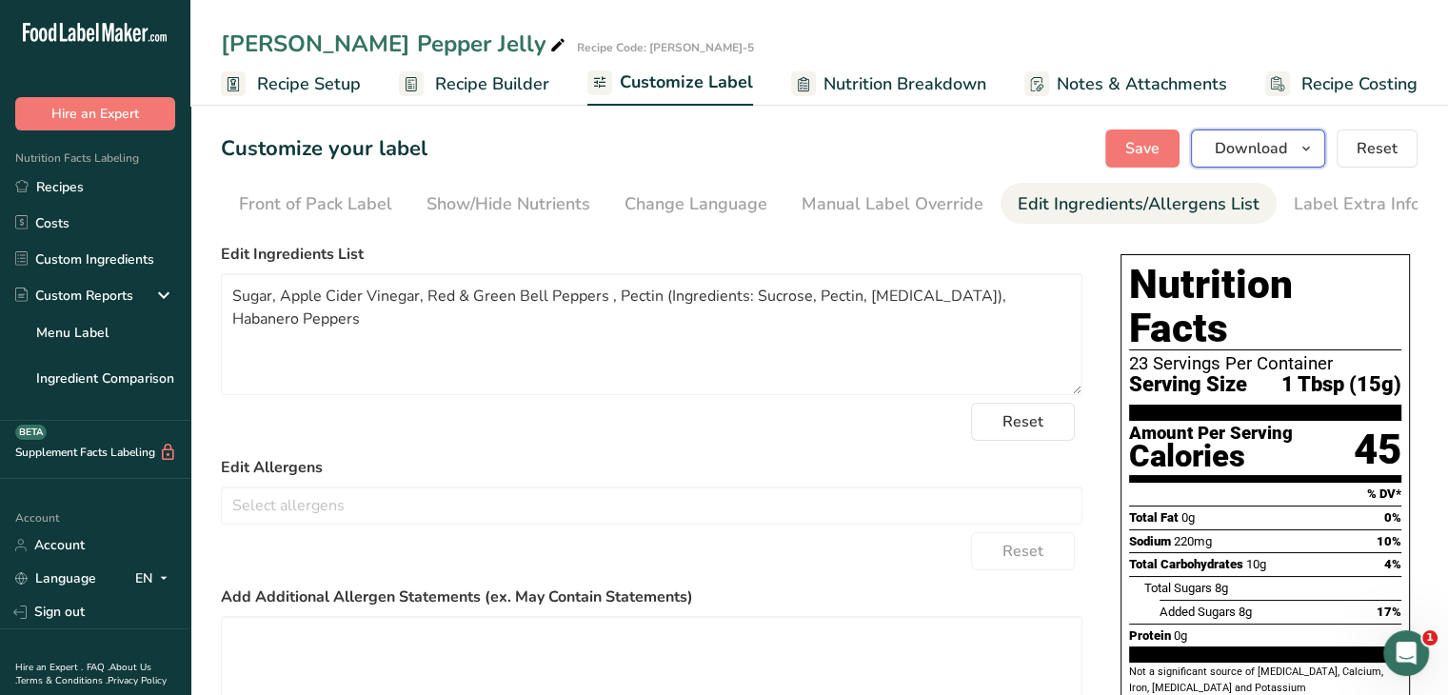
click at [1308, 147] on icon "button" at bounding box center [1306, 149] width 15 height 24
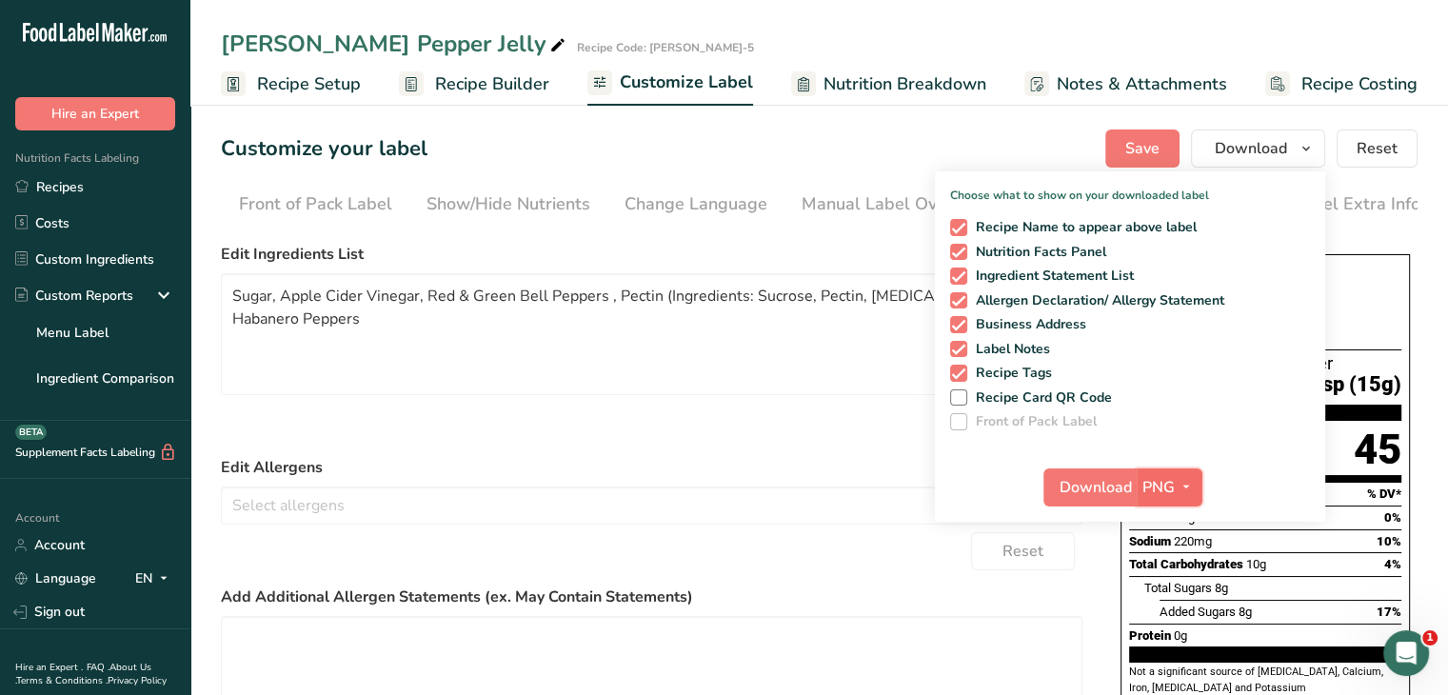
click at [1194, 485] on icon "button" at bounding box center [1186, 487] width 15 height 24
click at [1177, 625] on link "PDF" at bounding box center [1172, 620] width 61 height 31
click at [1114, 490] on span "Download" at bounding box center [1097, 487] width 72 height 23
click at [671, 455] on form "Edit Ingredients List Sugar, Apple Cider Vinegar, Red & Green Bell Peppers , Pe…" at bounding box center [652, 547] width 862 height 609
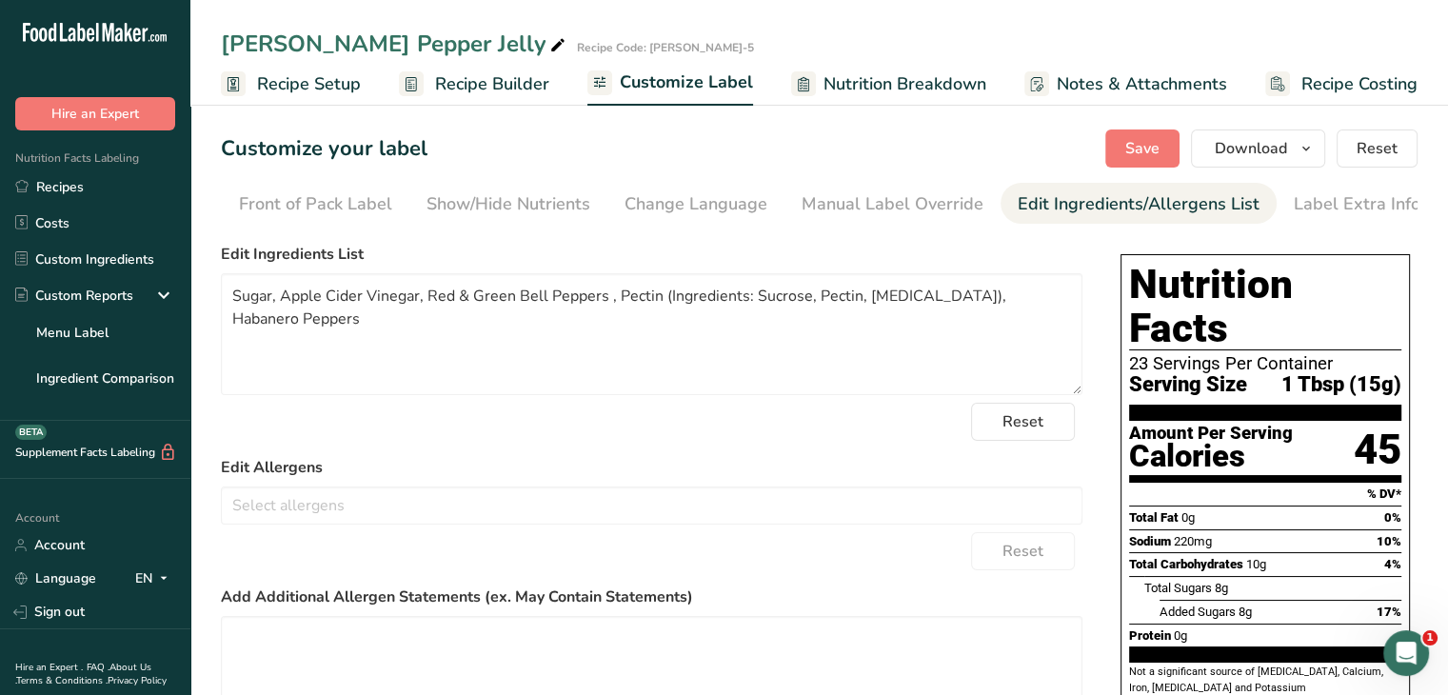
click at [916, 86] on span "Nutrition Breakdown" at bounding box center [905, 84] width 163 height 26
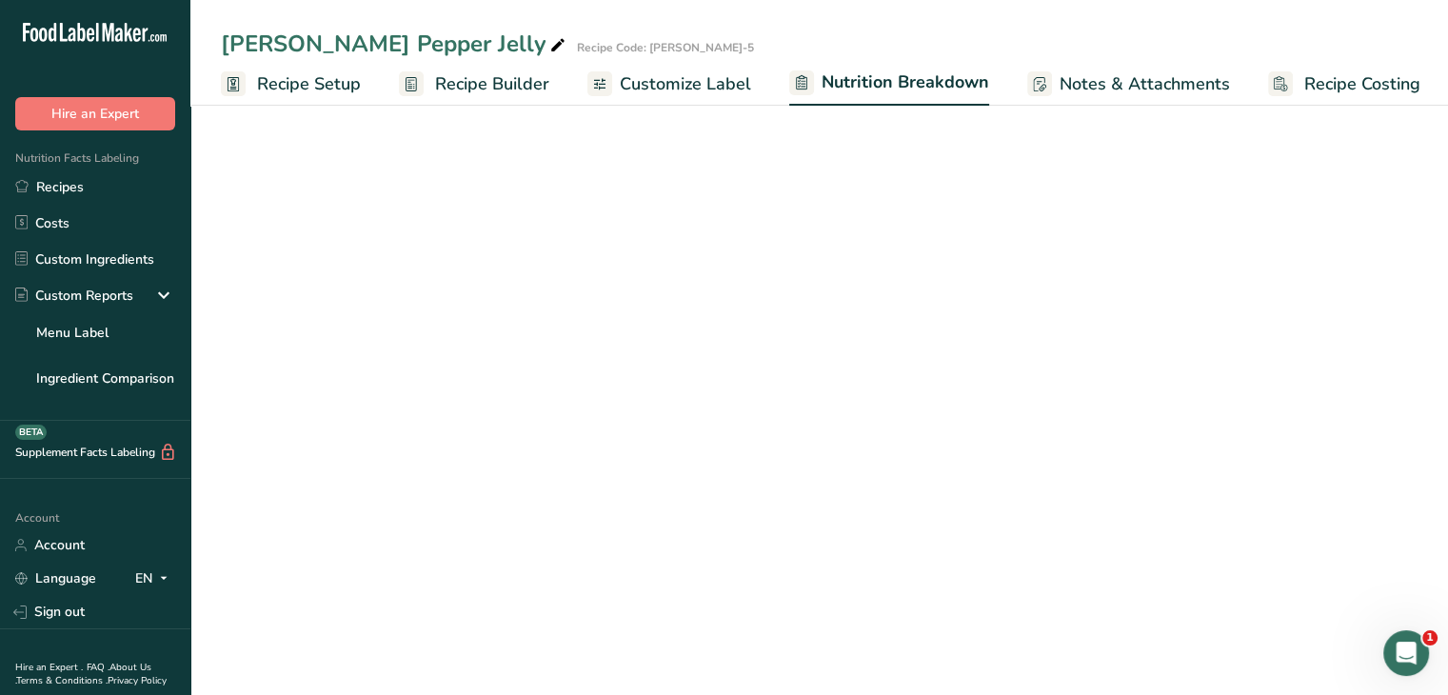
scroll to position [0, 2]
select select "Calories"
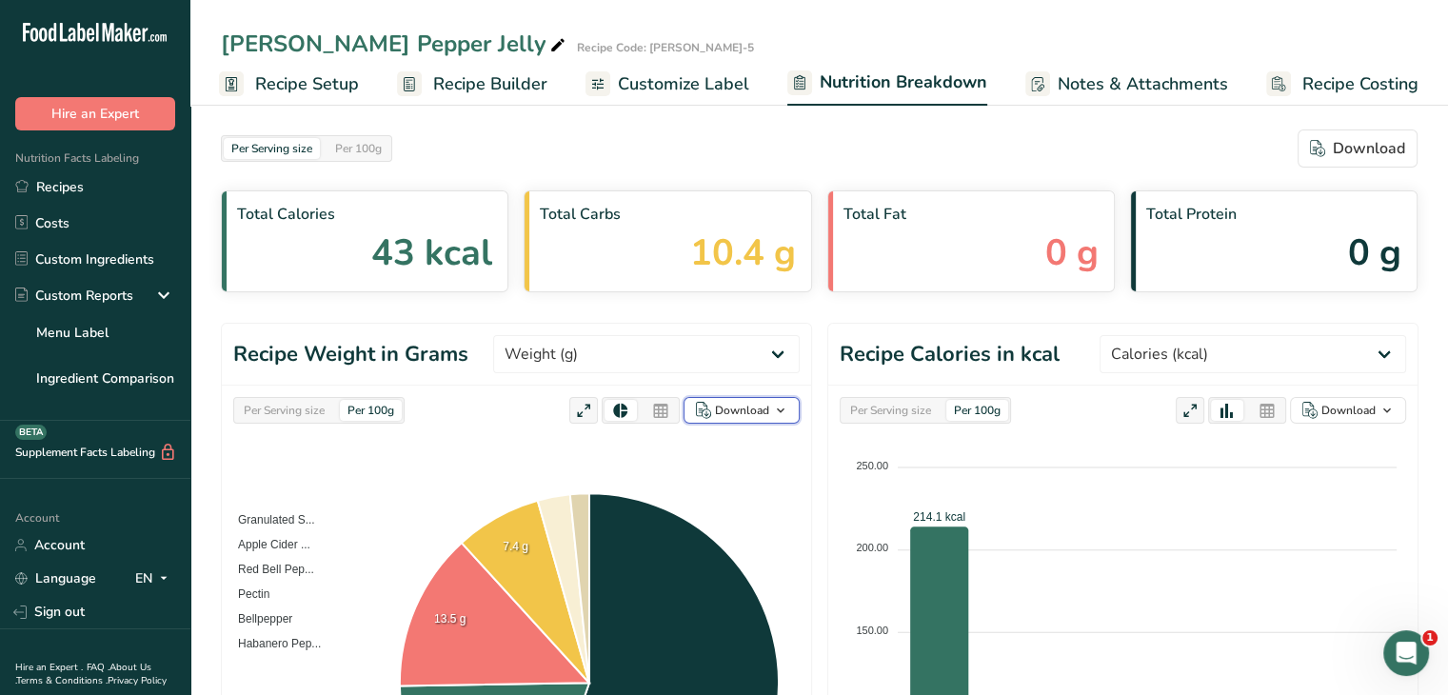
click at [790, 410] on span "button" at bounding box center [780, 410] width 23 height 23
click at [761, 445] on div "As image (.png)" at bounding box center [736, 447] width 105 height 25
click at [753, 469] on div "As table (.xlsx)" at bounding box center [736, 472] width 105 height 25
click at [1122, 491] on foreignobject at bounding box center [1123, 677] width 567 height 476
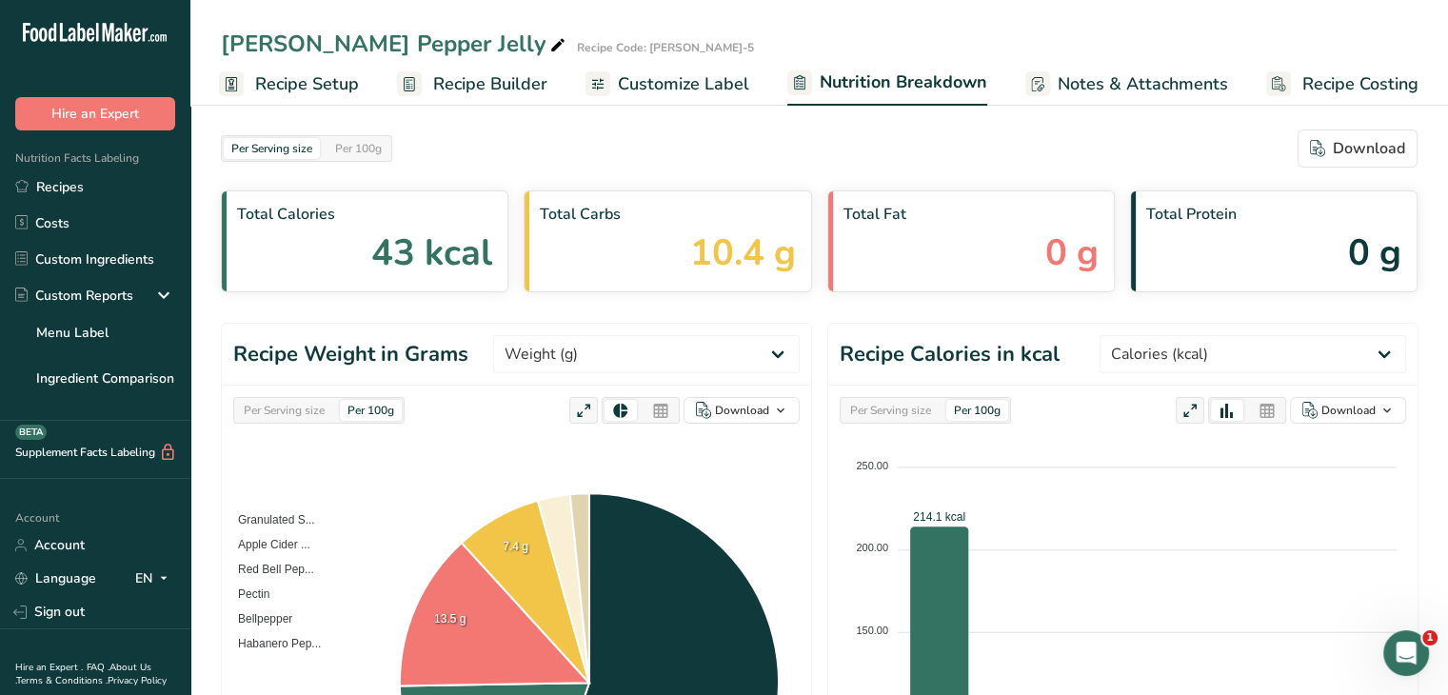
click at [329, 90] on span "Recipe Setup" at bounding box center [307, 84] width 104 height 26
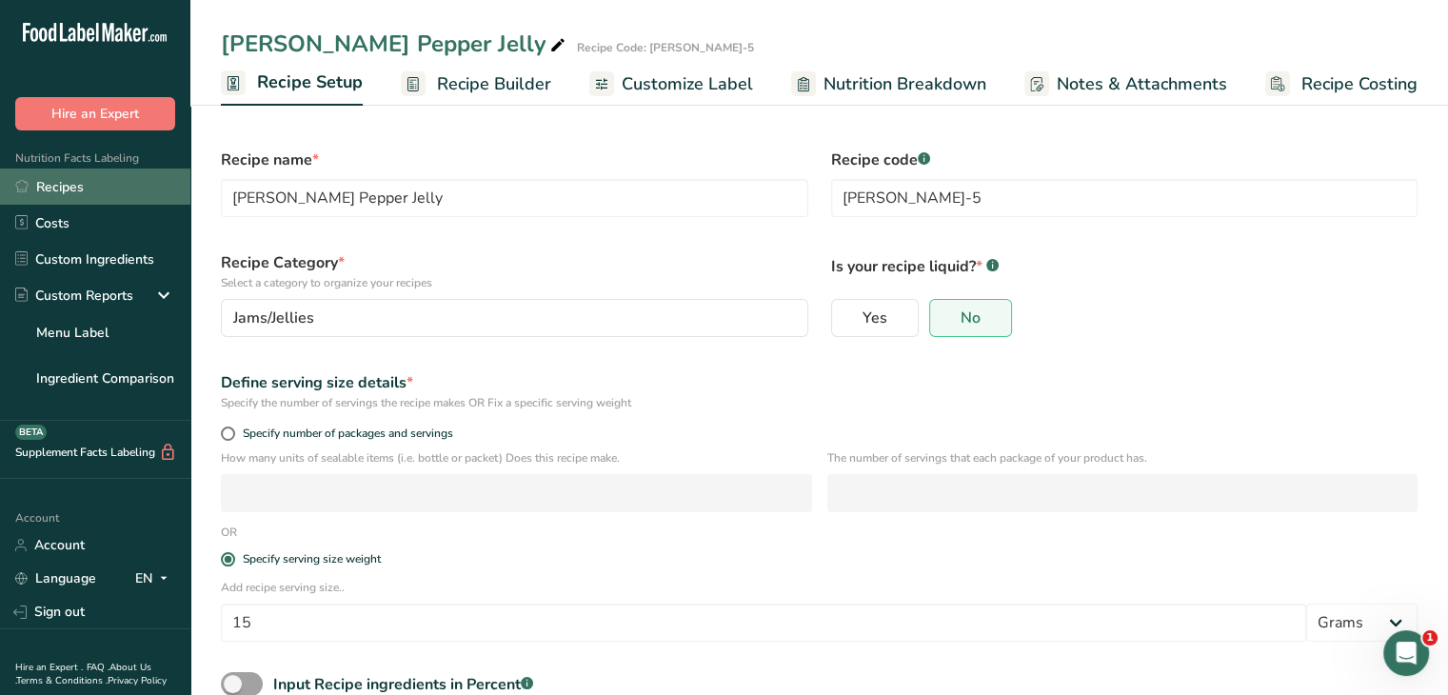
click at [80, 181] on link "Recipes" at bounding box center [95, 187] width 190 height 36
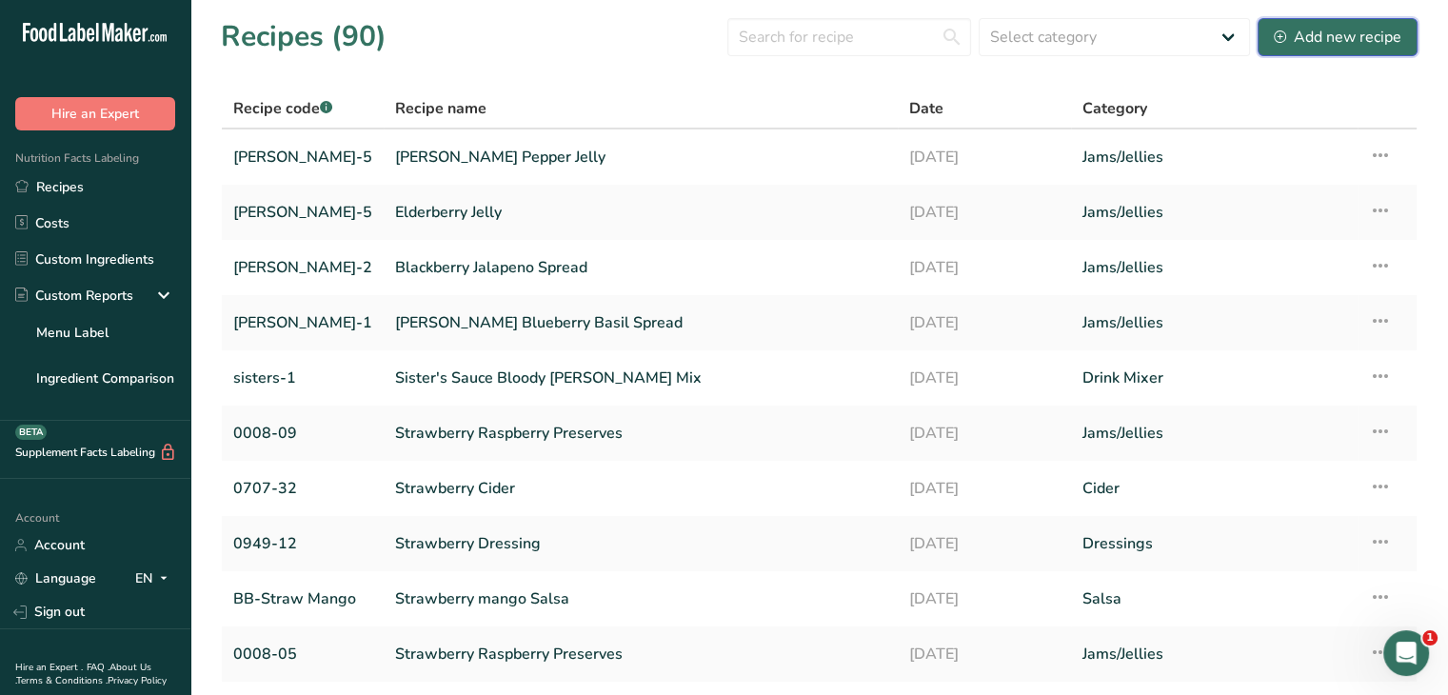
click at [1402, 39] on button "Add new recipe" at bounding box center [1338, 37] width 160 height 38
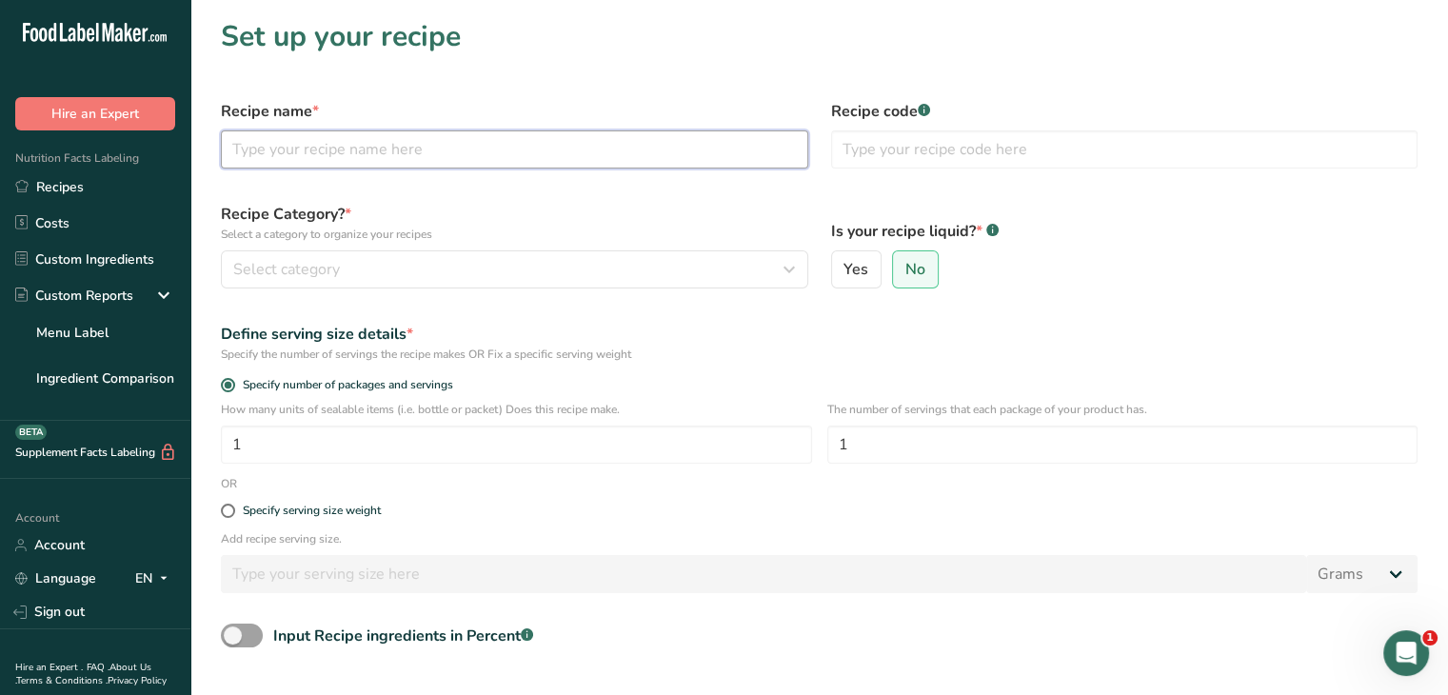
click at [489, 142] on input "text" at bounding box center [515, 149] width 588 height 38
type input "[PERSON_NAME] Mint Jelly"
type input "[PERSON_NAME]-3"
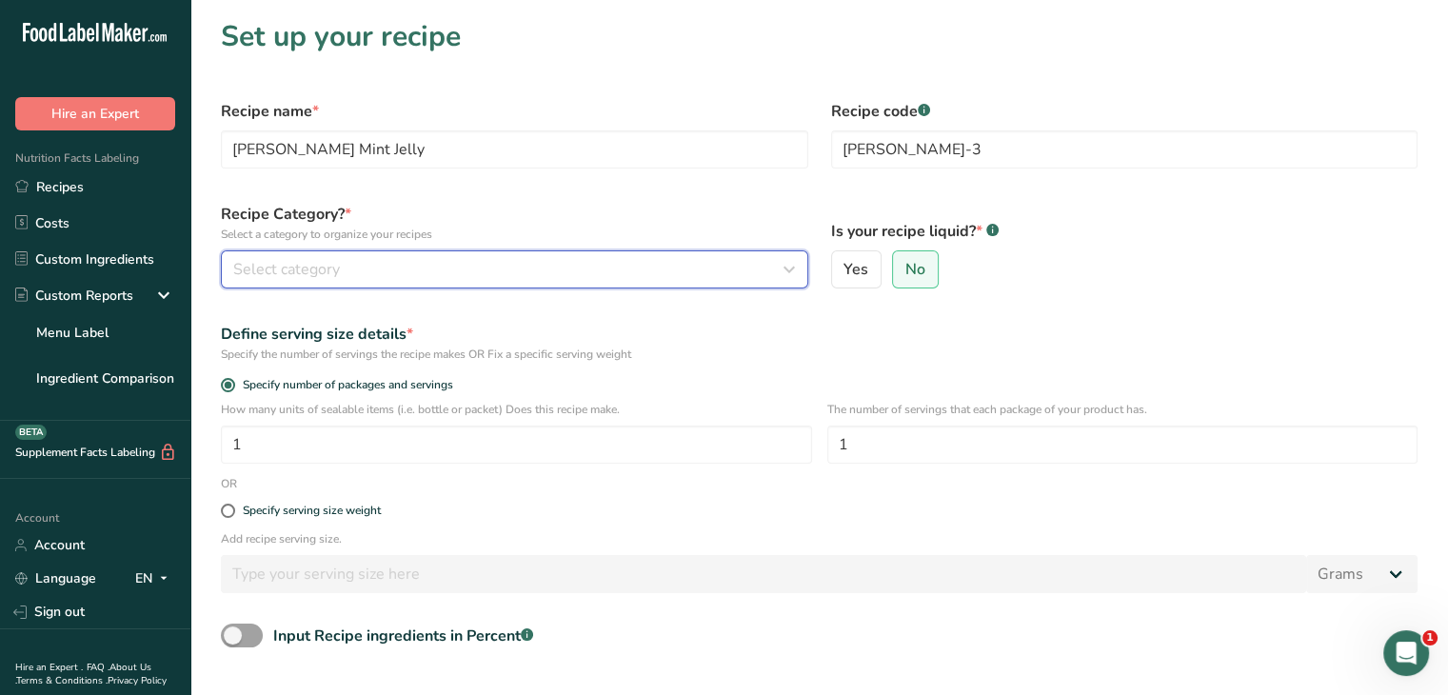
click at [446, 281] on button "Select category" at bounding box center [515, 269] width 588 height 38
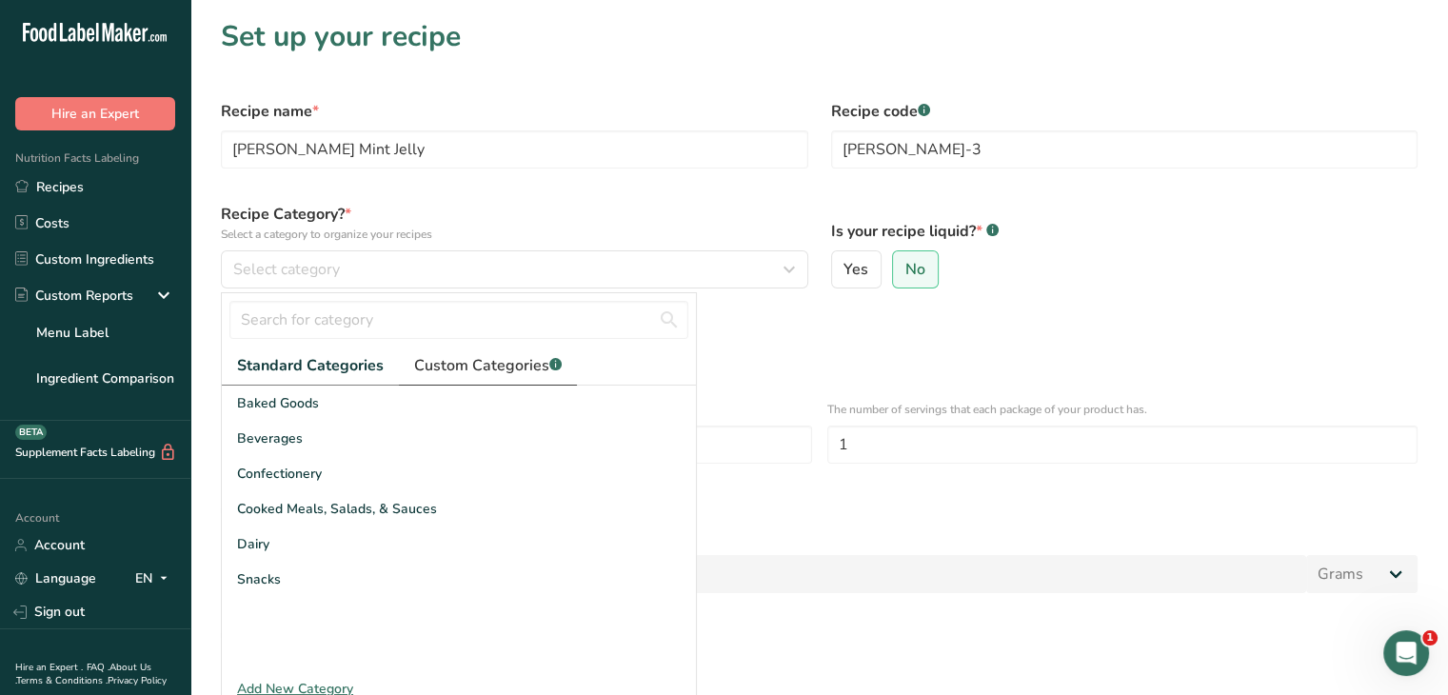
click at [482, 361] on span "Custom Categories .a-a{fill:#347362;}.b-a{fill:#fff;}" at bounding box center [488, 365] width 148 height 23
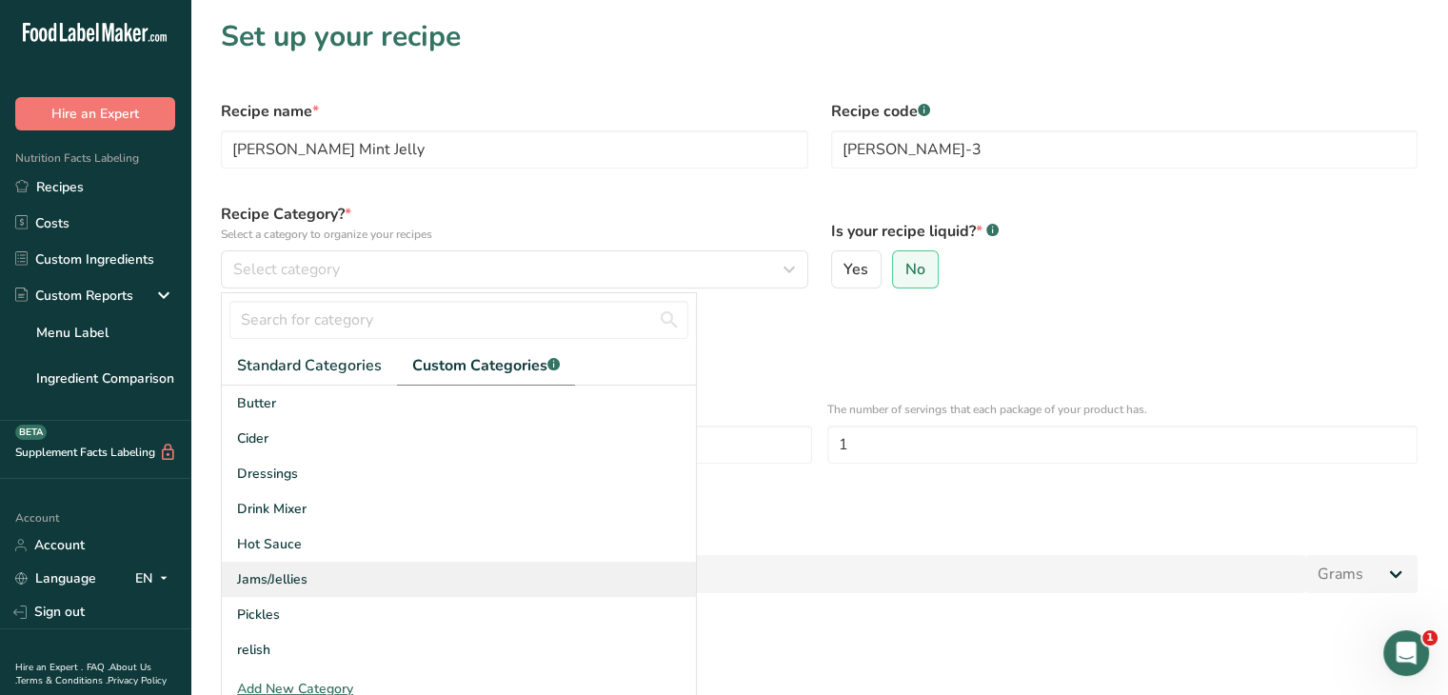
click at [310, 582] on div "Jams/Jellies" at bounding box center [459, 579] width 474 height 35
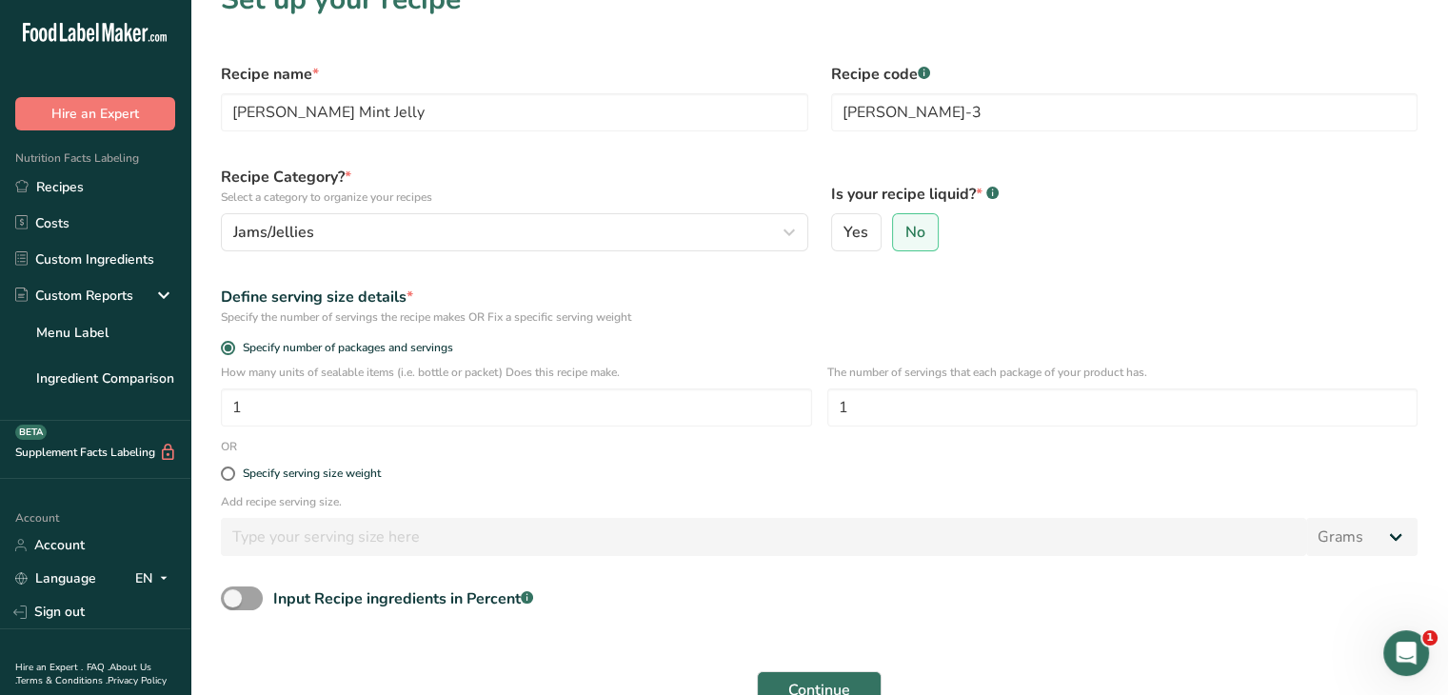
scroll to position [95, 0]
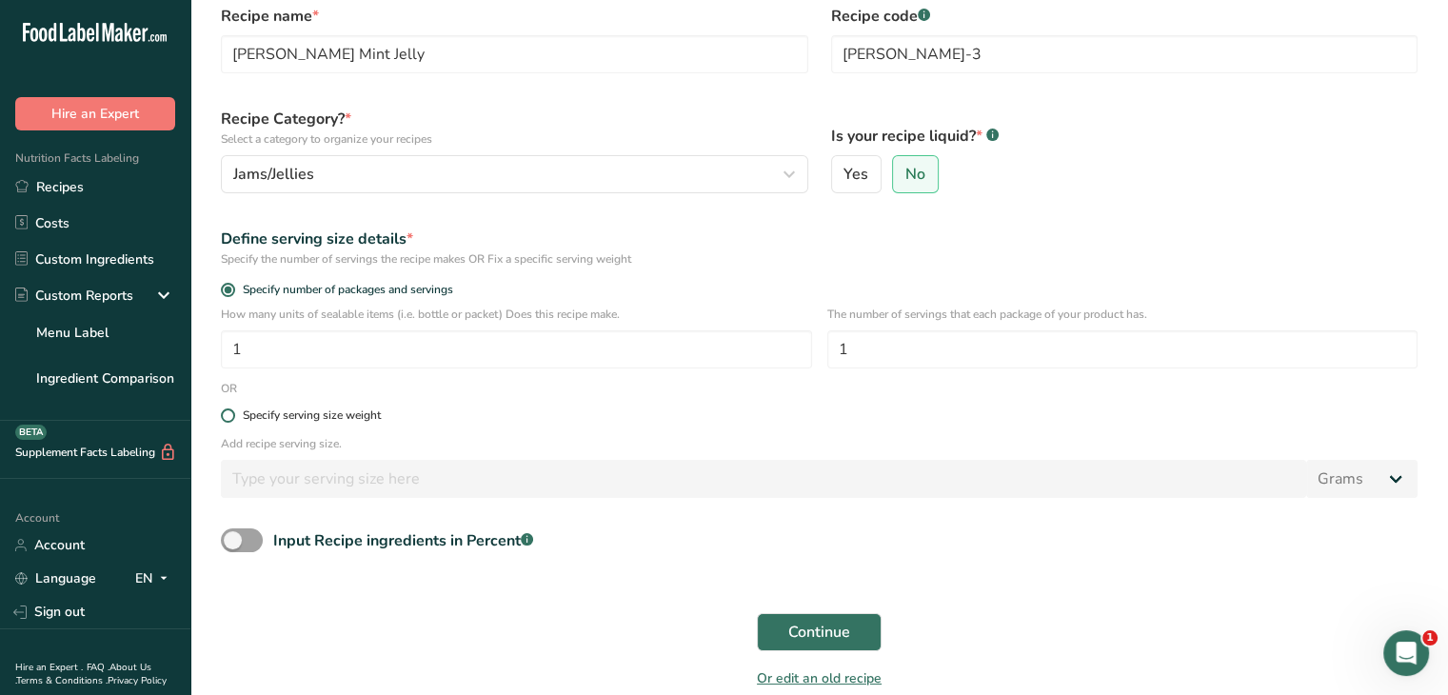
click at [232, 419] on span at bounding box center [228, 416] width 14 height 14
click at [232, 419] on input "Specify serving size weight" at bounding box center [227, 415] width 12 height 12
radio input "true"
radio input "false"
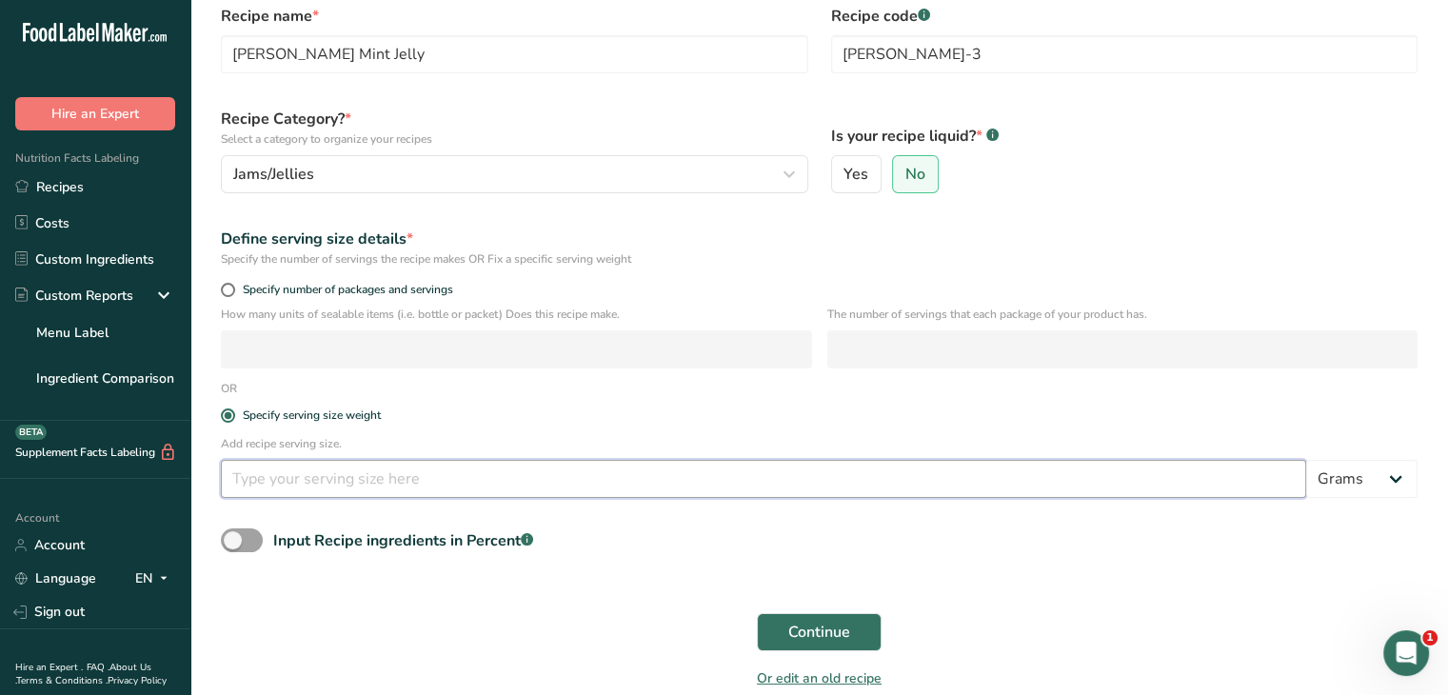
click at [263, 491] on input "number" at bounding box center [764, 479] width 1086 height 38
type input "15"
click at [797, 629] on span "Continue" at bounding box center [820, 632] width 62 height 23
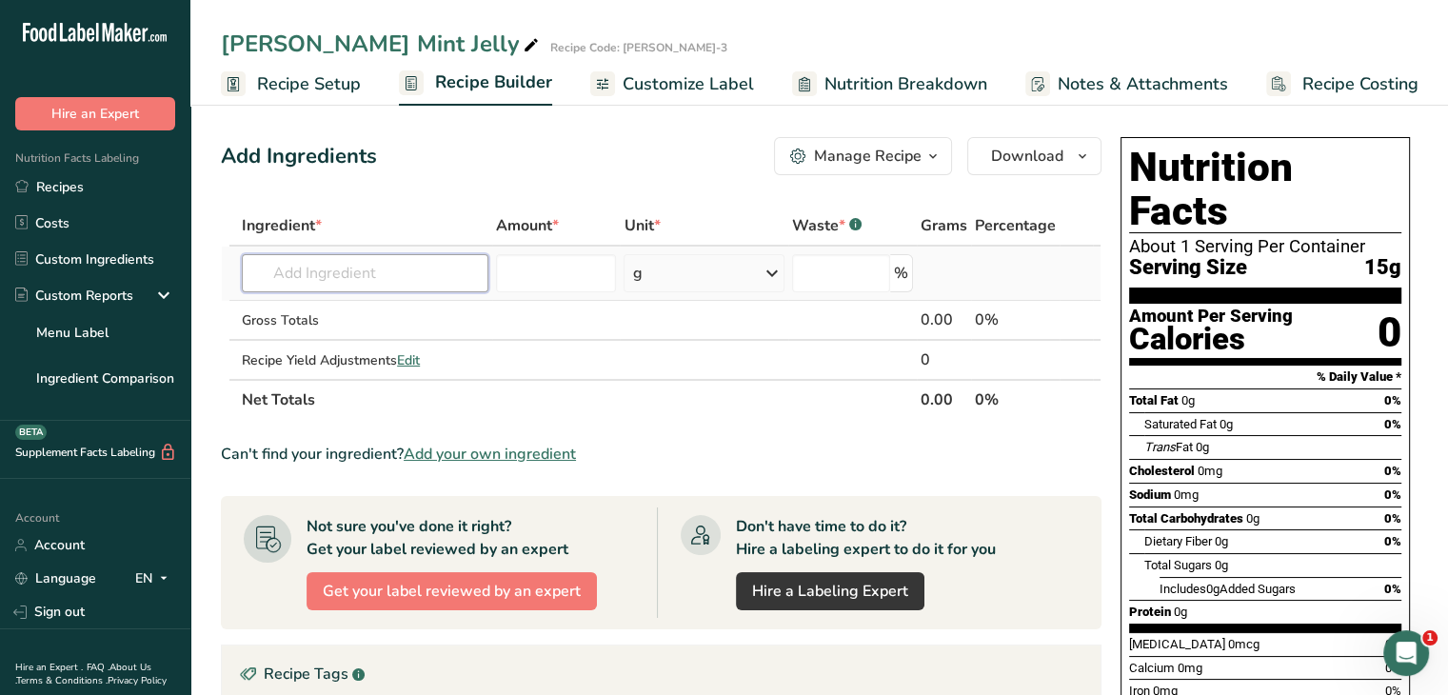
click at [372, 269] on input "text" at bounding box center [365, 273] width 247 height 38
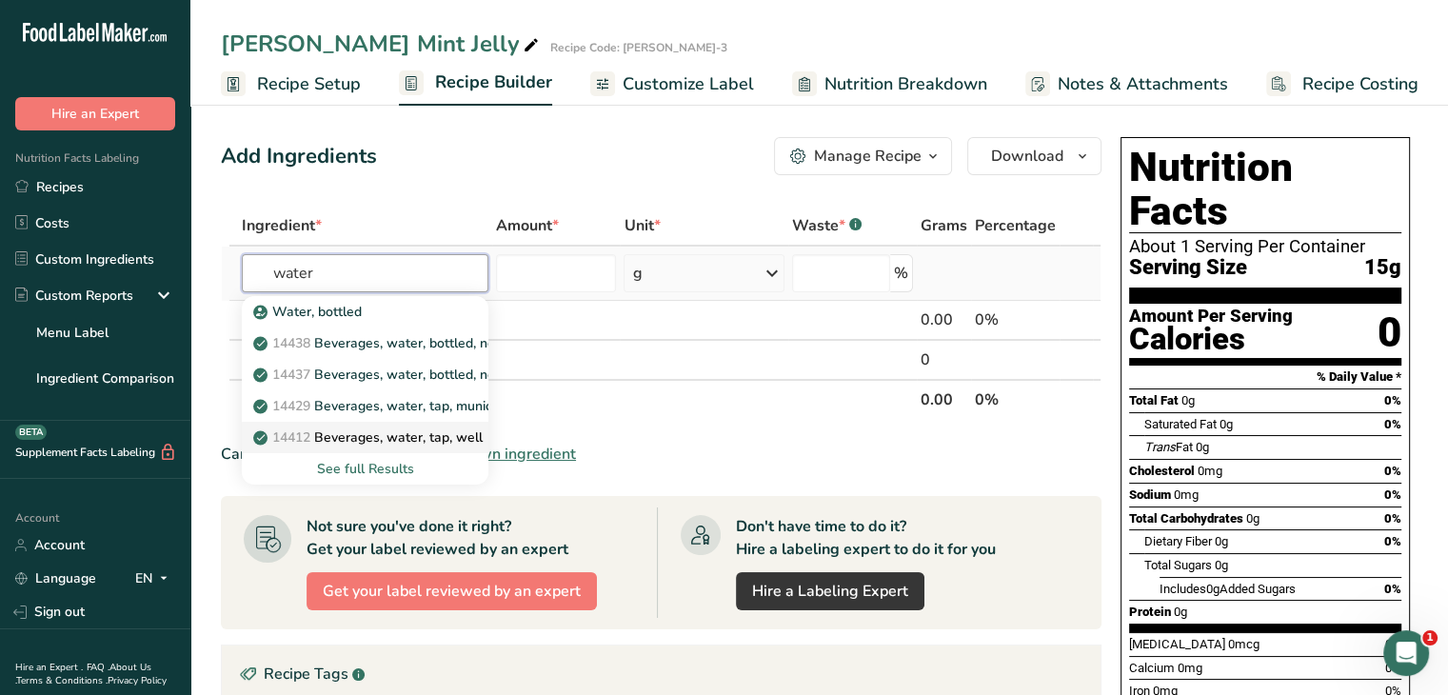
type input "Beverages, water, tap, well"
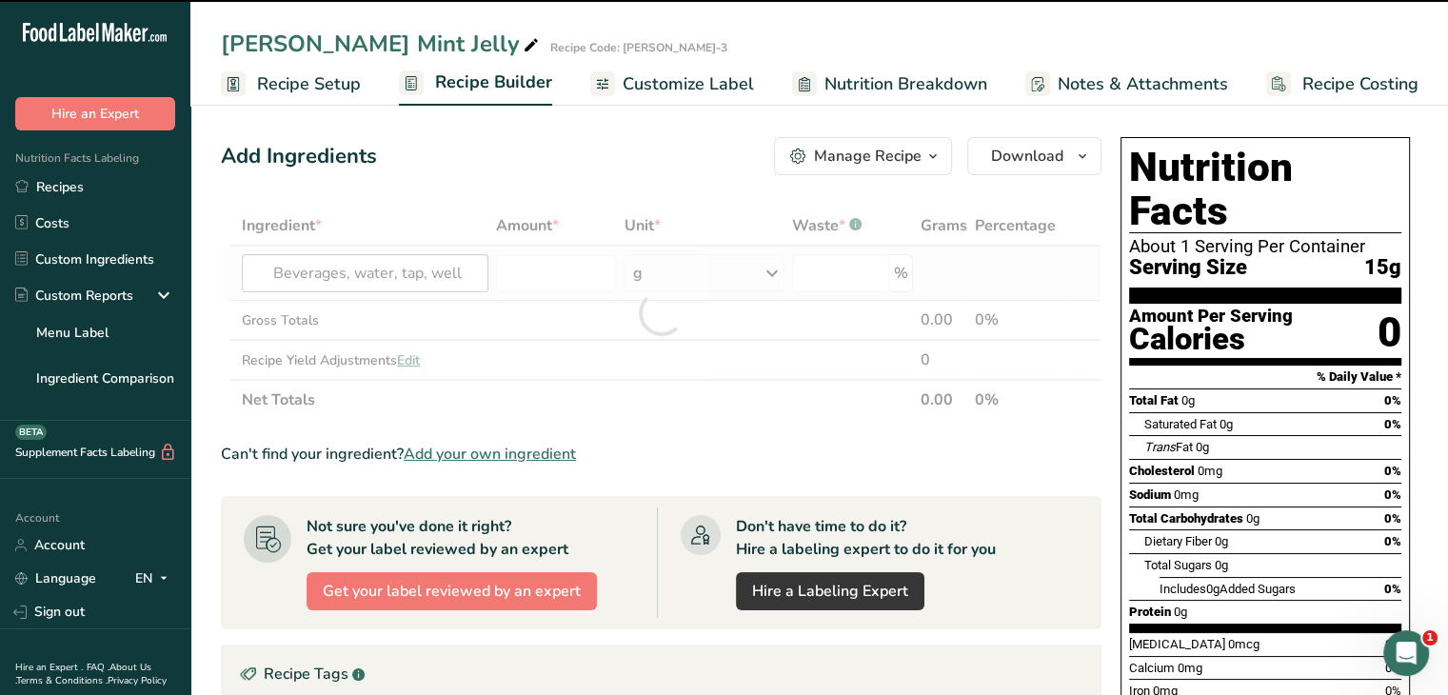
type input "0"
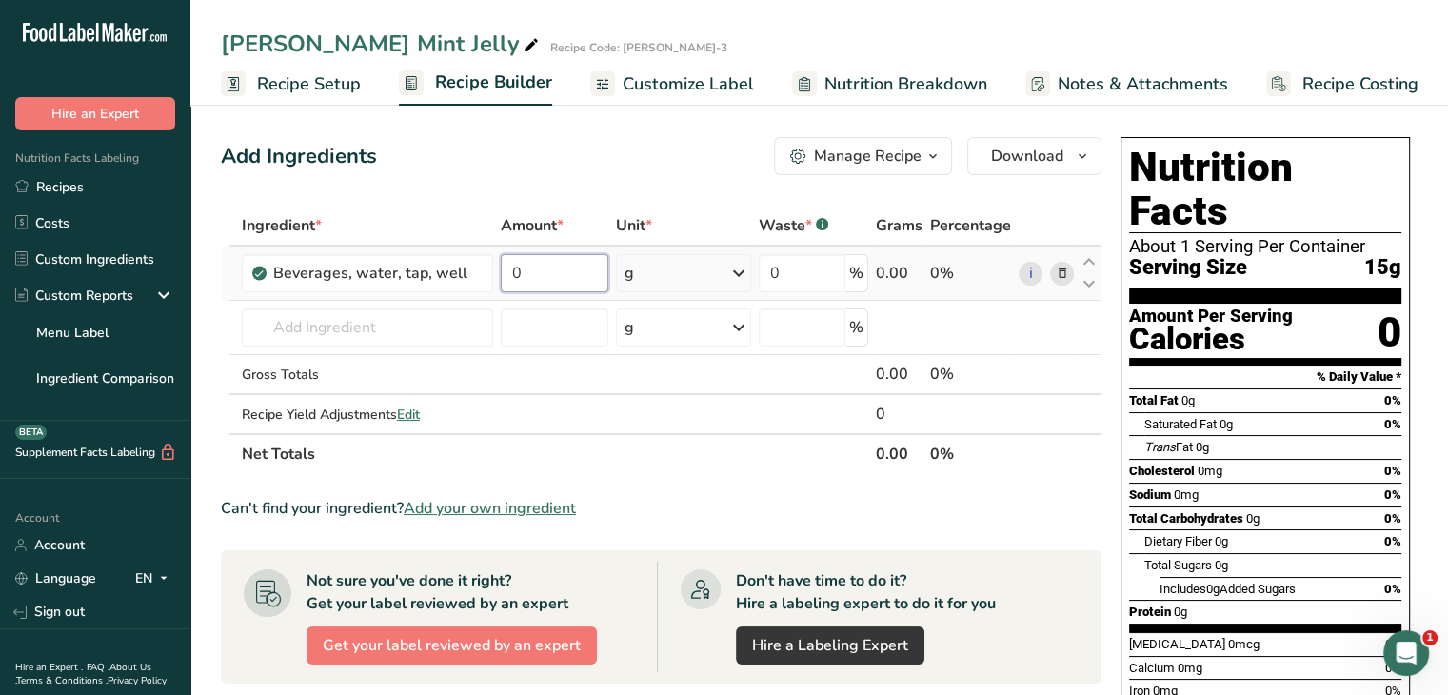
click at [510, 270] on input "0" at bounding box center [555, 273] width 108 height 38
type input "160"
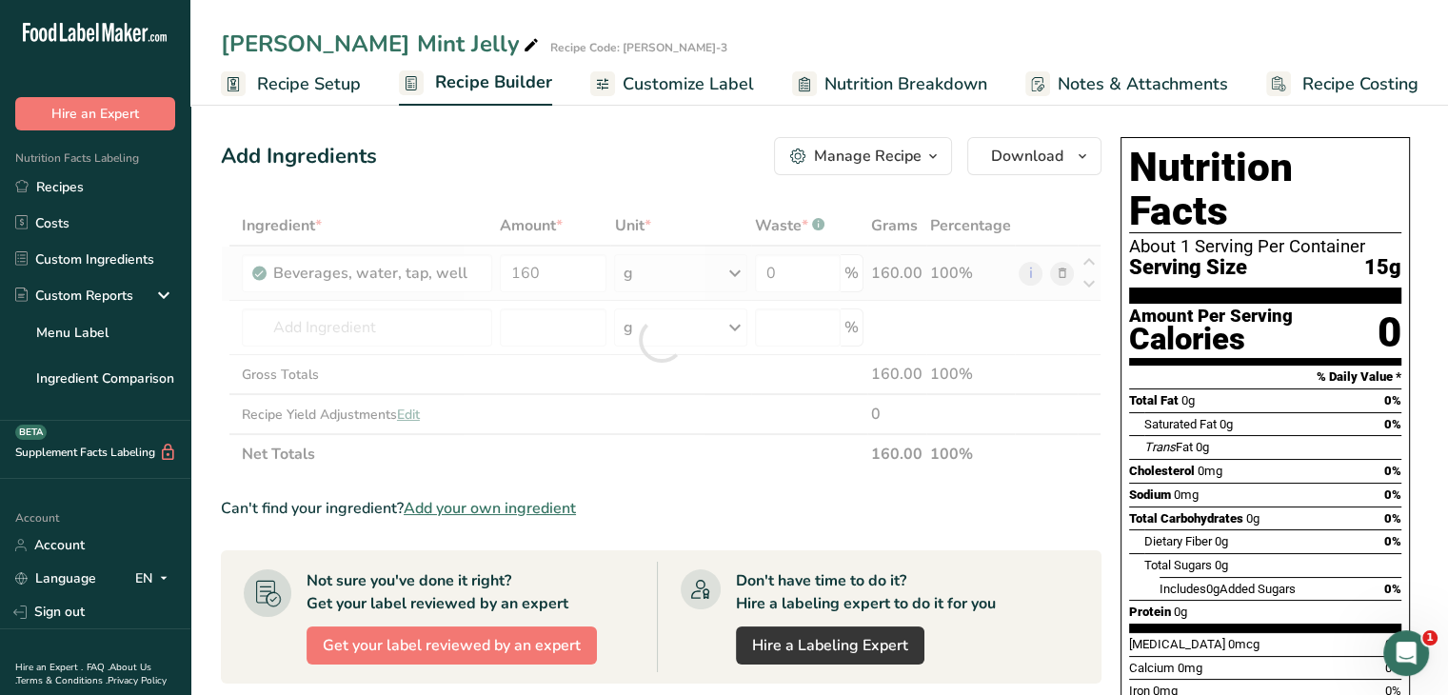
click at [734, 280] on div "Ingredient * Amount * Unit * Waste * .a-a{fill:#347362;}.b-a{fill:#fff;} Grams …" at bounding box center [661, 340] width 881 height 269
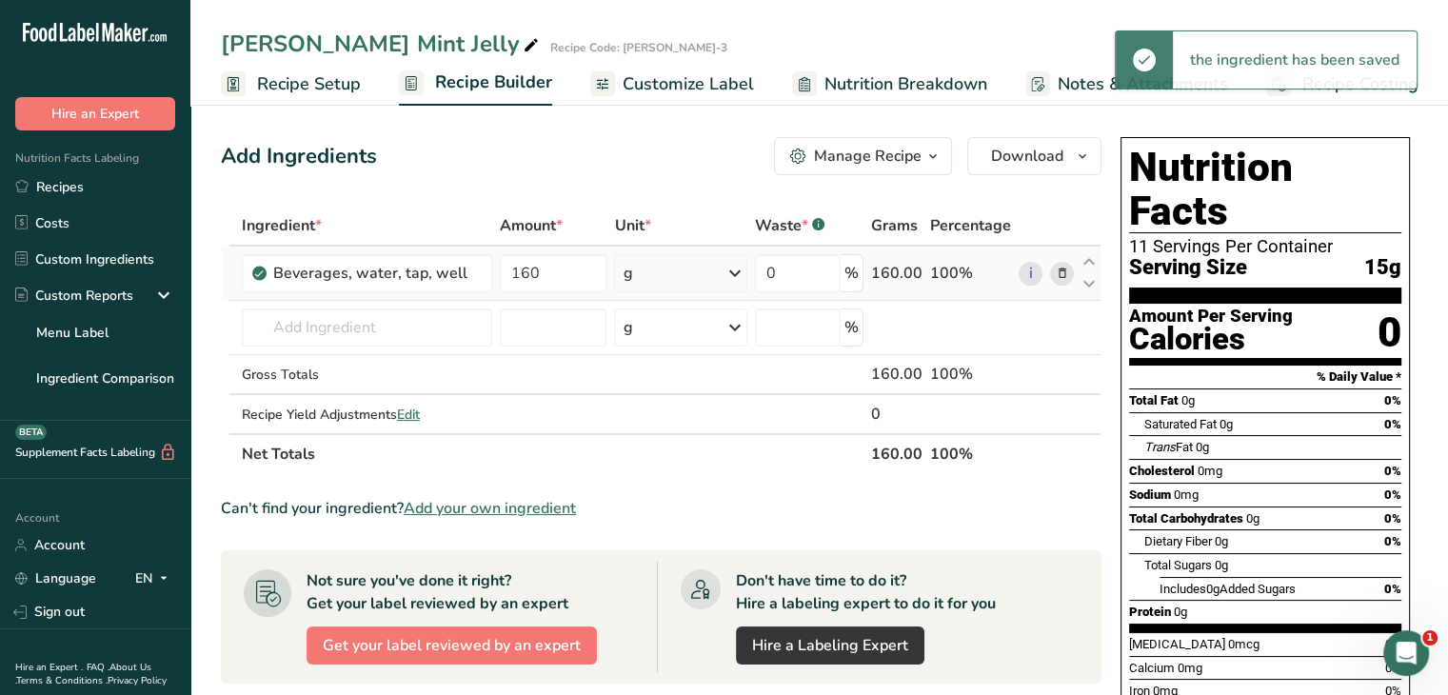
click at [739, 272] on icon at bounding box center [735, 273] width 23 height 34
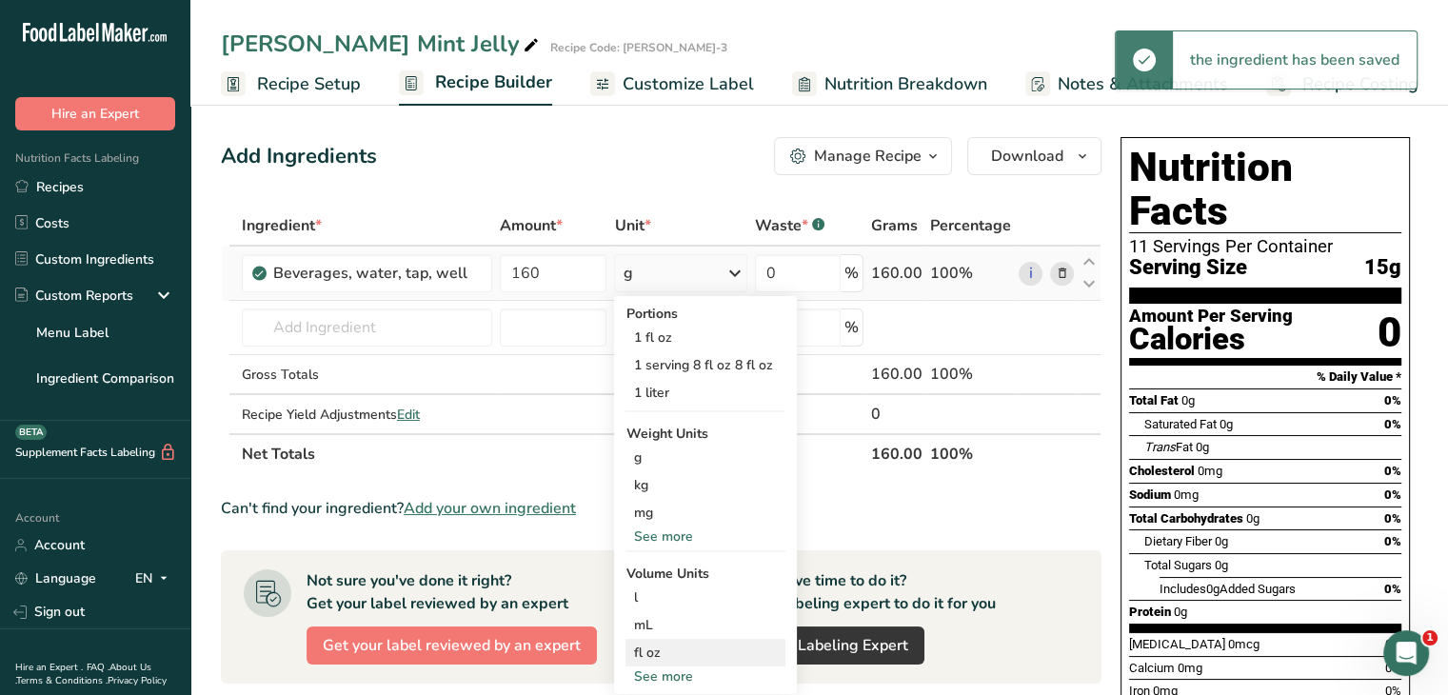
click at [699, 646] on div "fl oz" at bounding box center [705, 653] width 145 height 20
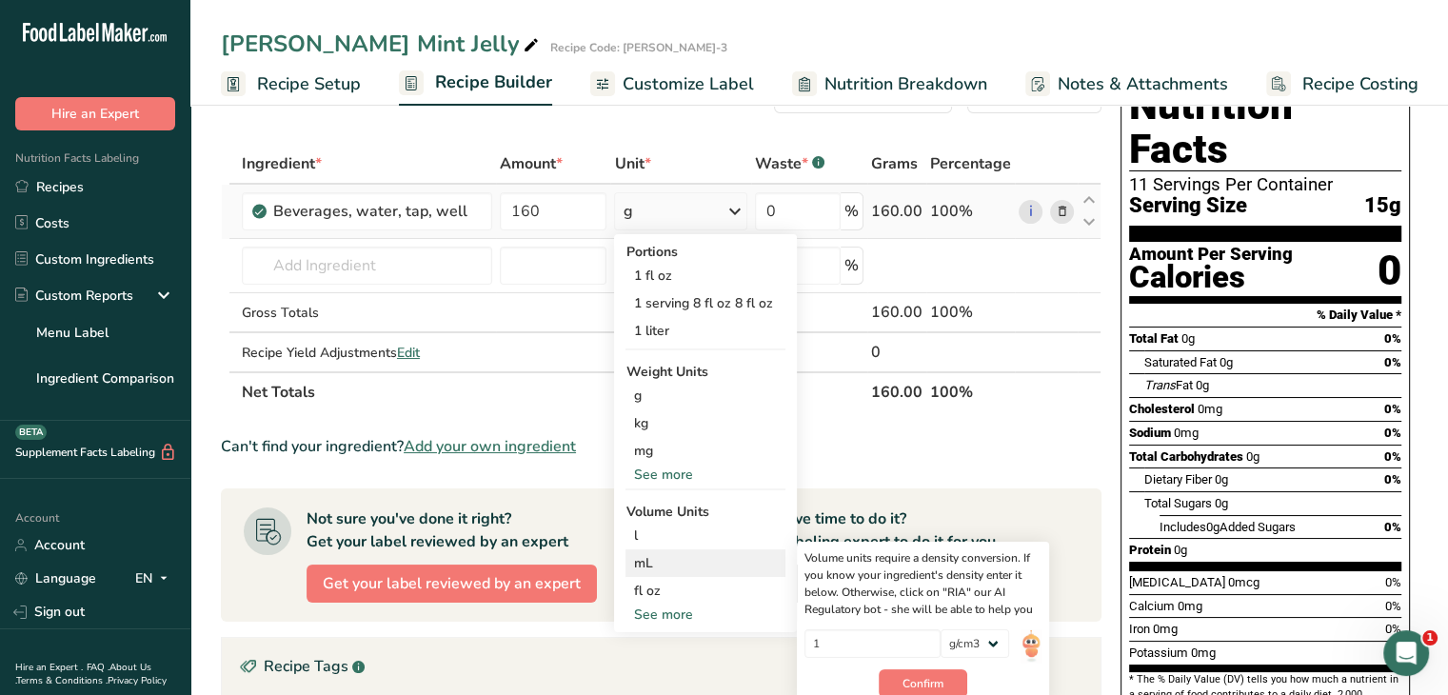
scroll to position [95, 0]
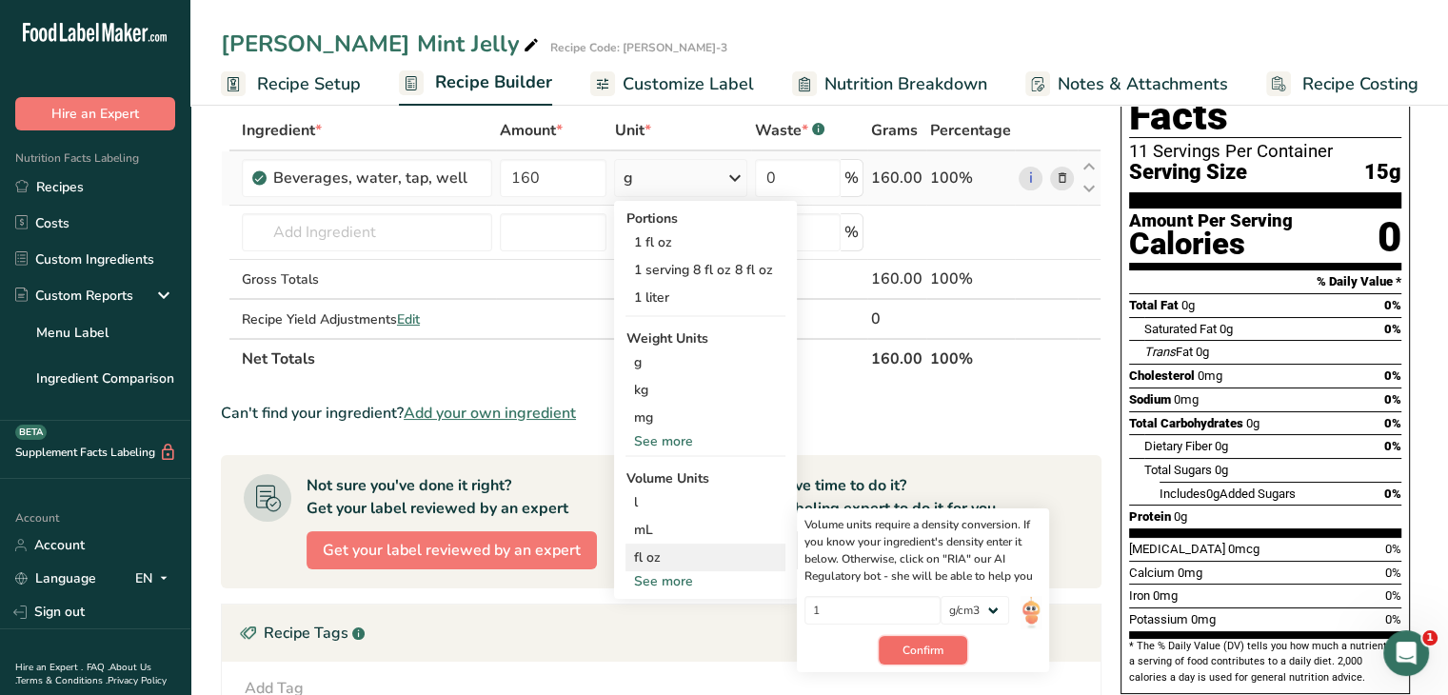
click at [903, 649] on span "Confirm" at bounding box center [923, 650] width 41 height 17
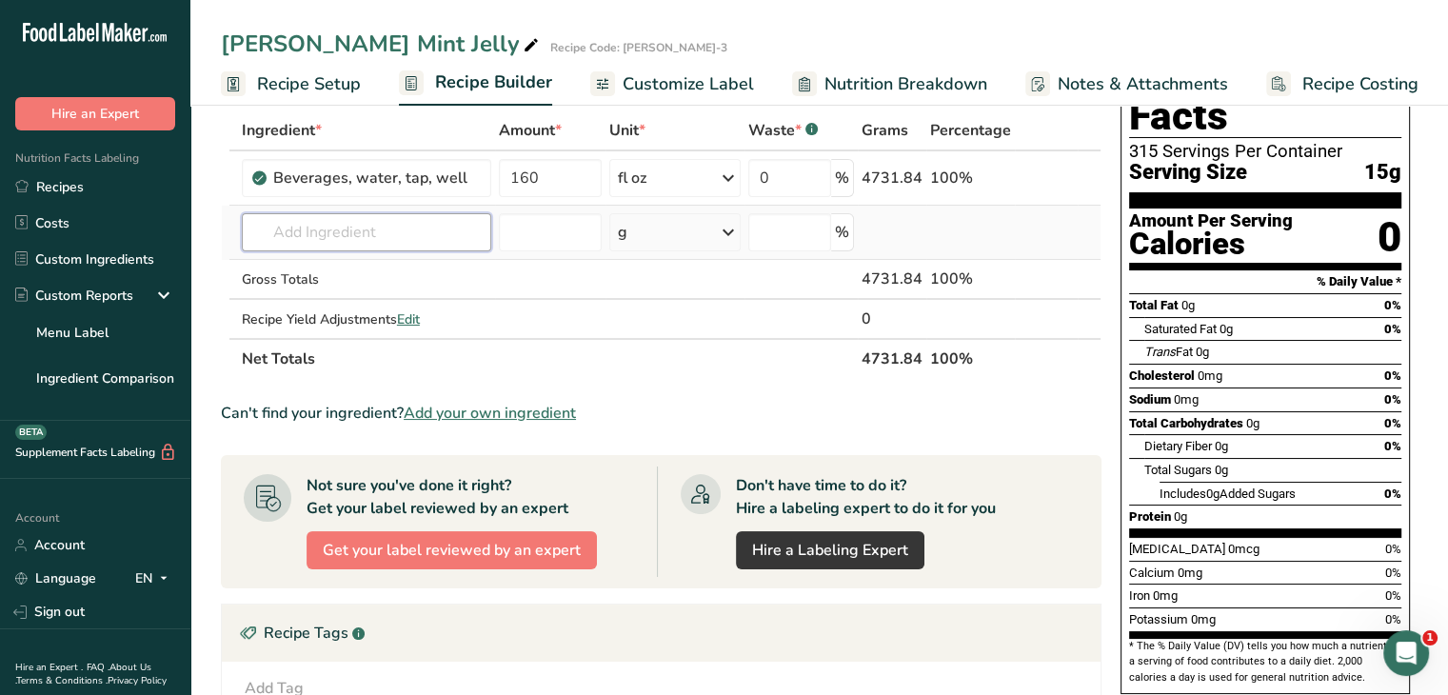
click at [335, 243] on input "text" at bounding box center [367, 232] width 250 height 38
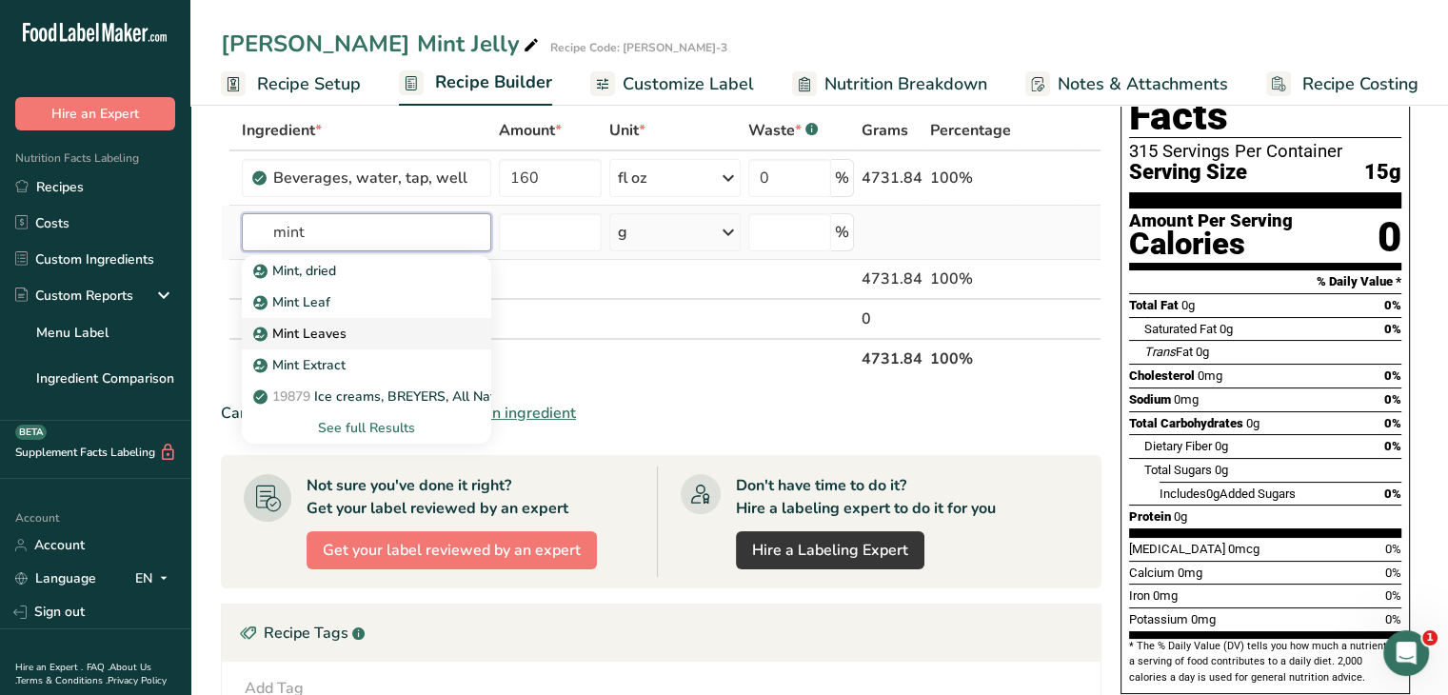
type input "mint"
click at [389, 339] on div "Mint Leaves" at bounding box center [351, 334] width 189 height 20
type input "Mint Leaves"
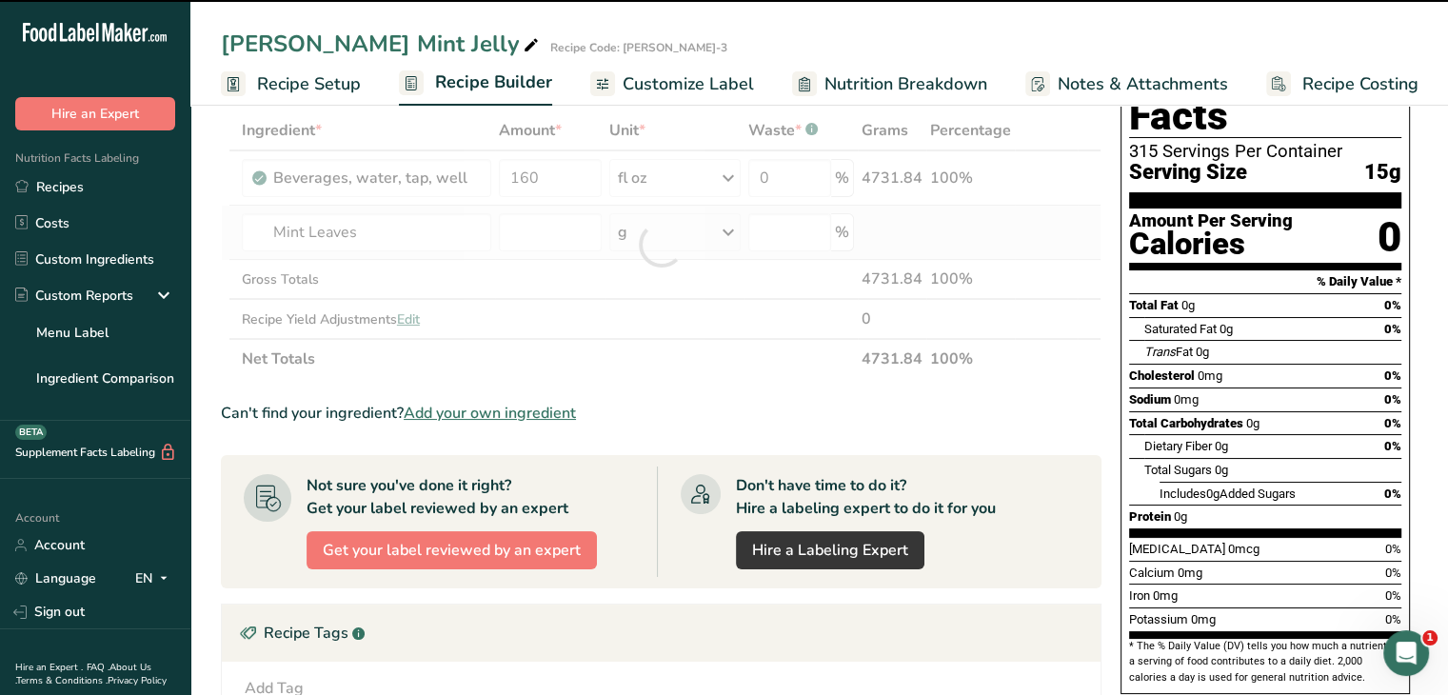
type input "0"
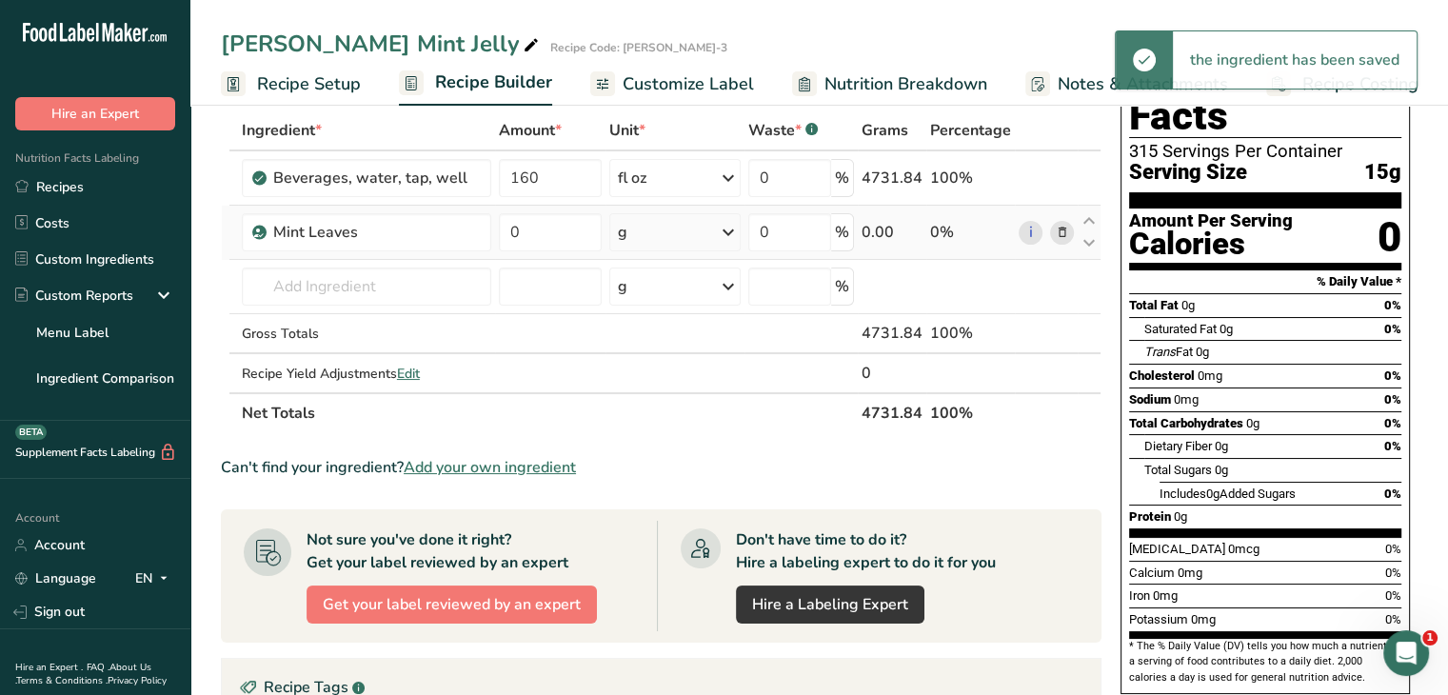
click at [730, 240] on icon at bounding box center [728, 232] width 23 height 34
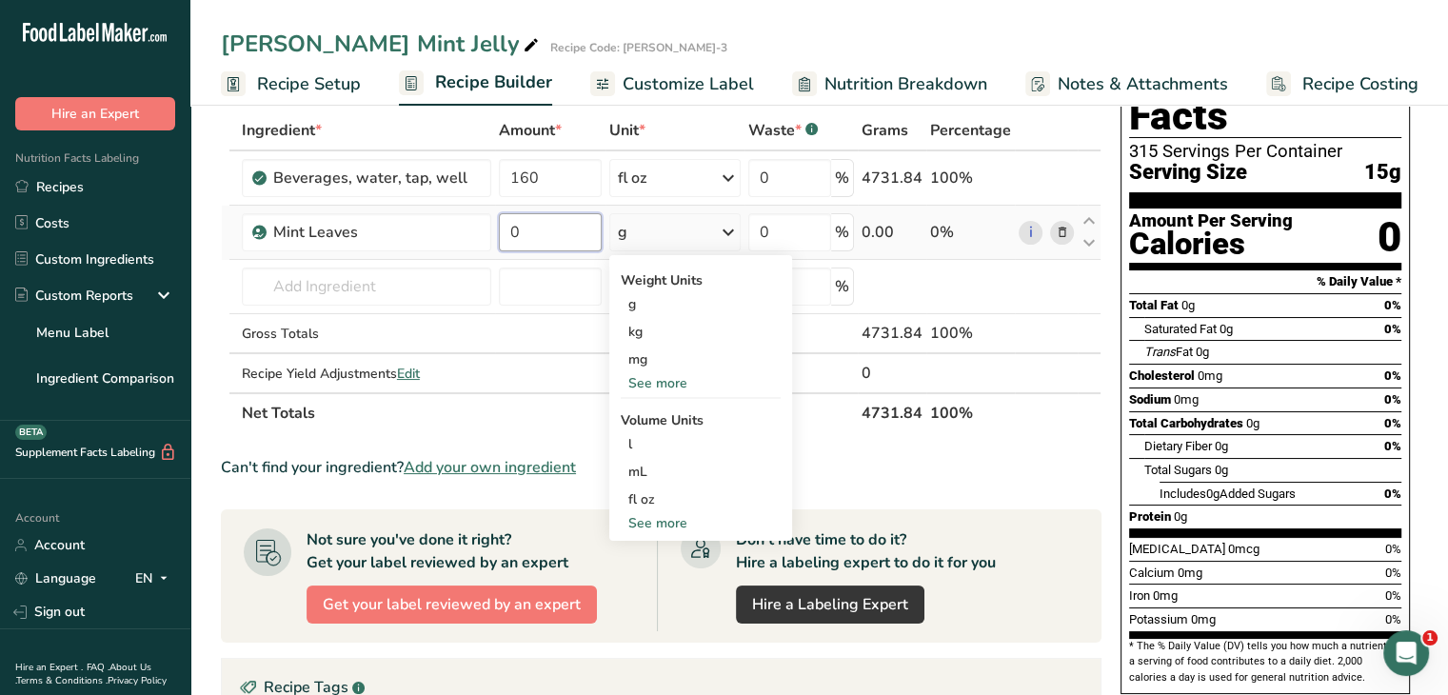
drag, startPoint x: 554, startPoint y: 229, endPoint x: 507, endPoint y: 229, distance: 47.6
click at [507, 229] on input "0" at bounding box center [550, 232] width 103 height 38
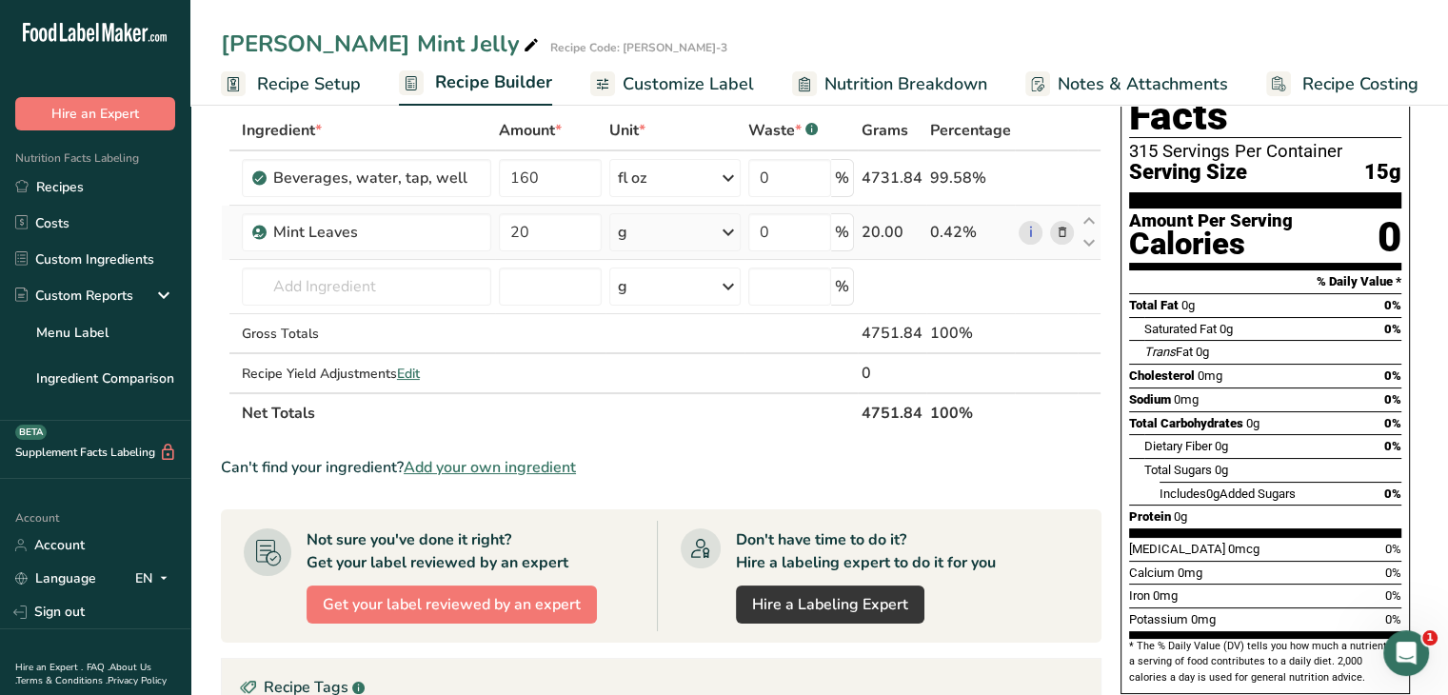
click at [733, 235] on div "Ingredient * Amount * Unit * Waste * .a-a{fill:#347362;}.b-a{fill:#fff;} Grams …" at bounding box center [661, 271] width 881 height 323
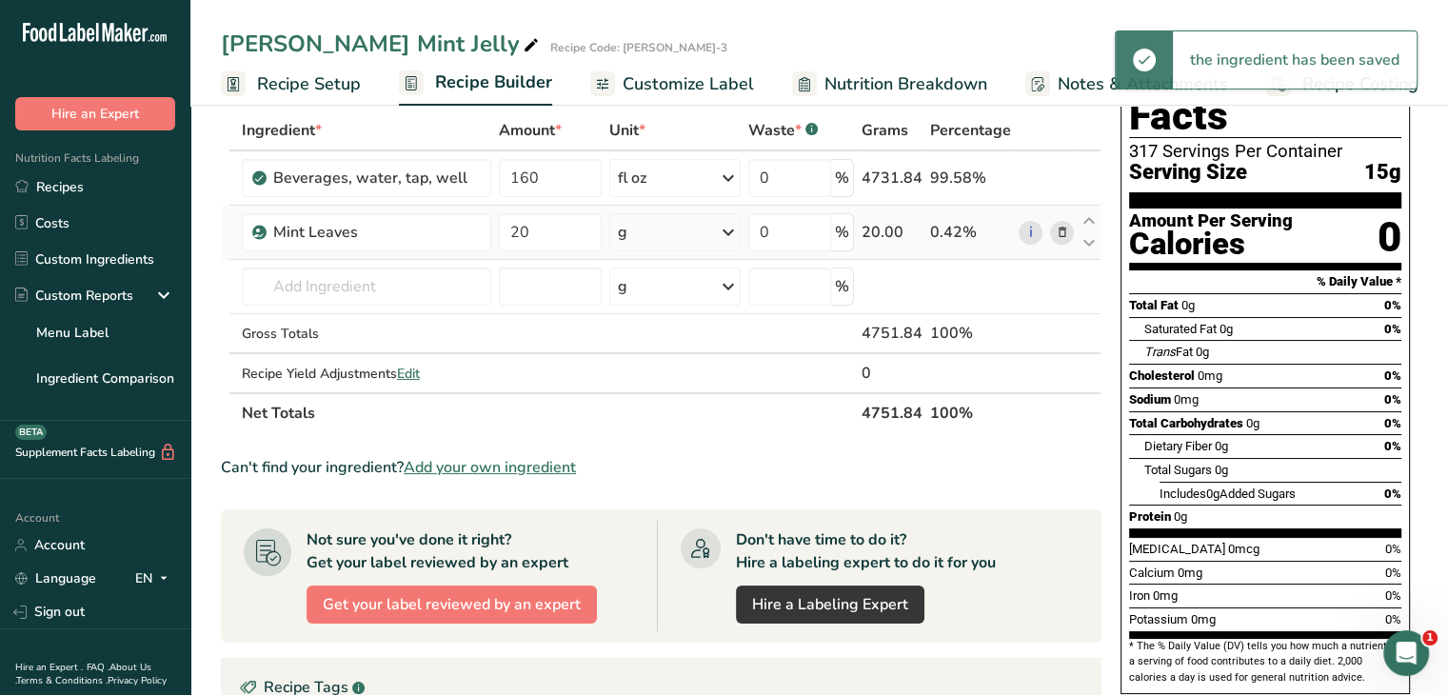
click at [730, 231] on icon at bounding box center [728, 232] width 23 height 34
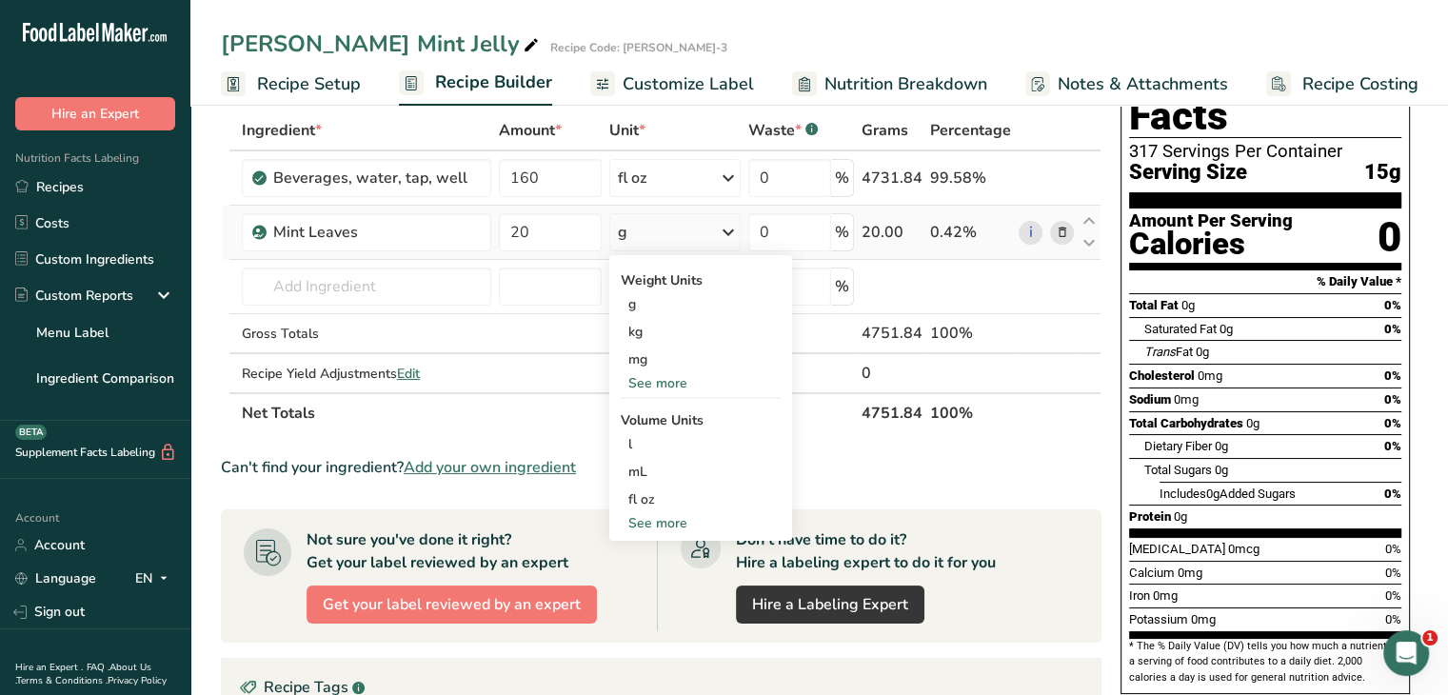
click at [682, 383] on div "See more" at bounding box center [701, 383] width 160 height 20
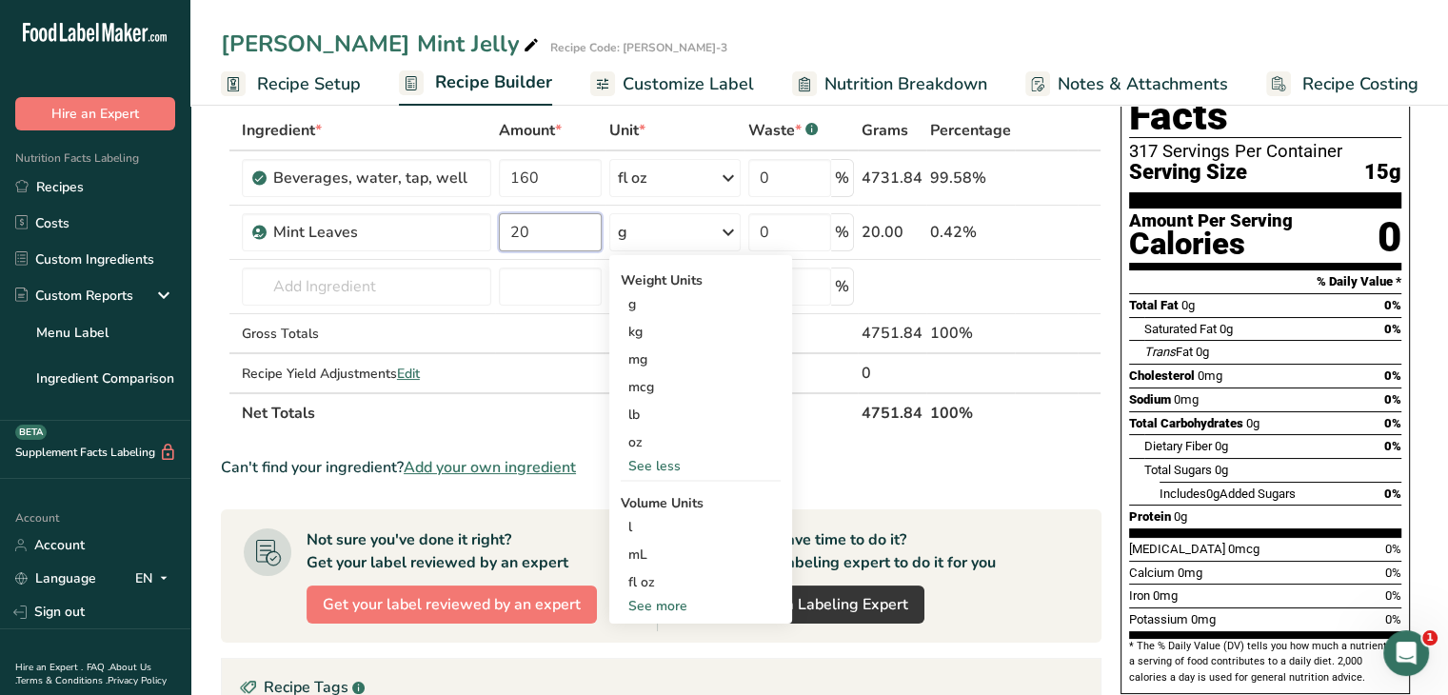
drag, startPoint x: 567, startPoint y: 225, endPoint x: 491, endPoint y: 219, distance: 75.4
click at [491, 219] on tr "Mint Leaves 20 g Weight Units g kg mg mcg lb oz See less Volume Units l Volume …" at bounding box center [661, 233] width 879 height 54
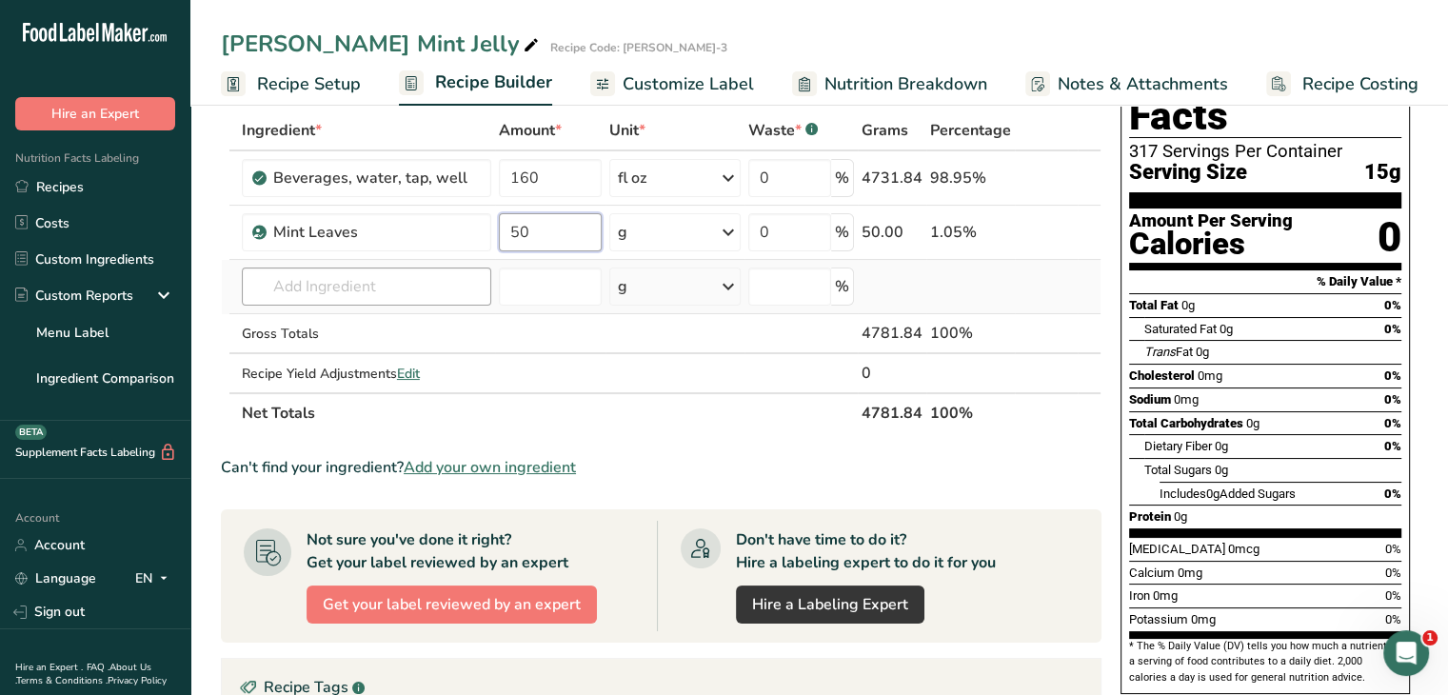
type input "50"
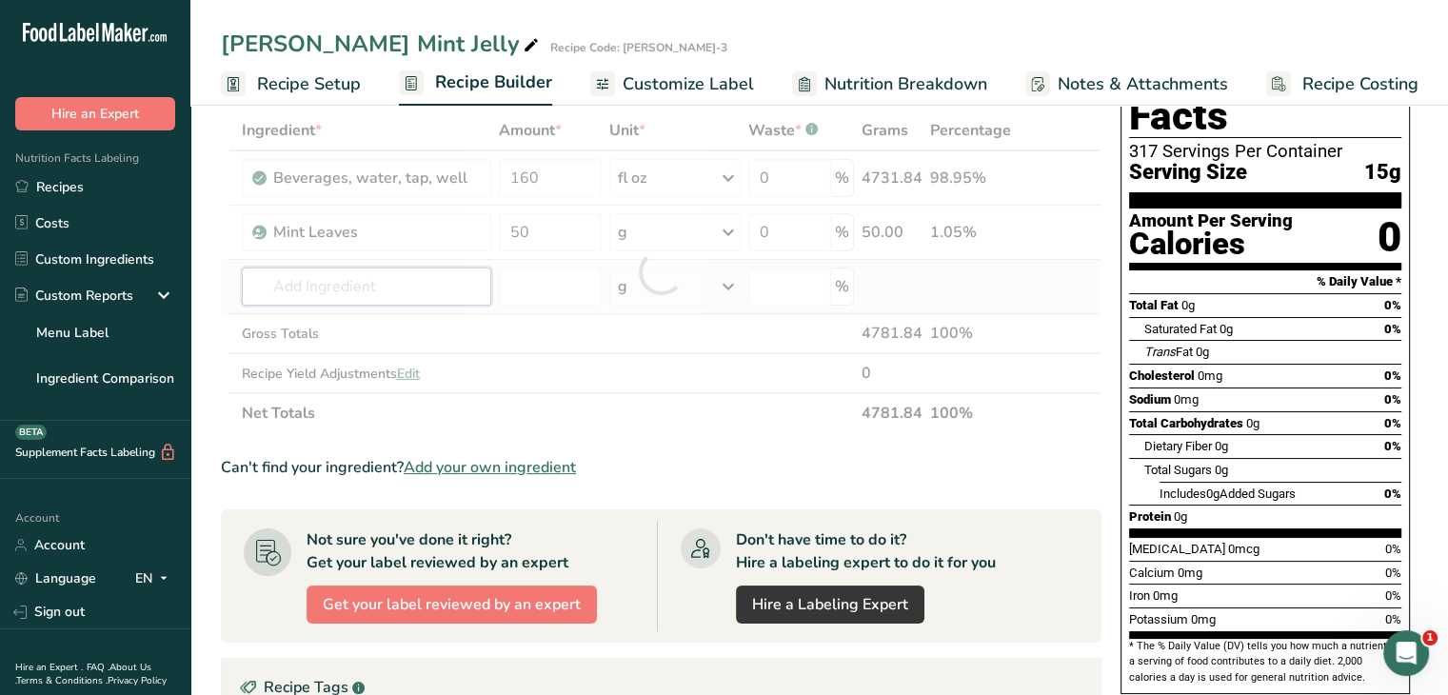
click at [427, 281] on div "Ingredient * Amount * Unit * Waste * .a-a{fill:#347362;}.b-a{fill:#fff;} Grams …" at bounding box center [661, 271] width 881 height 323
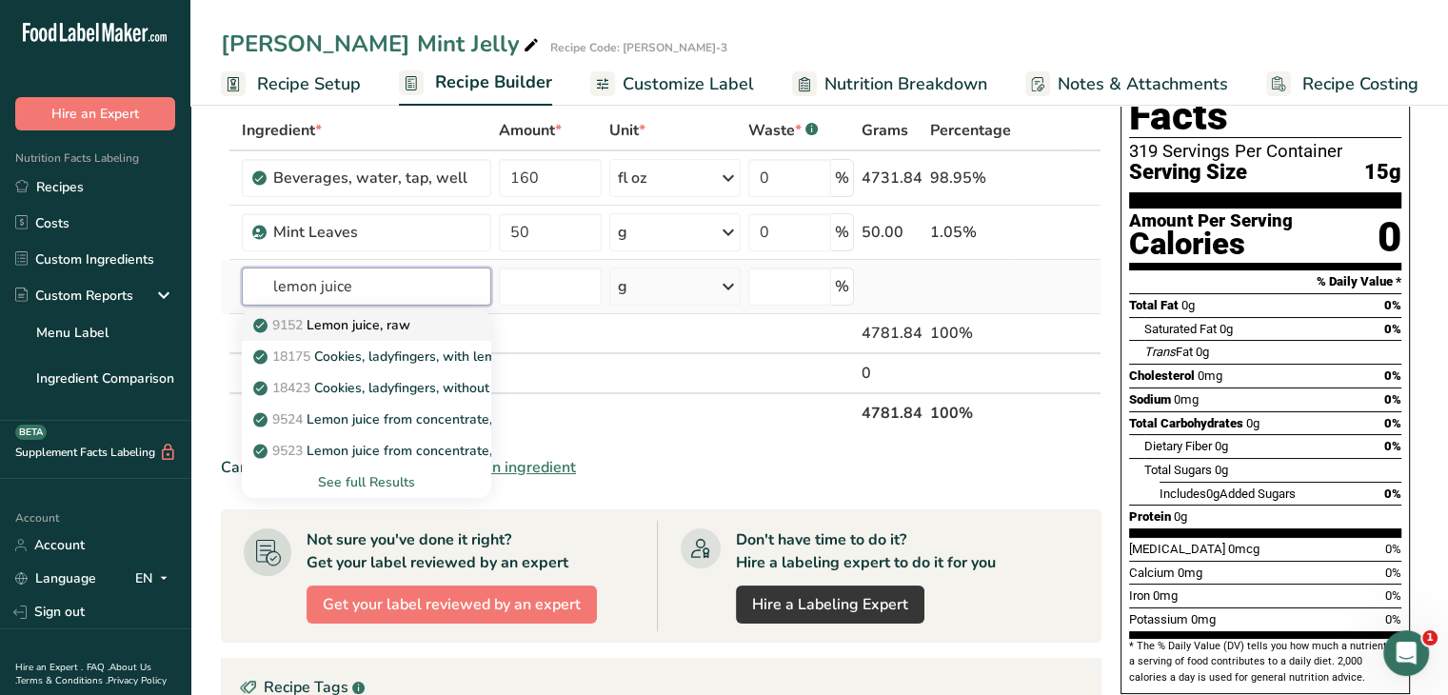
type input "lemon juice"
click at [431, 333] on div "9152 Lemon juice, raw" at bounding box center [351, 325] width 189 height 20
type input "Lemon juice, raw"
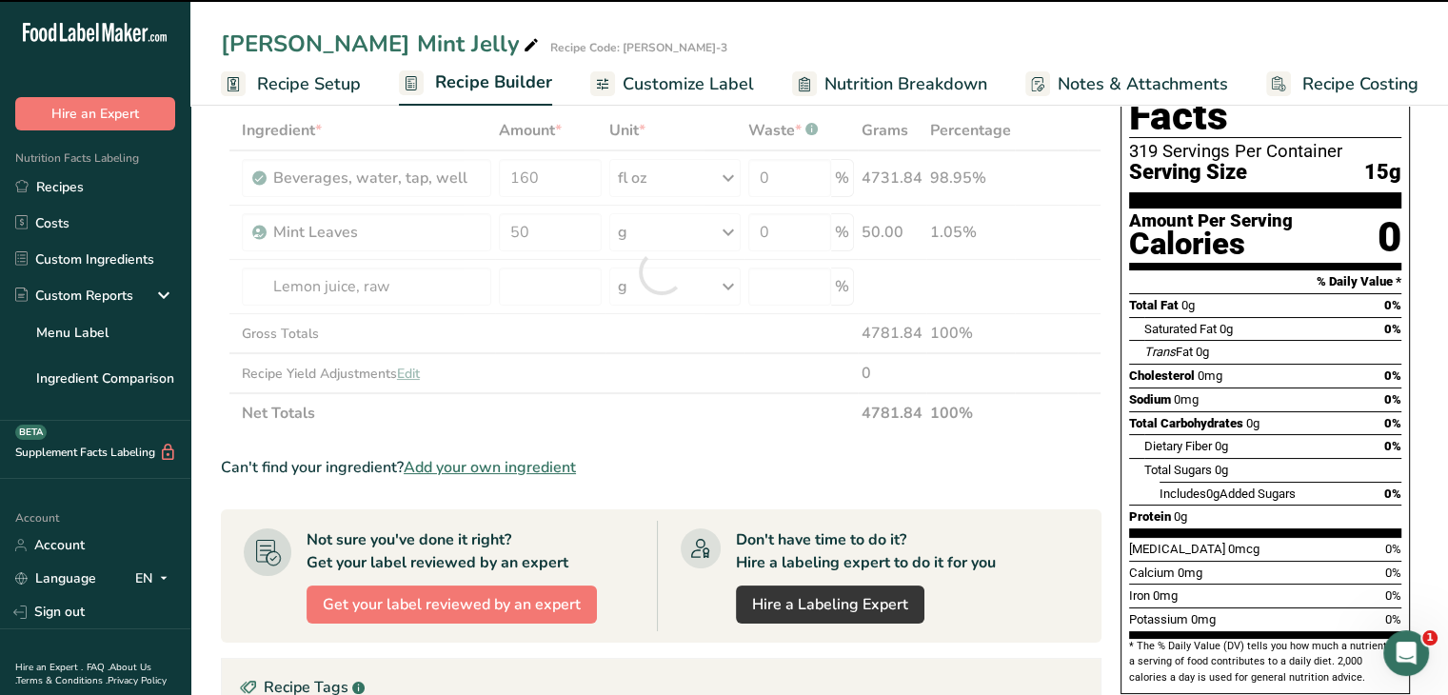
type input "0"
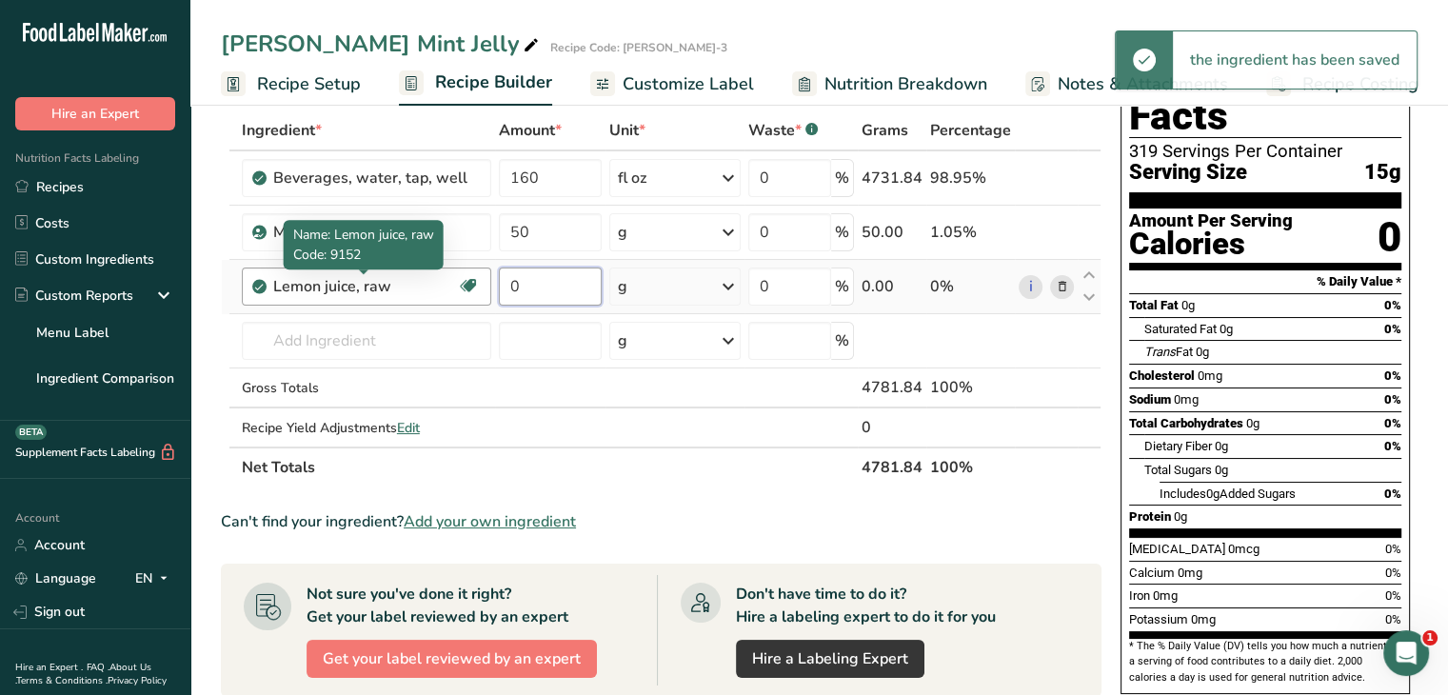
drag, startPoint x: 549, startPoint y: 294, endPoint x: 444, endPoint y: 293, distance: 104.8
click at [444, 293] on tr "Lemon juice, raw Source of Antioxidants Dairy free Gluten free Vegan Vegetarian…" at bounding box center [661, 287] width 879 height 54
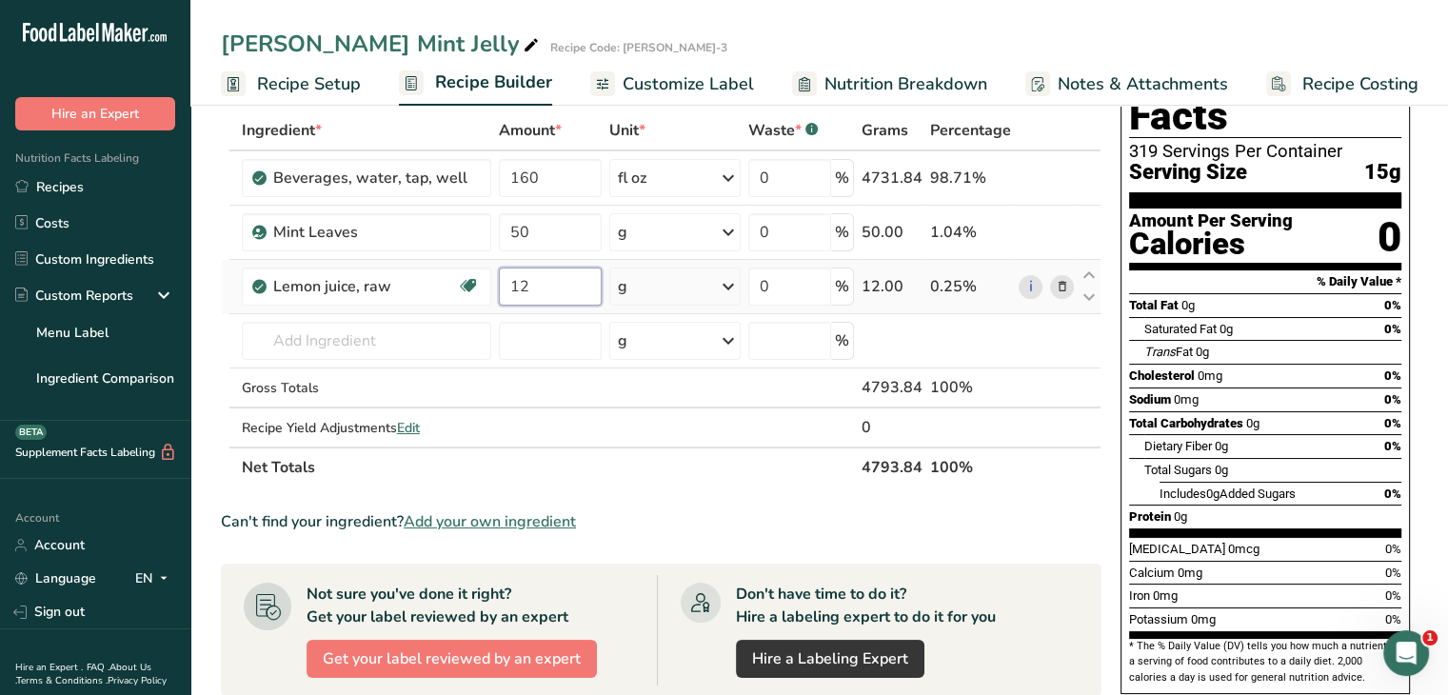
type input "12"
click at [735, 283] on div "Ingredient * Amount * Unit * Waste * .a-a{fill:#347362;}.b-a{fill:#fff;} Grams …" at bounding box center [661, 298] width 881 height 377
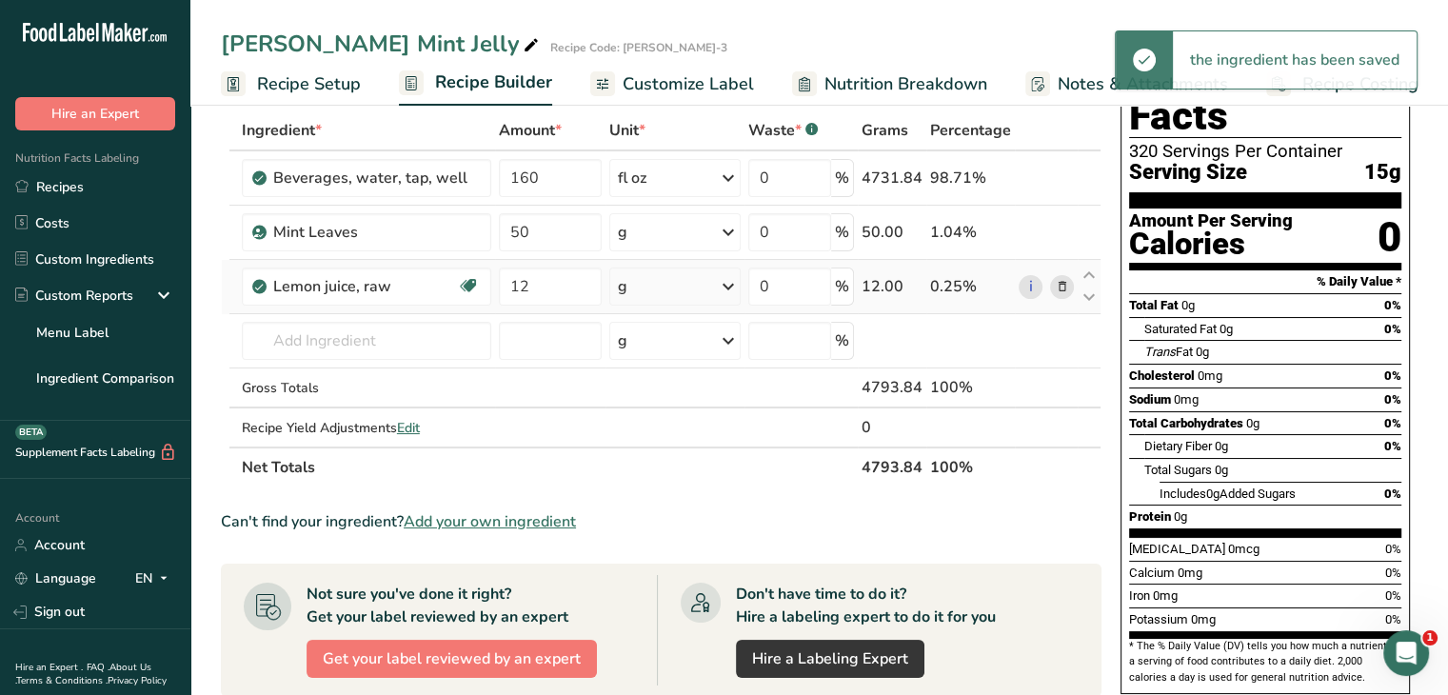
click at [731, 283] on icon at bounding box center [728, 287] width 23 height 34
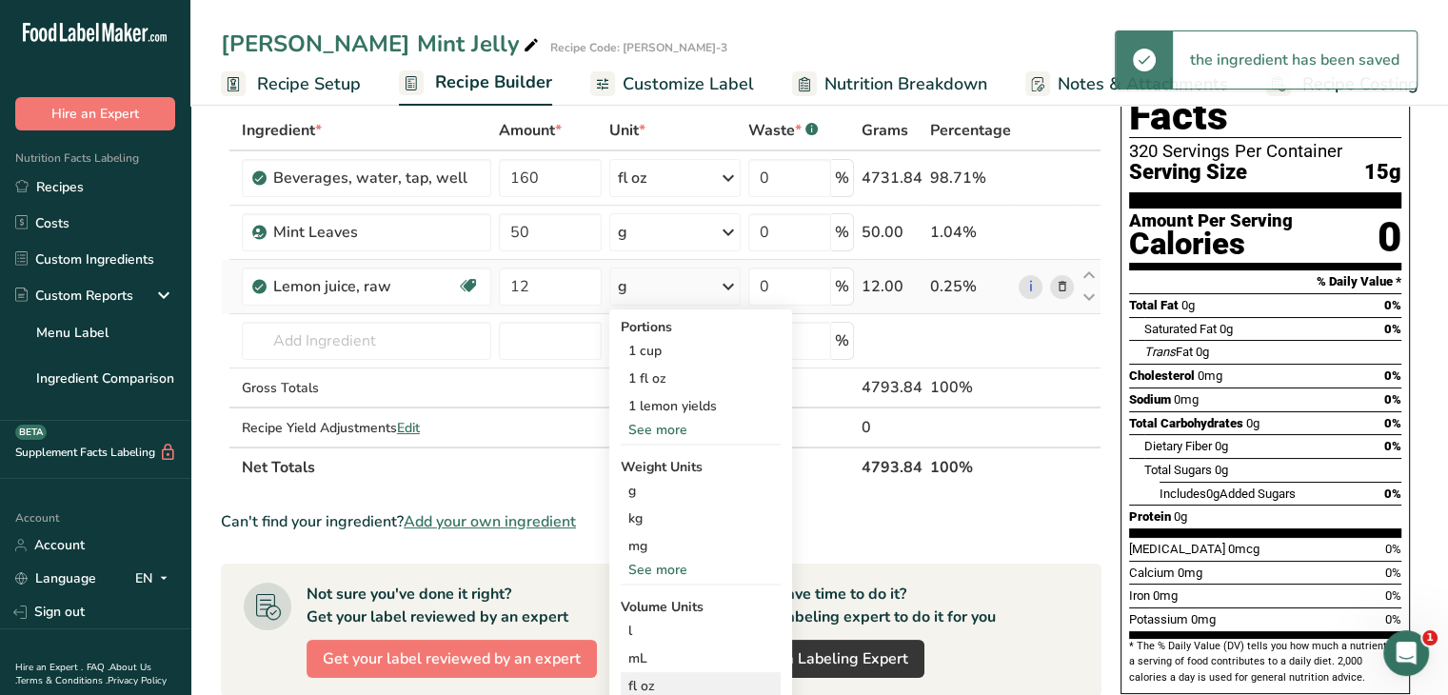
click at [655, 681] on div "fl oz" at bounding box center [701, 686] width 145 height 20
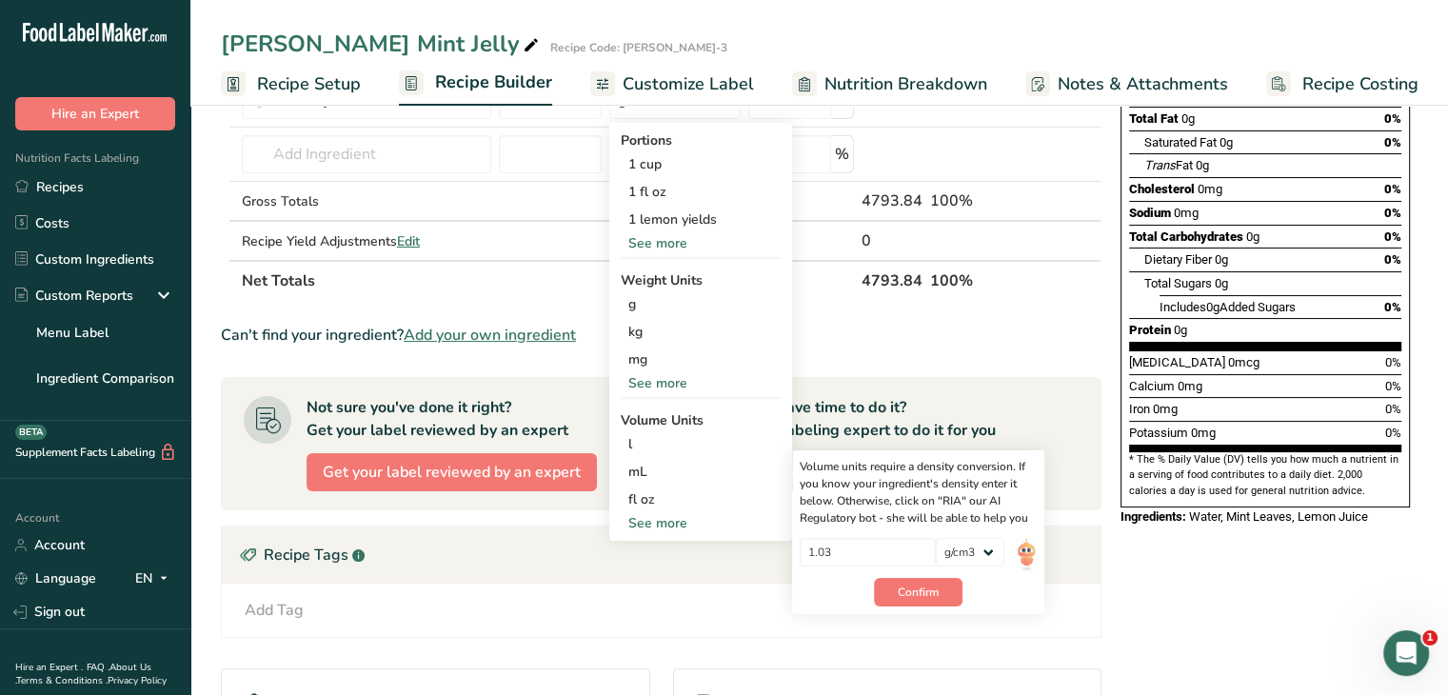
scroll to position [286, 0]
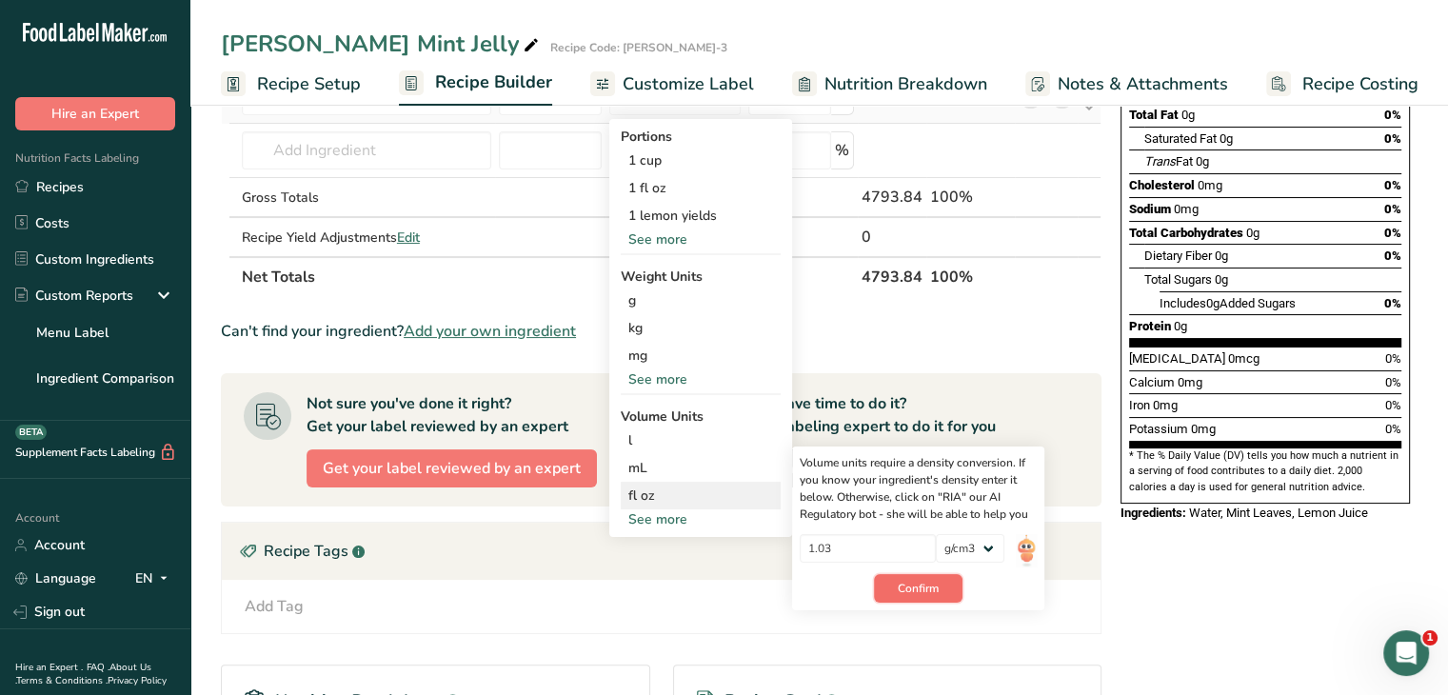
click at [903, 588] on span "Confirm" at bounding box center [918, 588] width 41 height 17
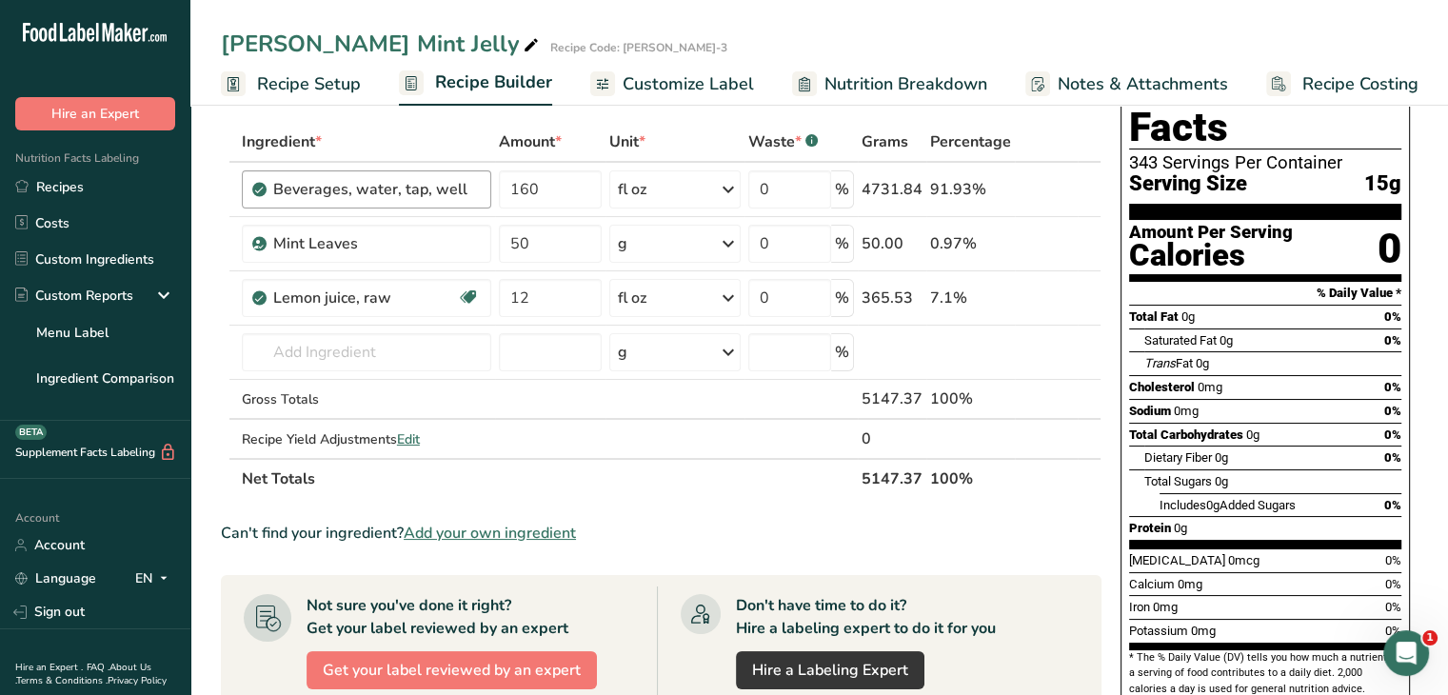
scroll to position [0, 0]
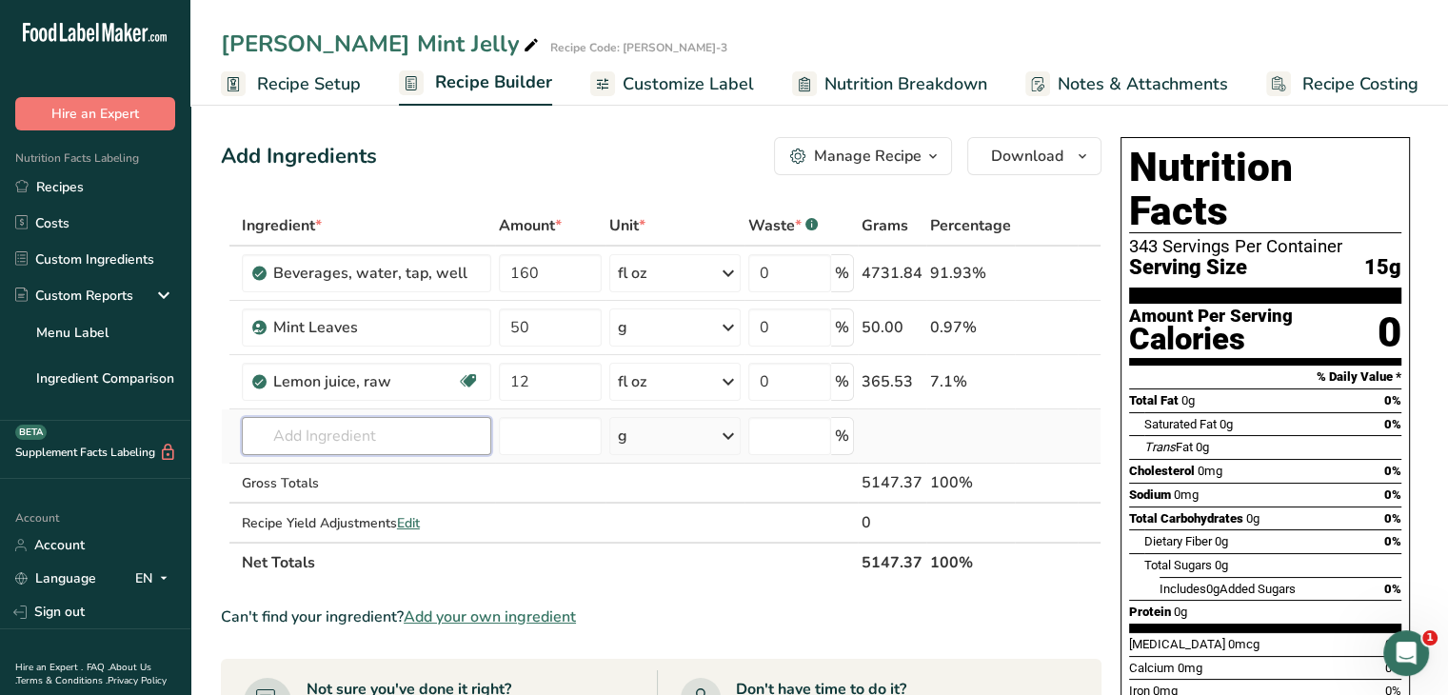
click at [344, 423] on input "text" at bounding box center [367, 436] width 250 height 38
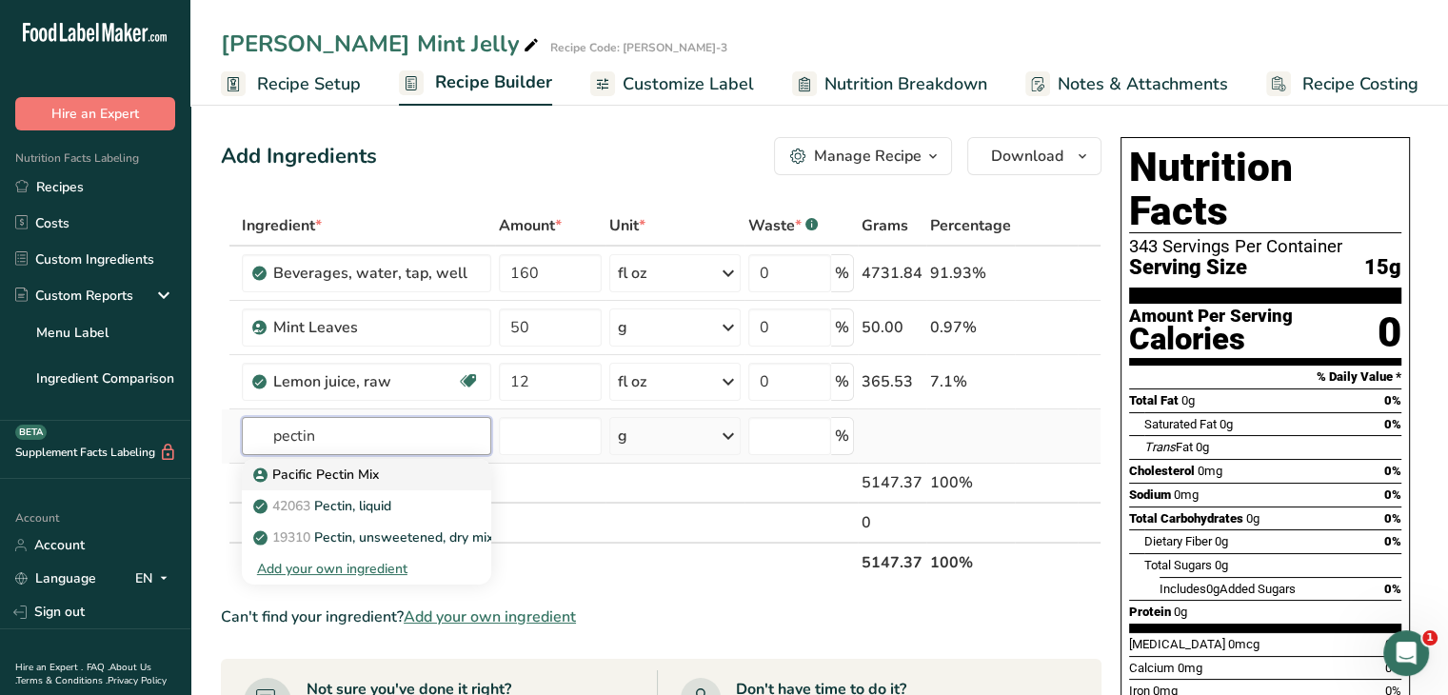
type input "pectin"
click at [333, 472] on p "Pacific Pectin Mix" at bounding box center [318, 475] width 122 height 20
type input "Pacific Pectin Mix"
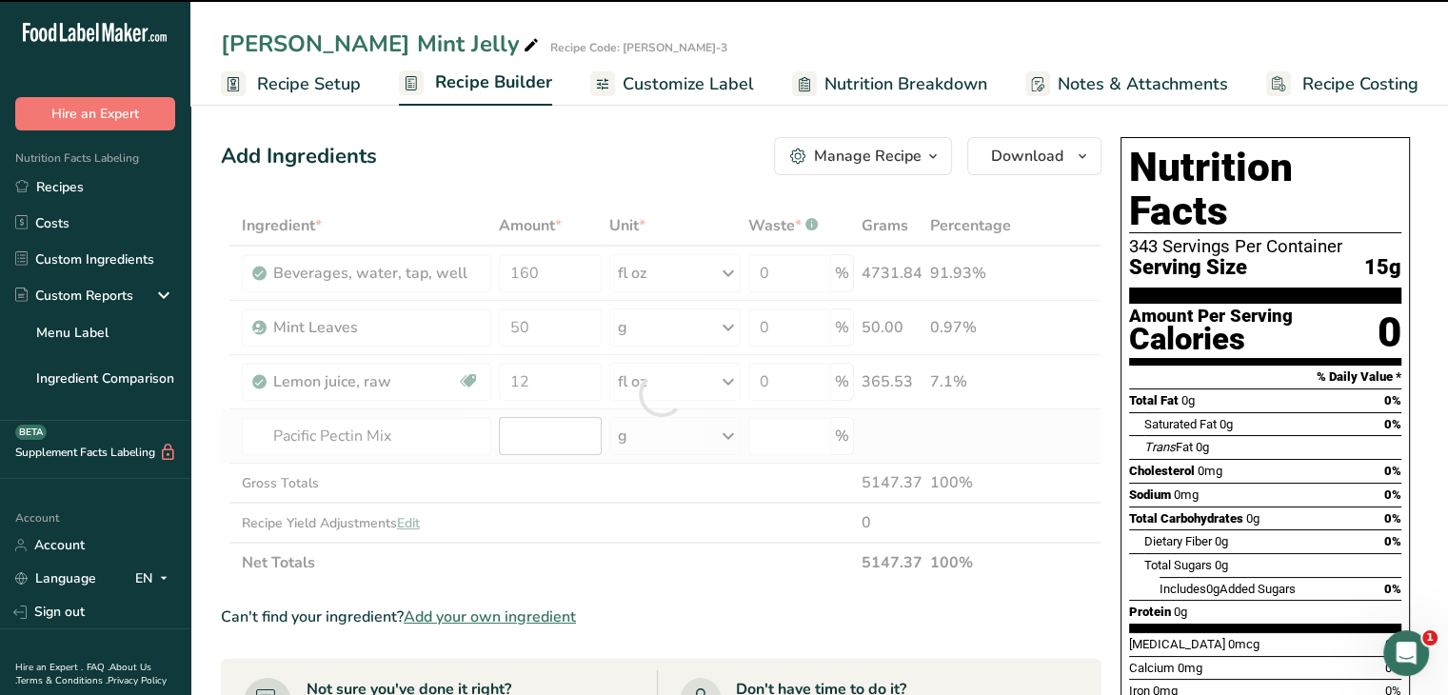
type input "0"
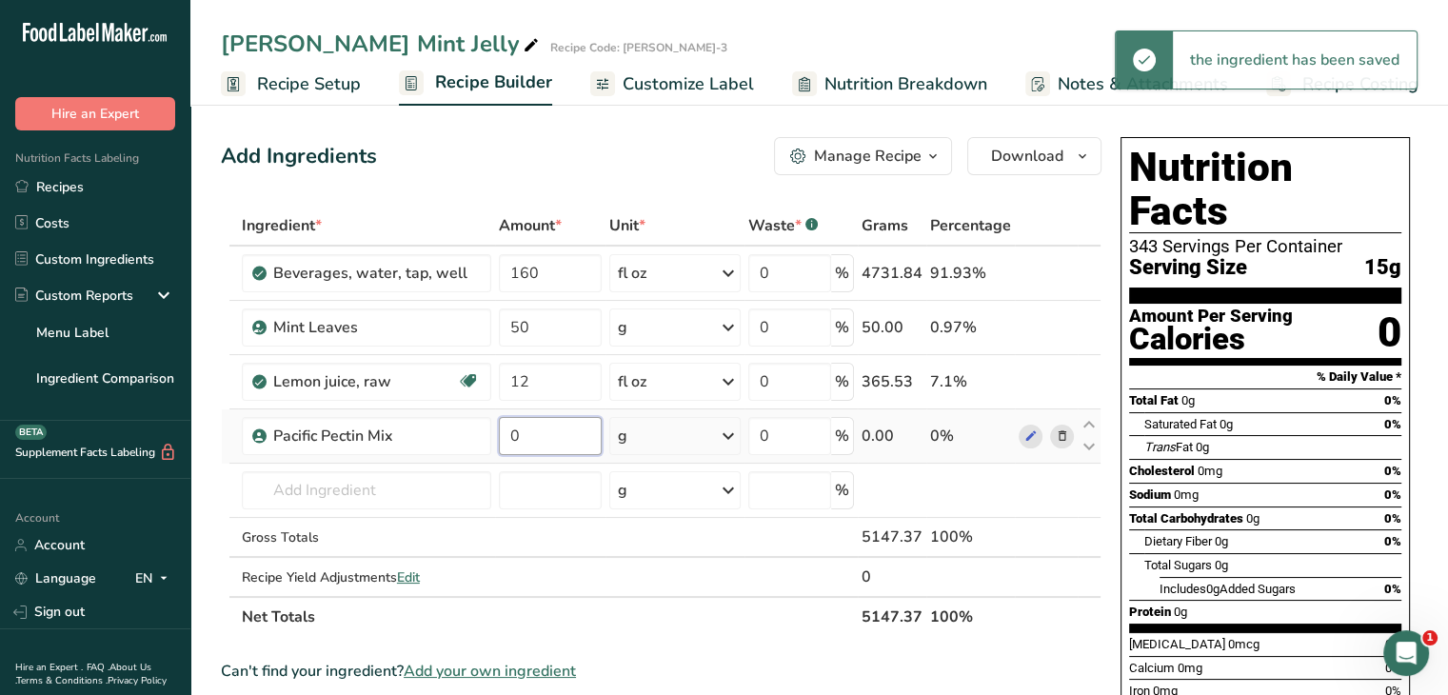
click at [528, 435] on input "0" at bounding box center [550, 436] width 103 height 38
click at [495, 435] on td "0" at bounding box center [550, 436] width 110 height 54
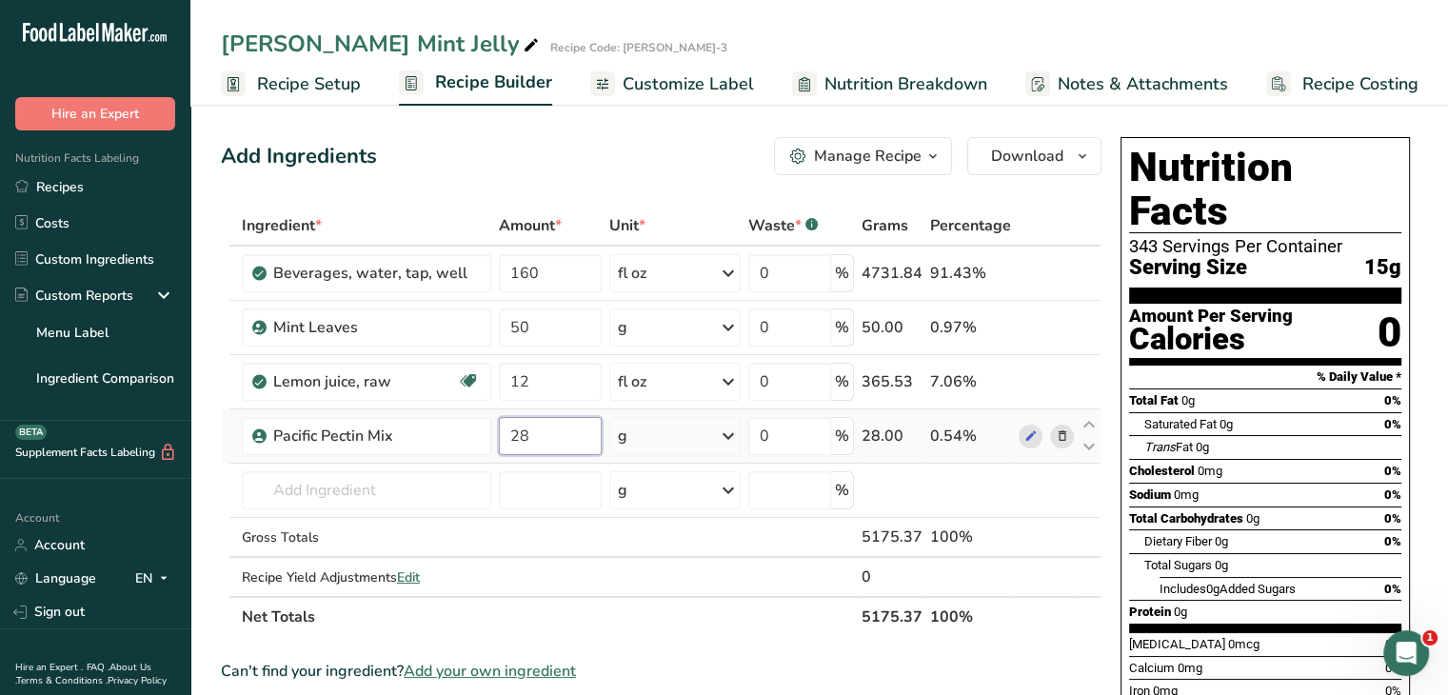
type input "28"
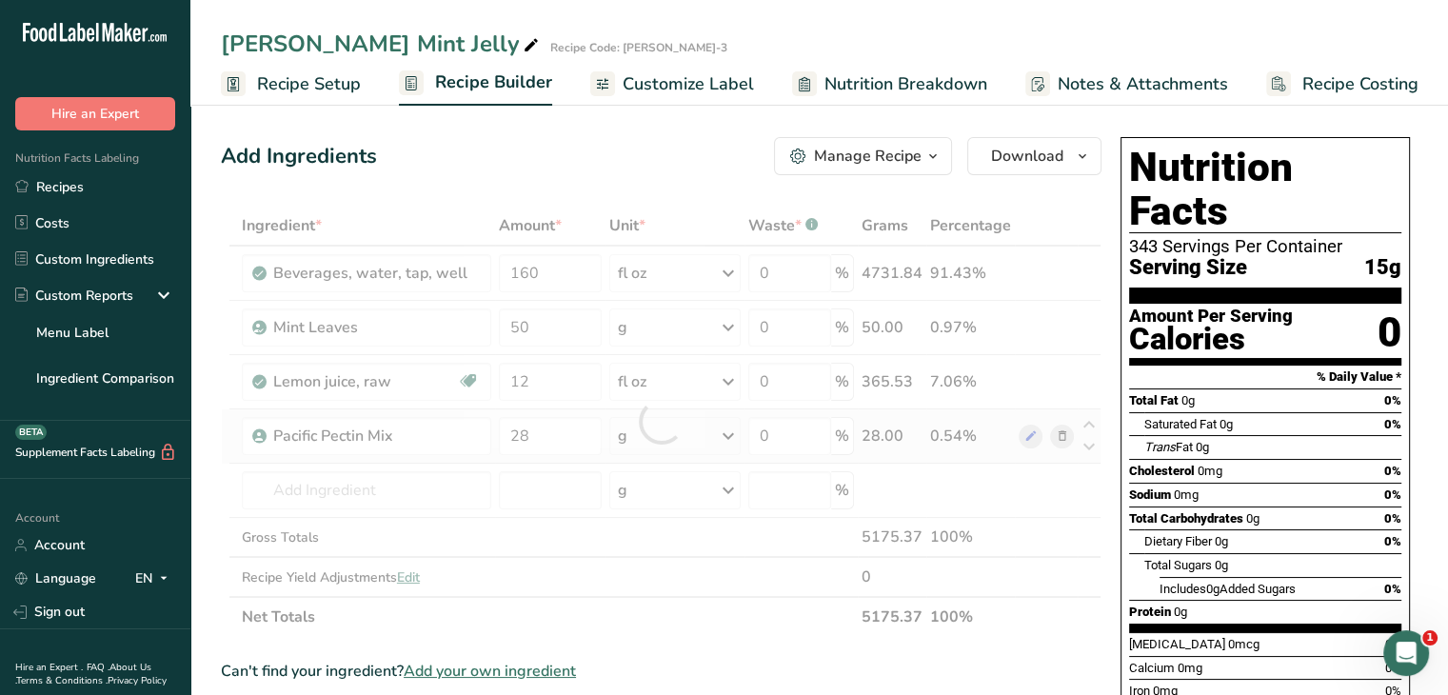
click at [733, 439] on div "Ingredient * Amount * Unit * Waste * .a-a{fill:#347362;}.b-a{fill:#fff;} Grams …" at bounding box center [661, 421] width 881 height 431
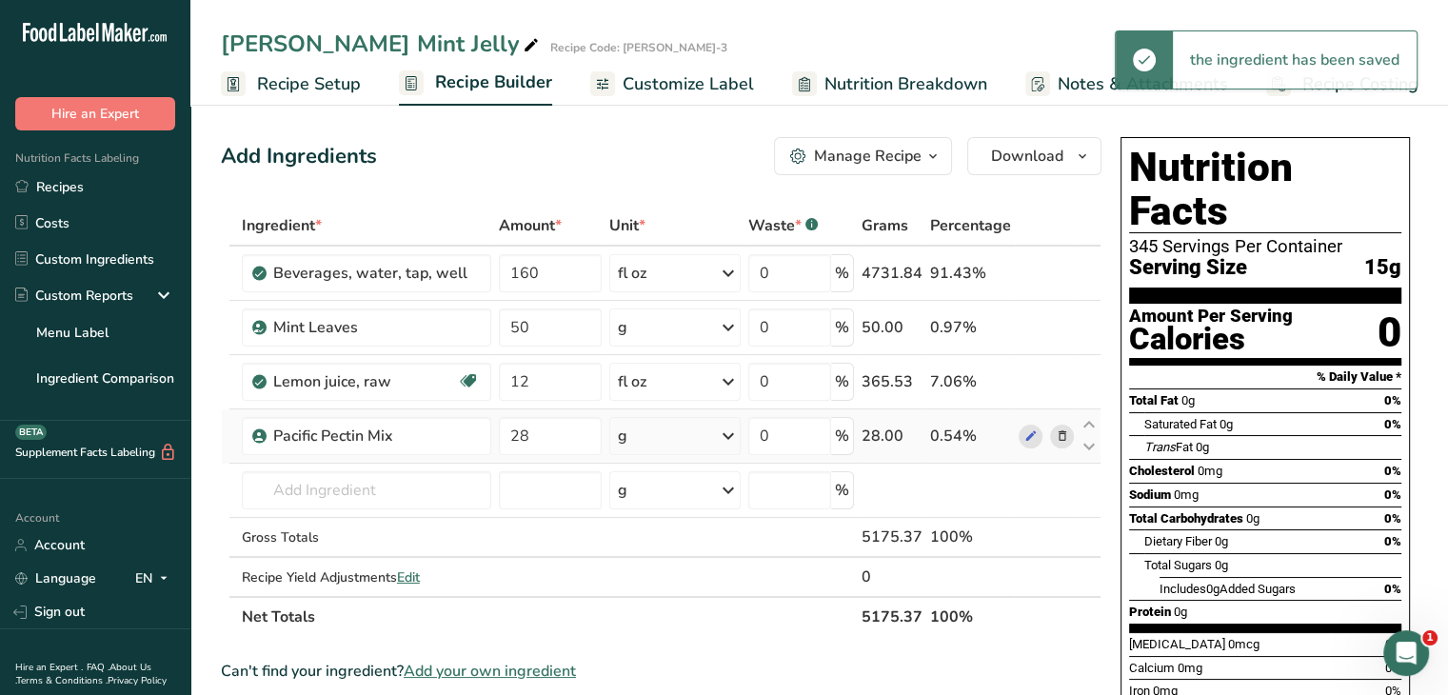
click at [733, 438] on icon at bounding box center [728, 436] width 23 height 34
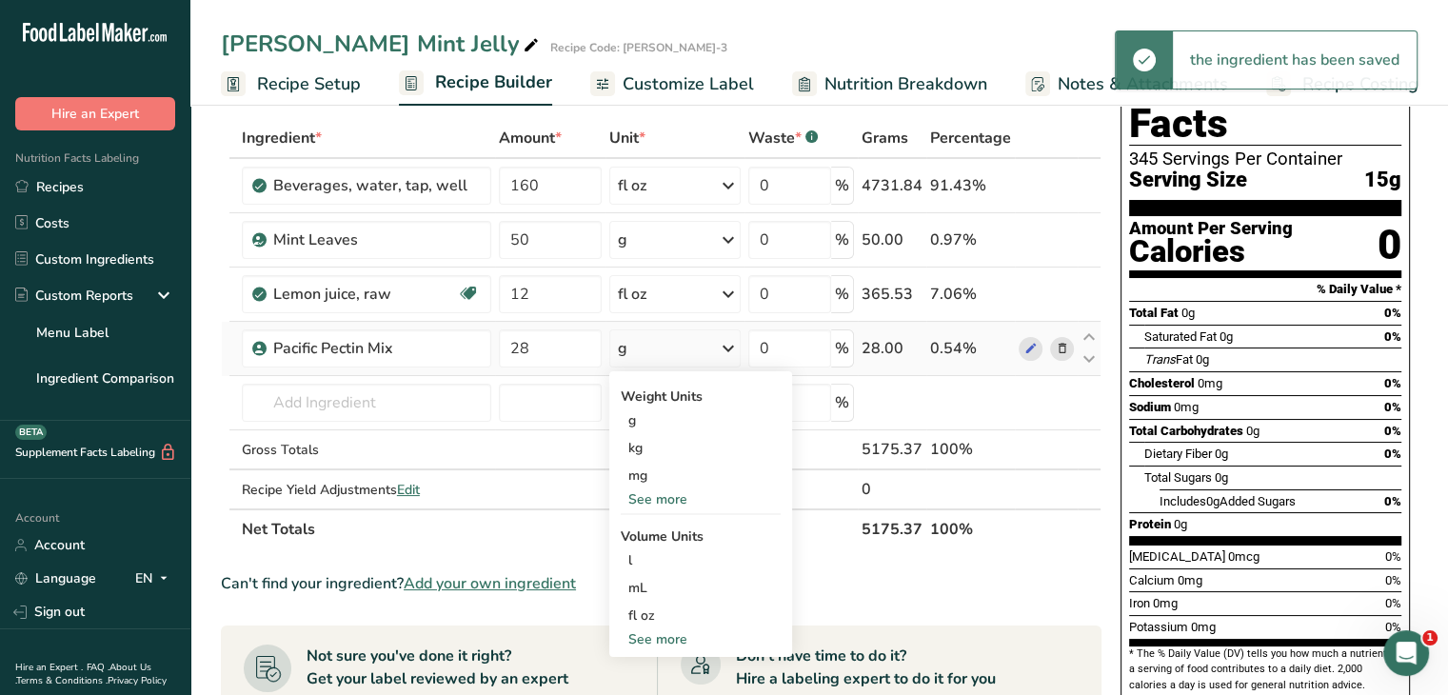
scroll to position [190, 0]
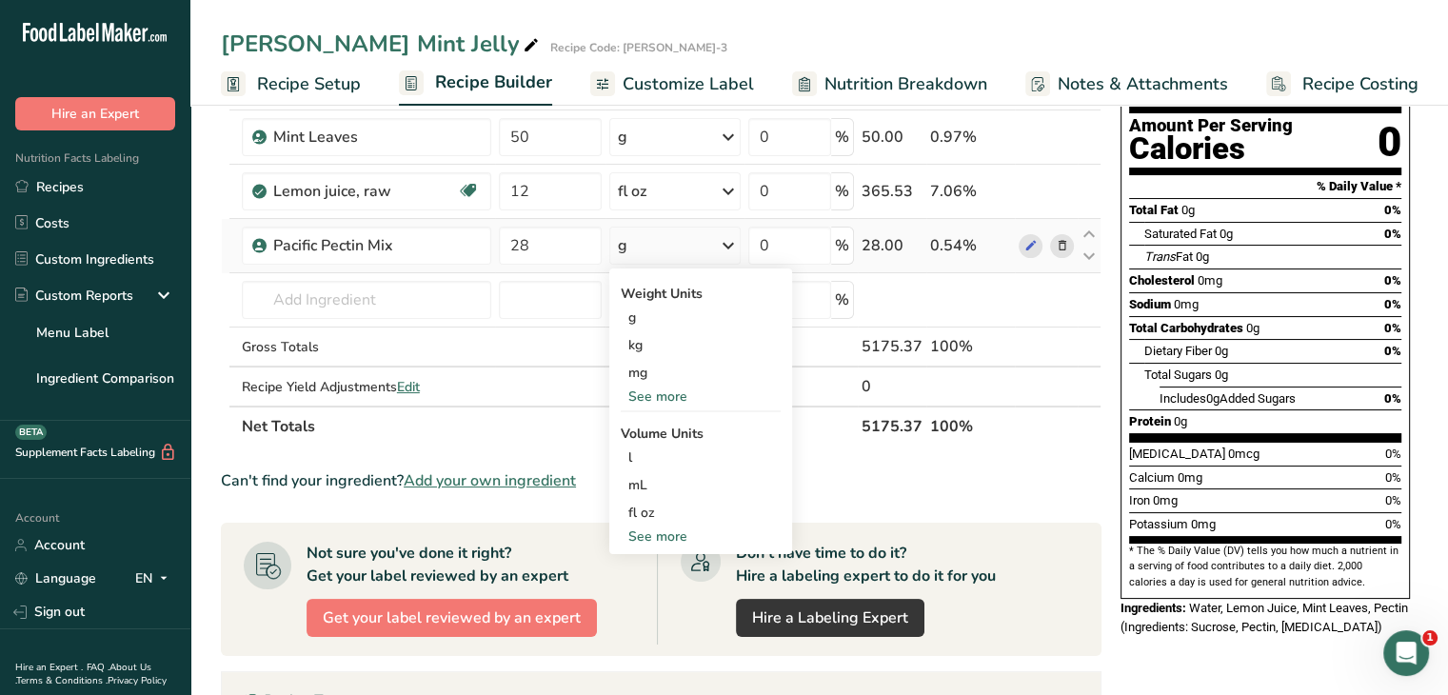
click at [675, 392] on div "See more" at bounding box center [701, 397] width 160 height 20
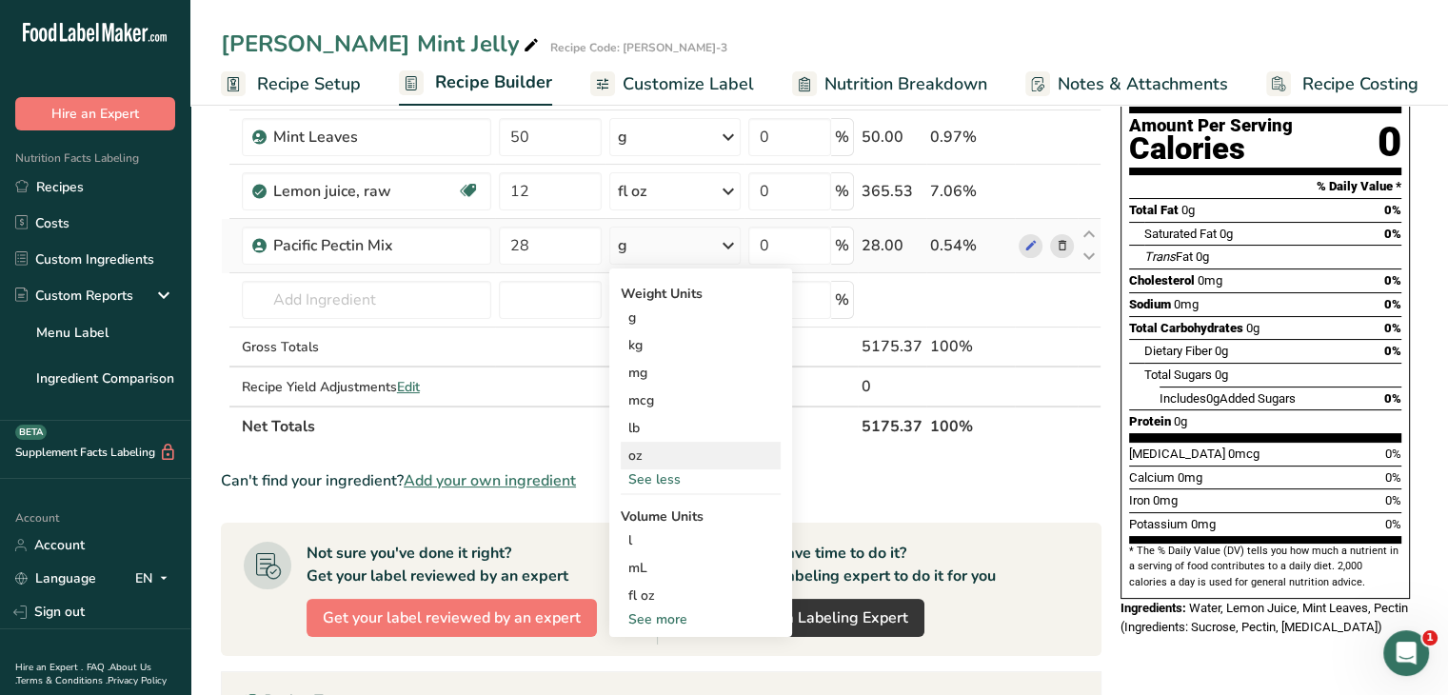
click at [678, 458] on div "oz" at bounding box center [701, 456] width 160 height 28
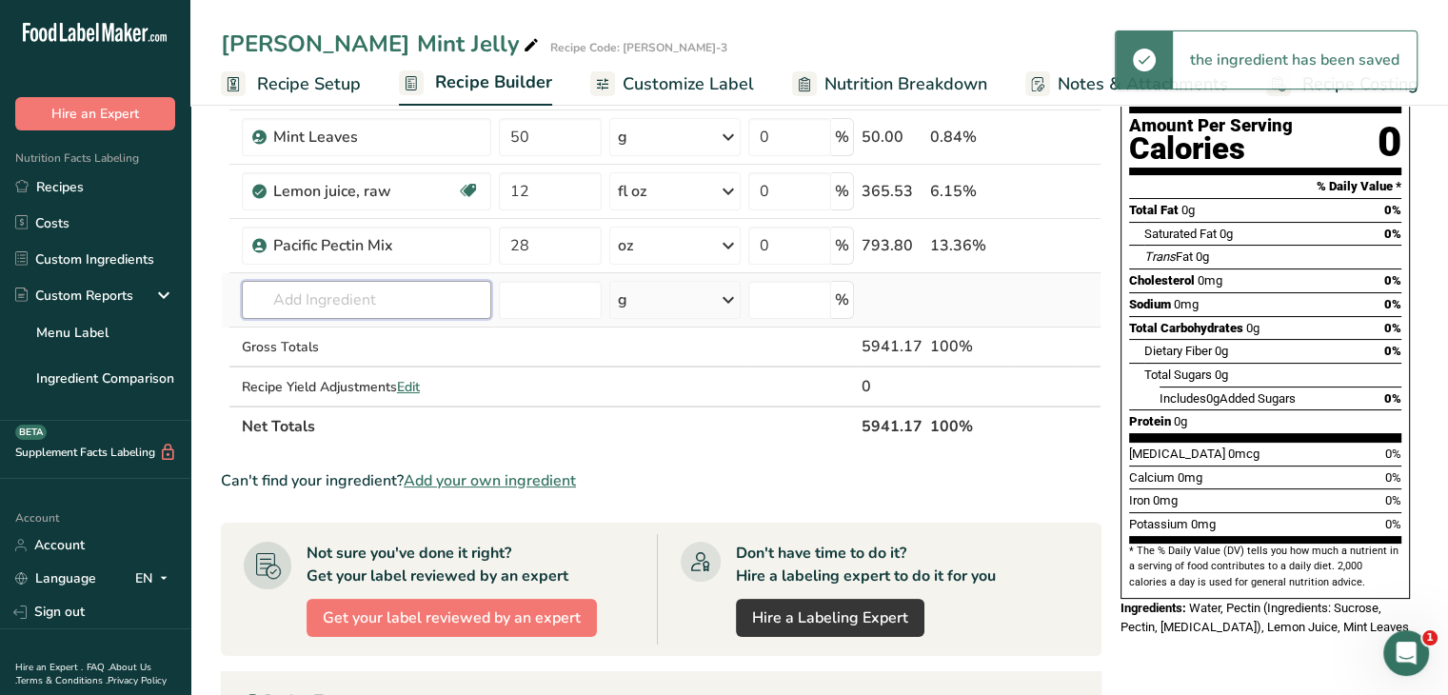
click at [414, 298] on input "text" at bounding box center [367, 300] width 250 height 38
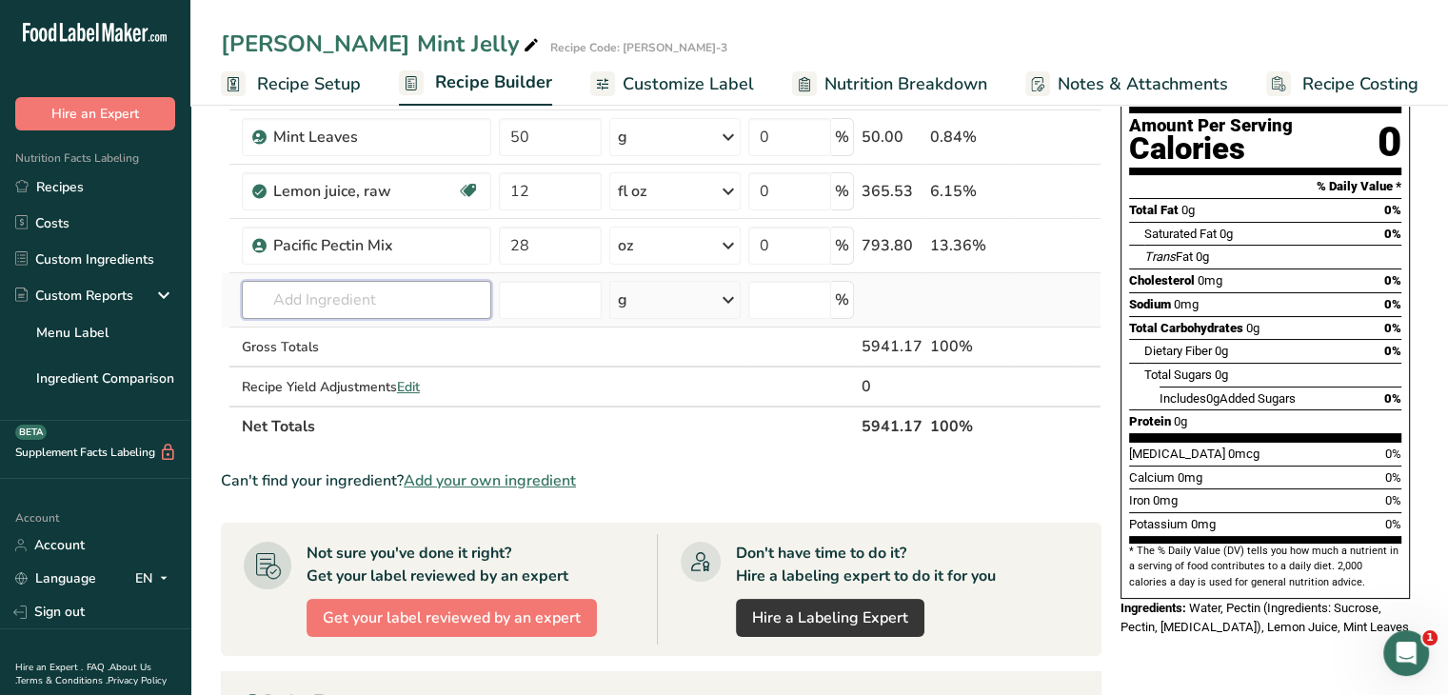
type input "1"
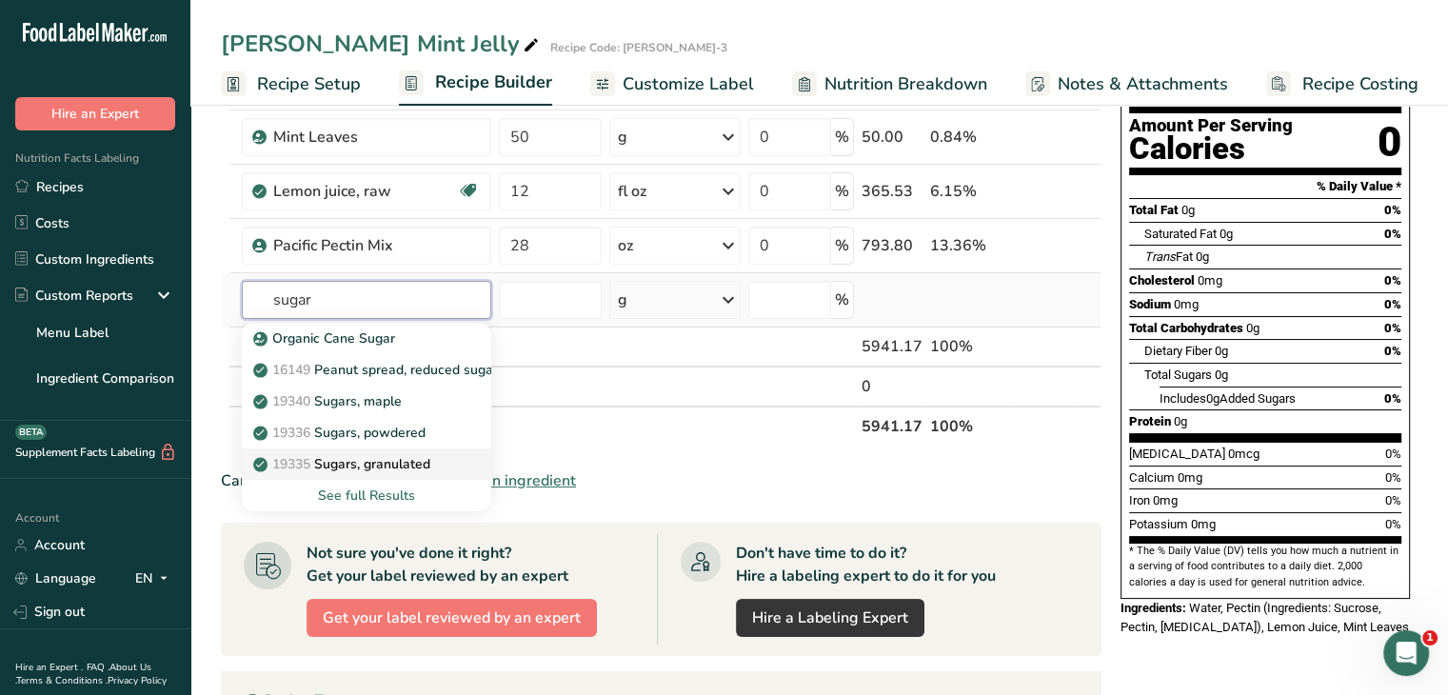
type input "sugar"
click at [384, 460] on p "19335 [GEOGRAPHIC_DATA], granulated" at bounding box center [343, 464] width 173 height 20
type input "Sugars, granulated"
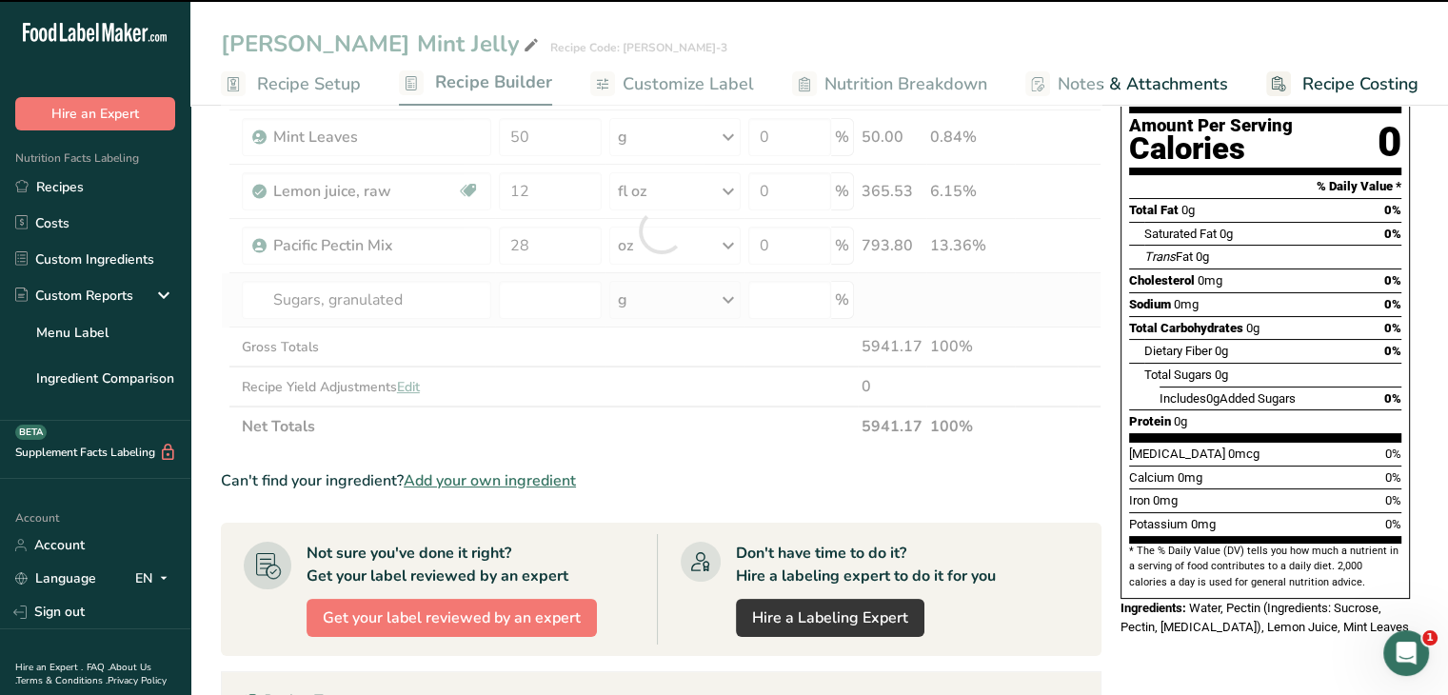
type input "0"
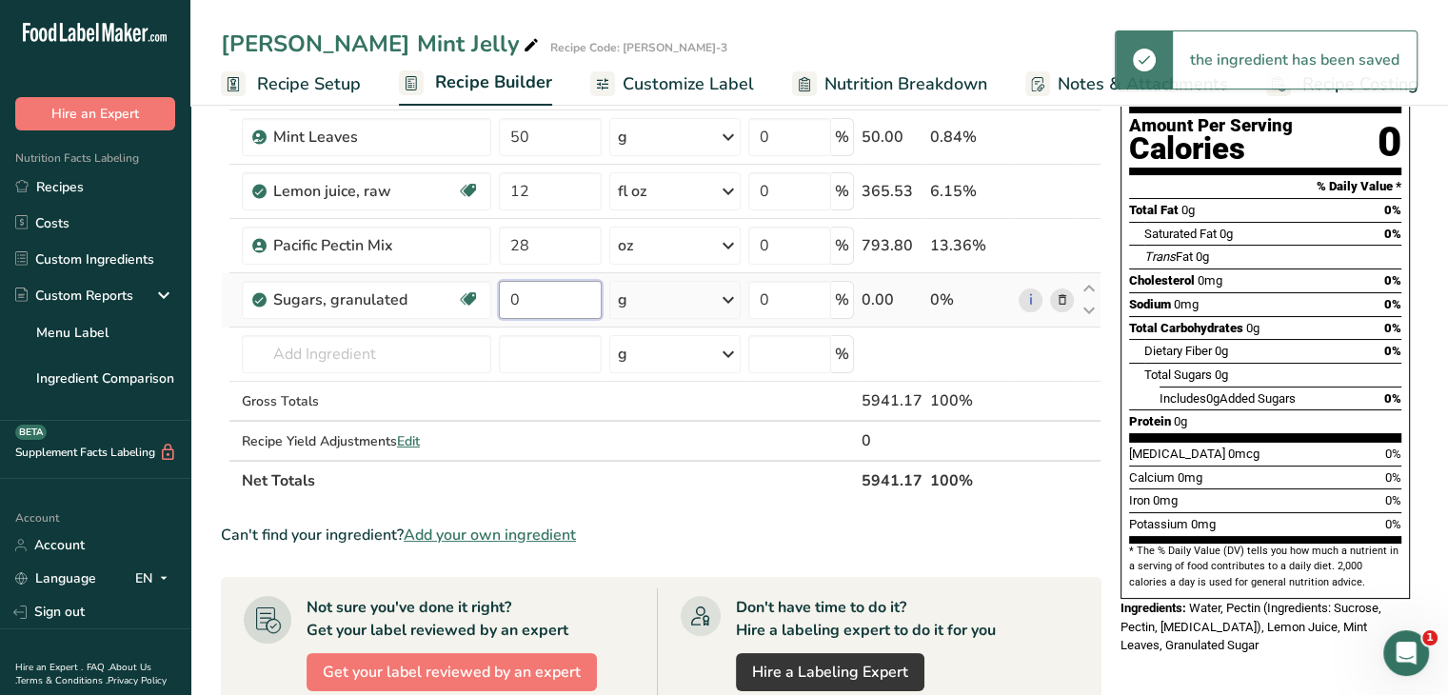
drag, startPoint x: 555, startPoint y: 300, endPoint x: 500, endPoint y: 300, distance: 55.2
click at [500, 300] on input "0" at bounding box center [550, 300] width 103 height 38
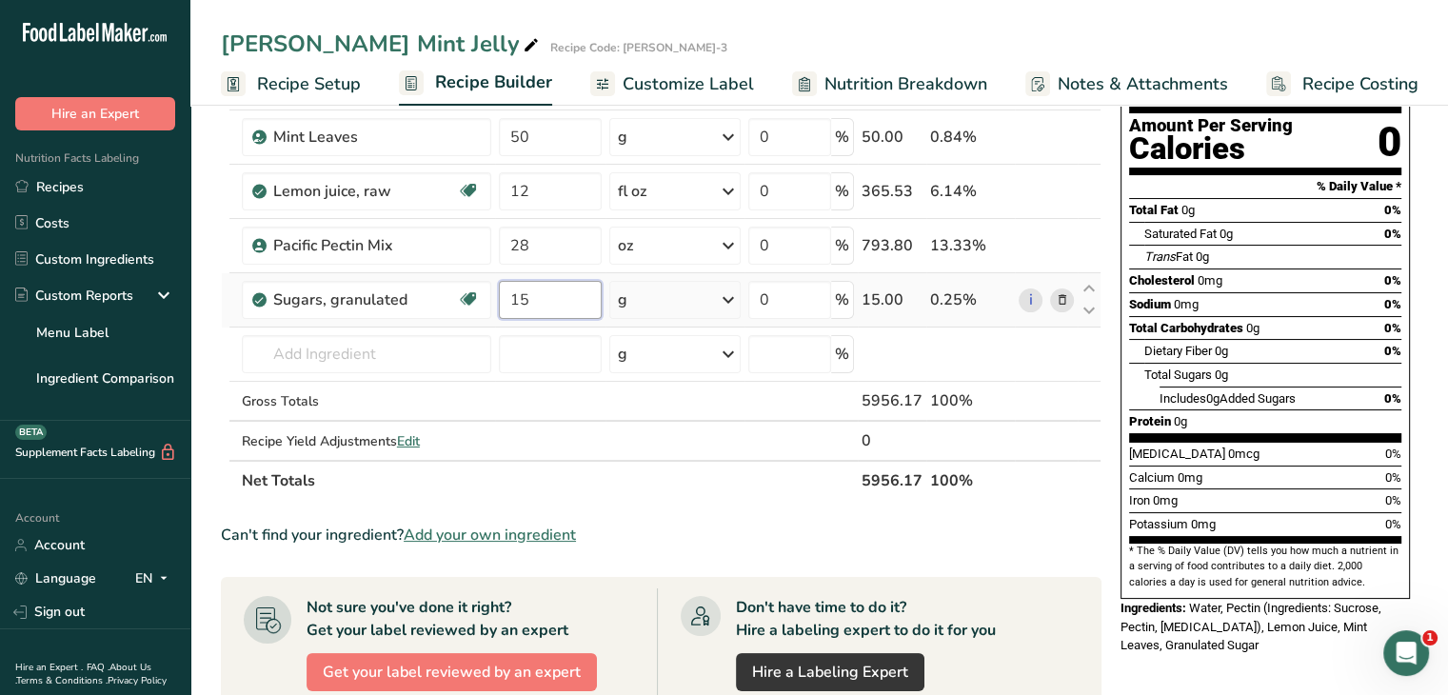
type input "15"
click at [733, 304] on div "Ingredient * Amount * Unit * Waste * .a-a{fill:#347362;}.b-a{fill:#fff;} Grams …" at bounding box center [661, 258] width 881 height 486
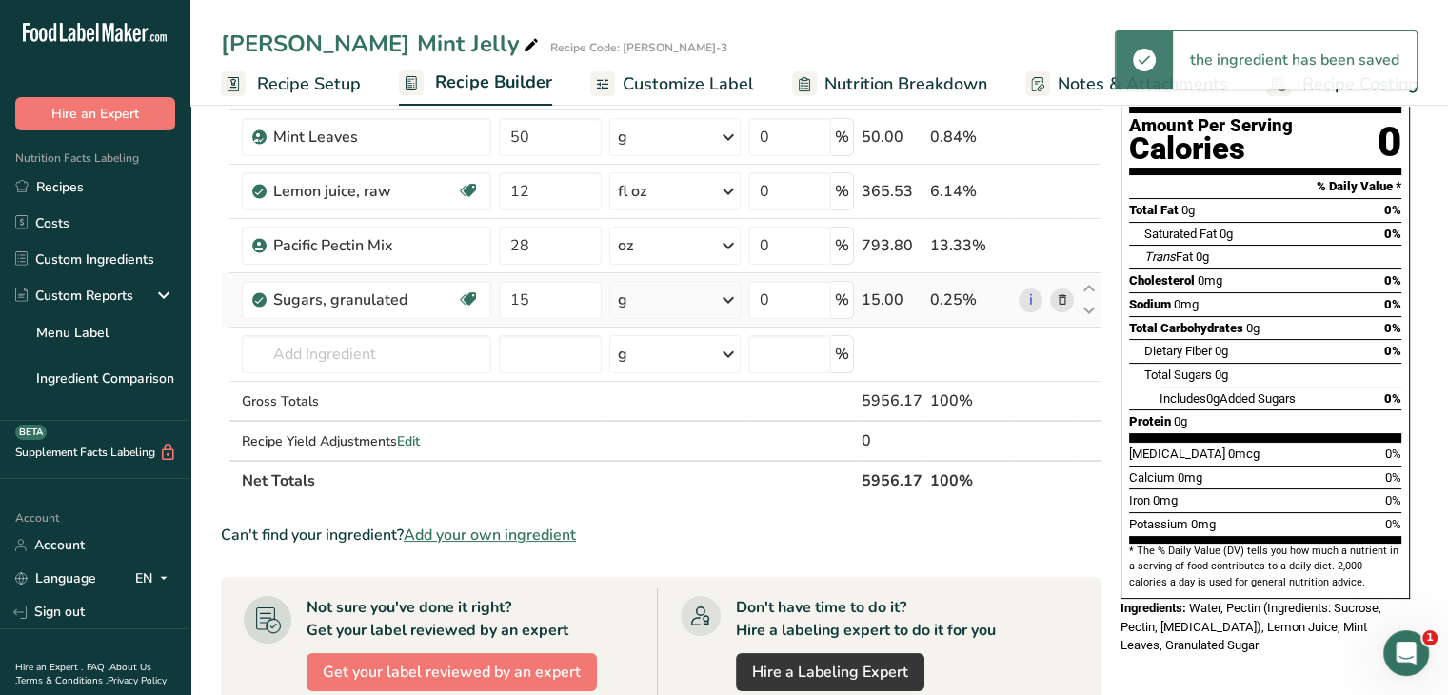
click at [731, 300] on icon at bounding box center [728, 300] width 23 height 34
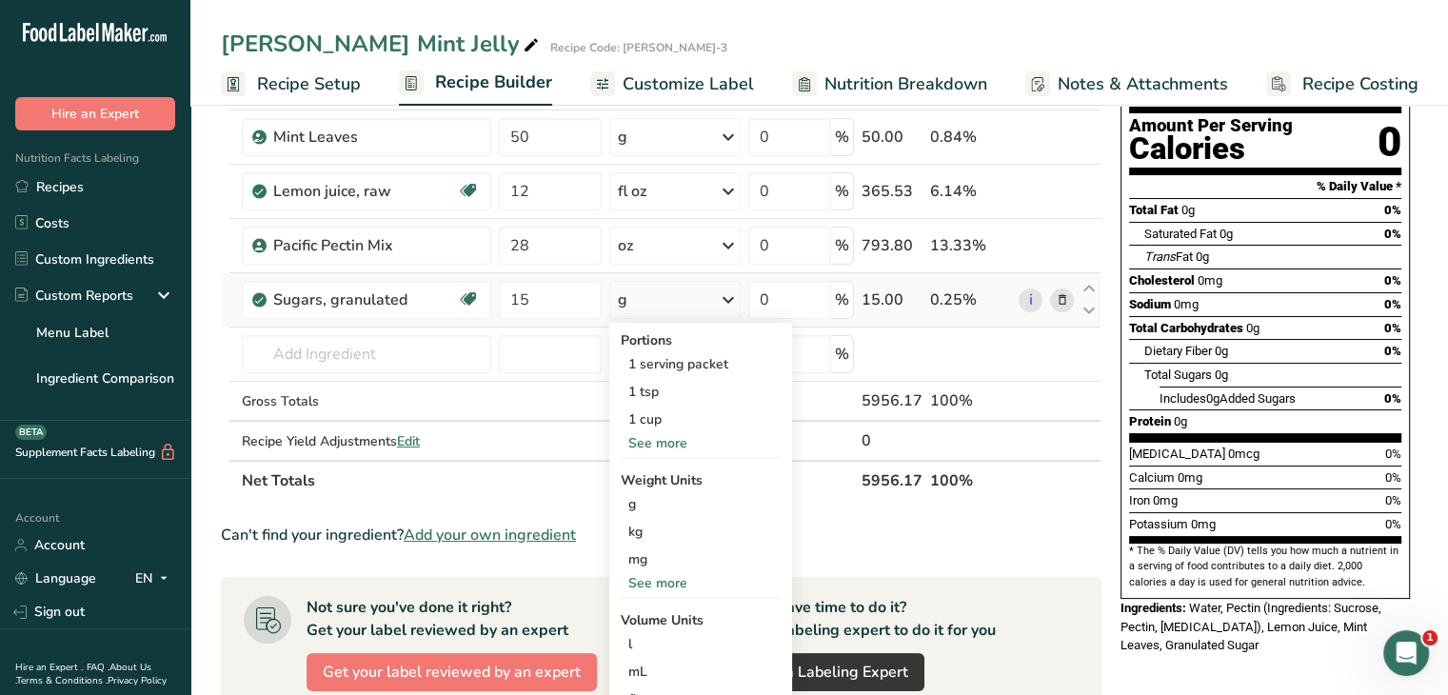
click at [674, 582] on div "See more" at bounding box center [701, 583] width 160 height 20
click at [667, 616] on div "lb" at bounding box center [701, 615] width 160 height 28
